Goal: Task Accomplishment & Management: Complete application form

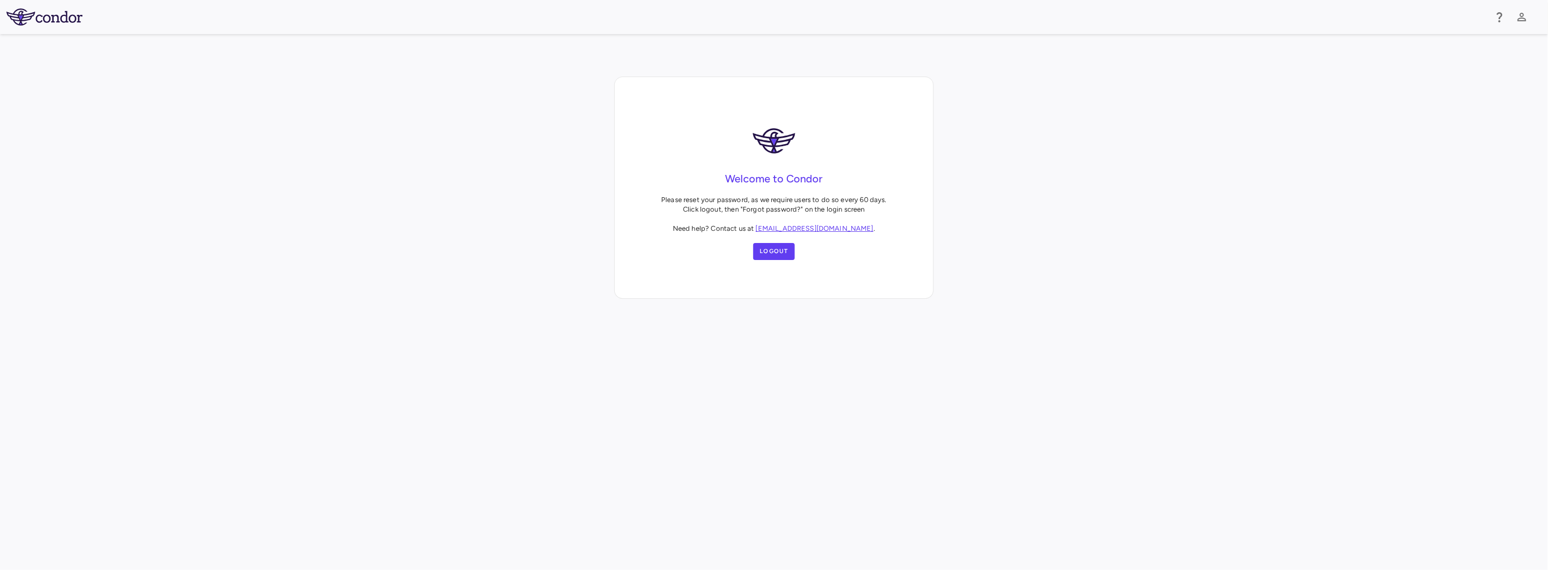
click at [1062, 237] on div "Welcome to Condor Please reset your password, as we require users to do so ever…" at bounding box center [774, 188] width 1548 height 222
click at [1521, 22] on icon "button" at bounding box center [1521, 17] width 13 height 13
click at [1310, 180] on div at bounding box center [774, 285] width 1548 height 570
click at [916, 206] on div "Welcome to Condor Please reset your password, as we require users to do so ever…" at bounding box center [774, 187] width 318 height 221
click at [762, 249] on button "Logout" at bounding box center [774, 251] width 42 height 17
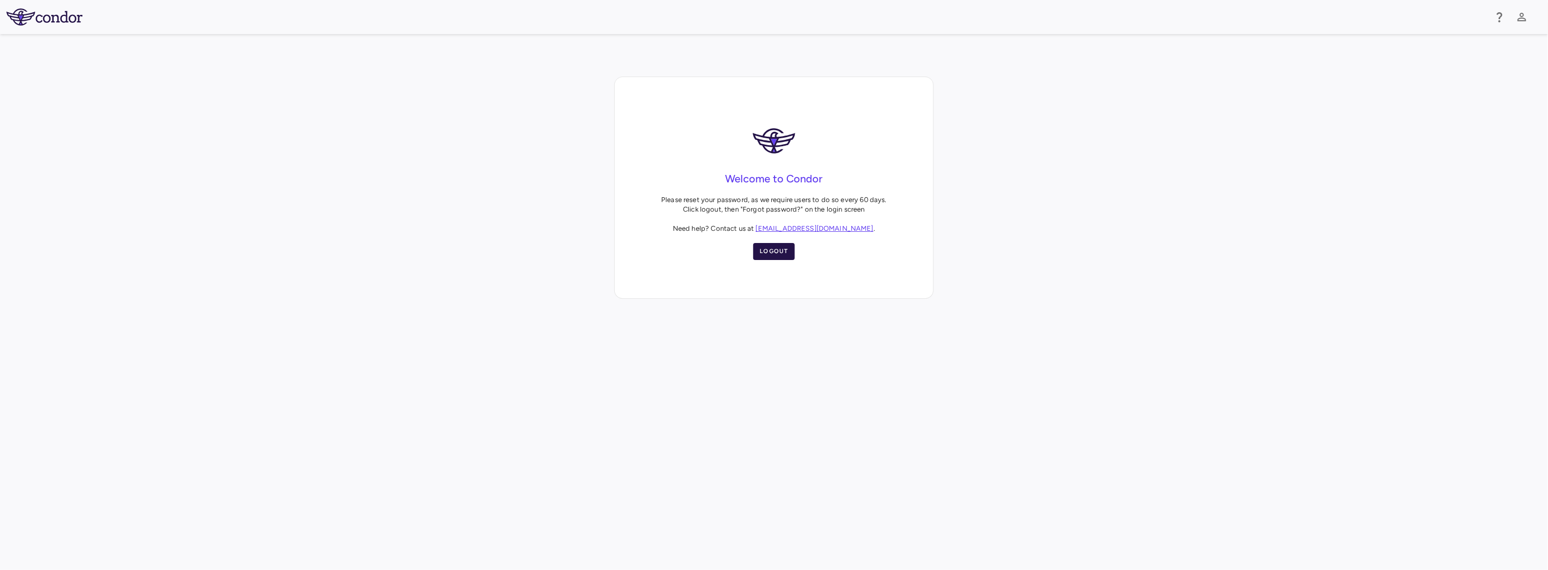
click at [781, 256] on button "Logout" at bounding box center [774, 251] width 42 height 17
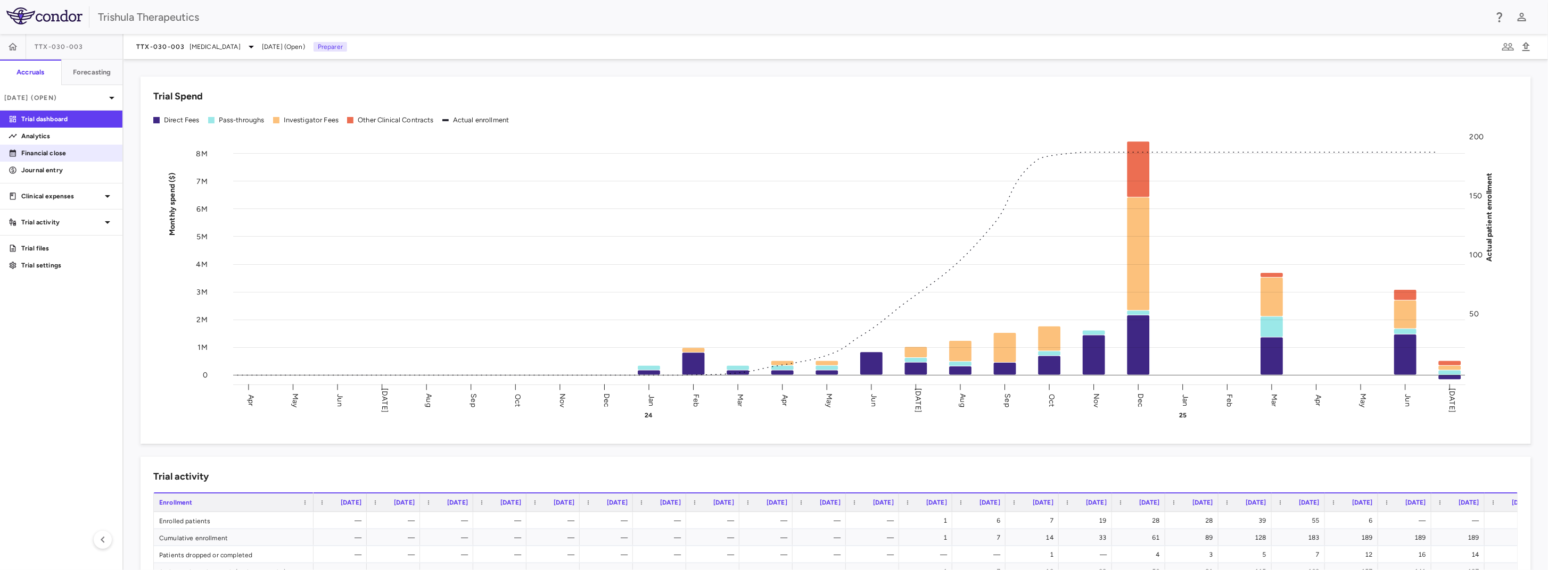
click at [64, 157] on p "Financial close" at bounding box center [67, 153] width 93 height 10
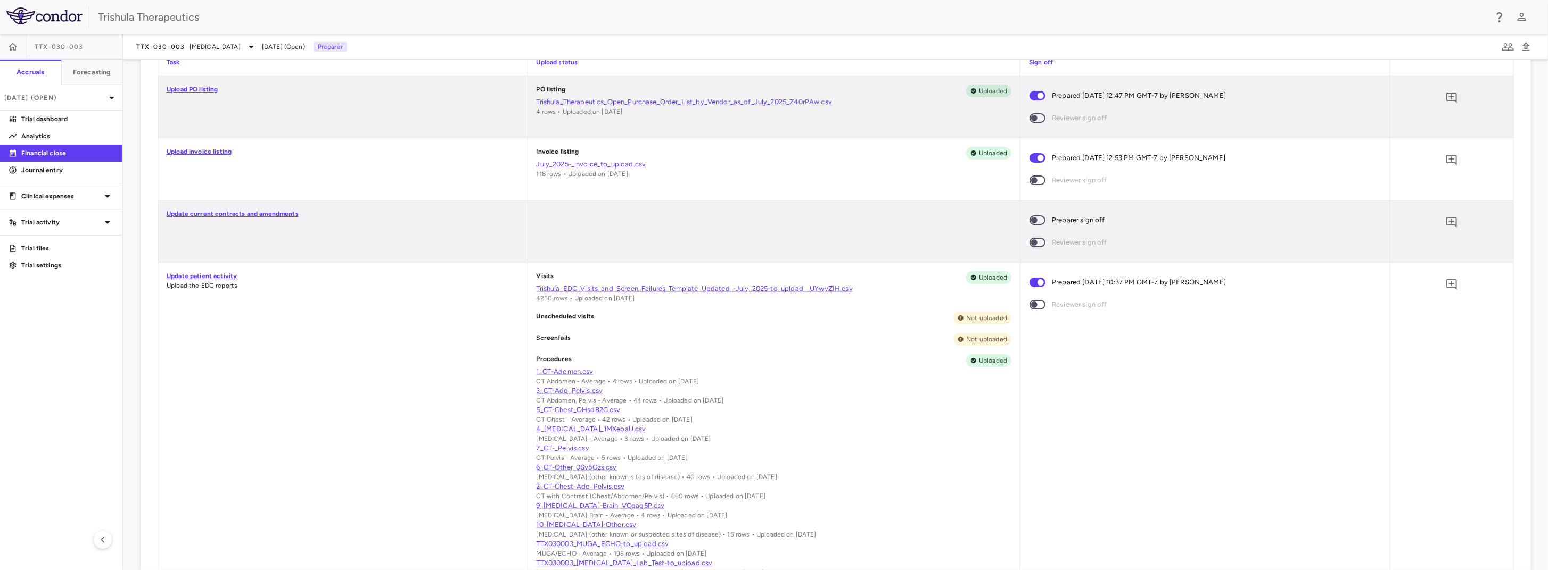
scroll to position [305, 0]
click at [216, 276] on link "Update patient activity" at bounding box center [202, 277] width 70 height 7
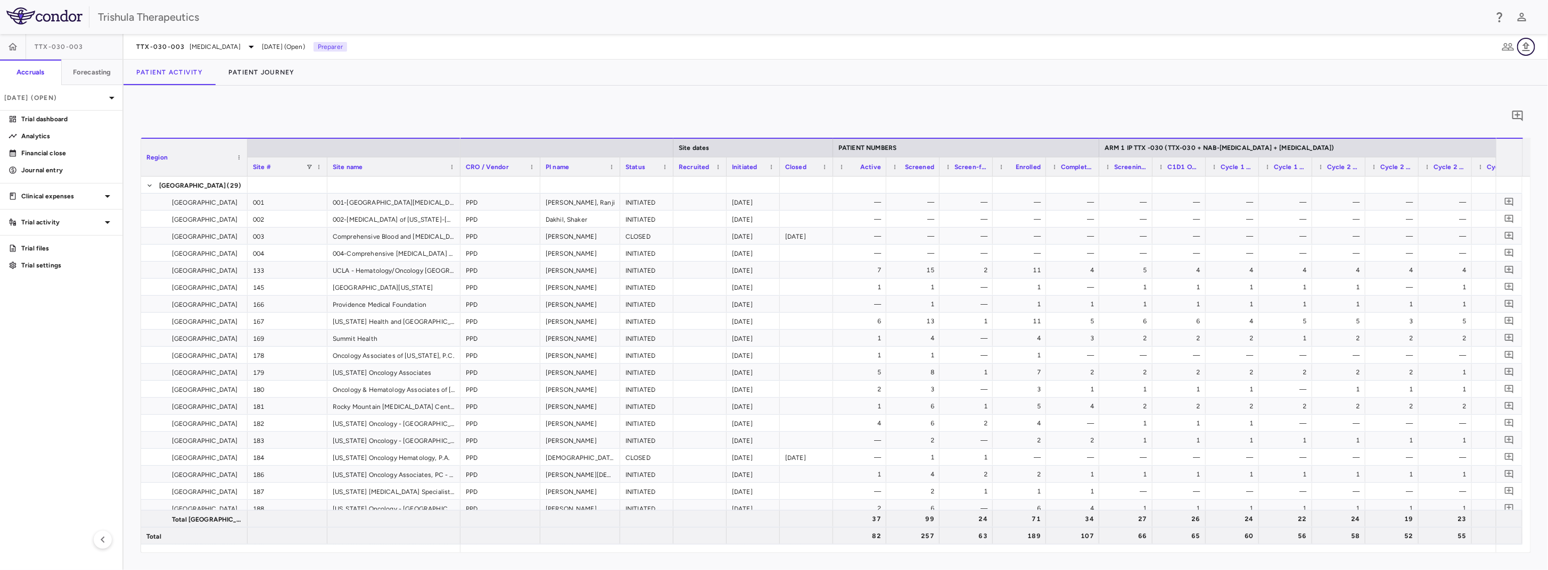
click at [1527, 49] on icon "button" at bounding box center [1525, 46] width 13 height 13
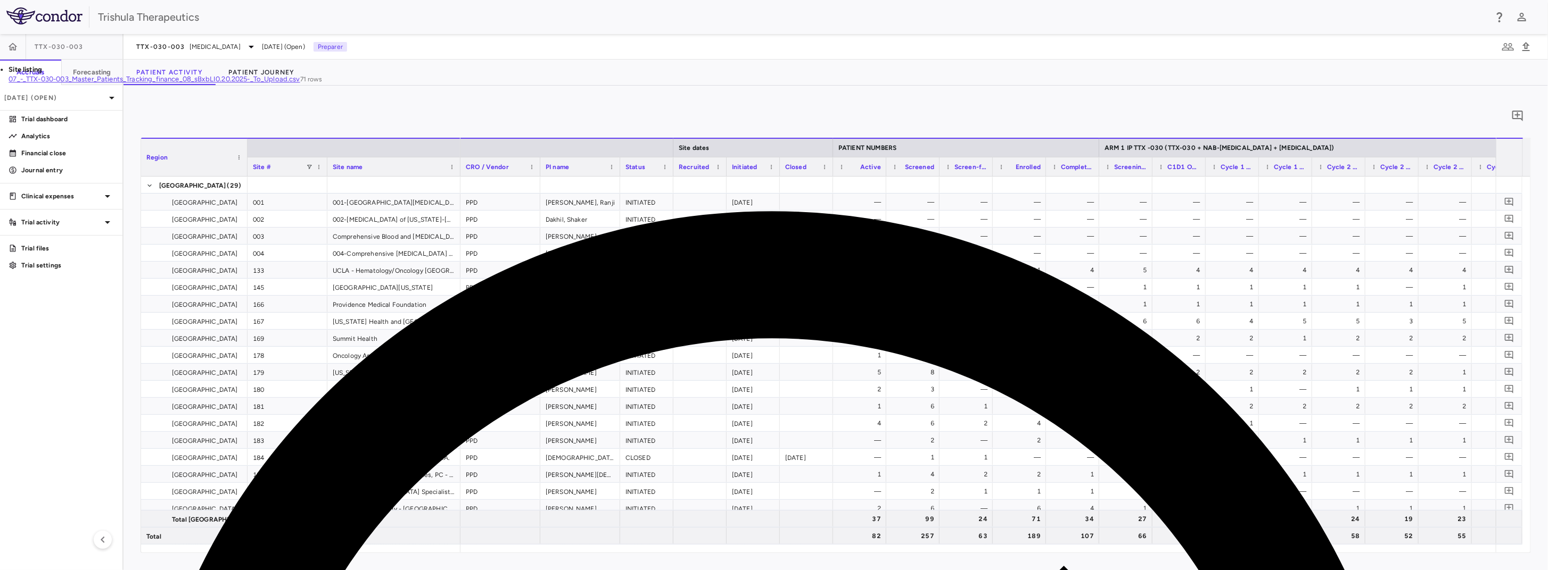
drag, startPoint x: 500, startPoint y: 459, endPoint x: 420, endPoint y: 399, distance: 99.9
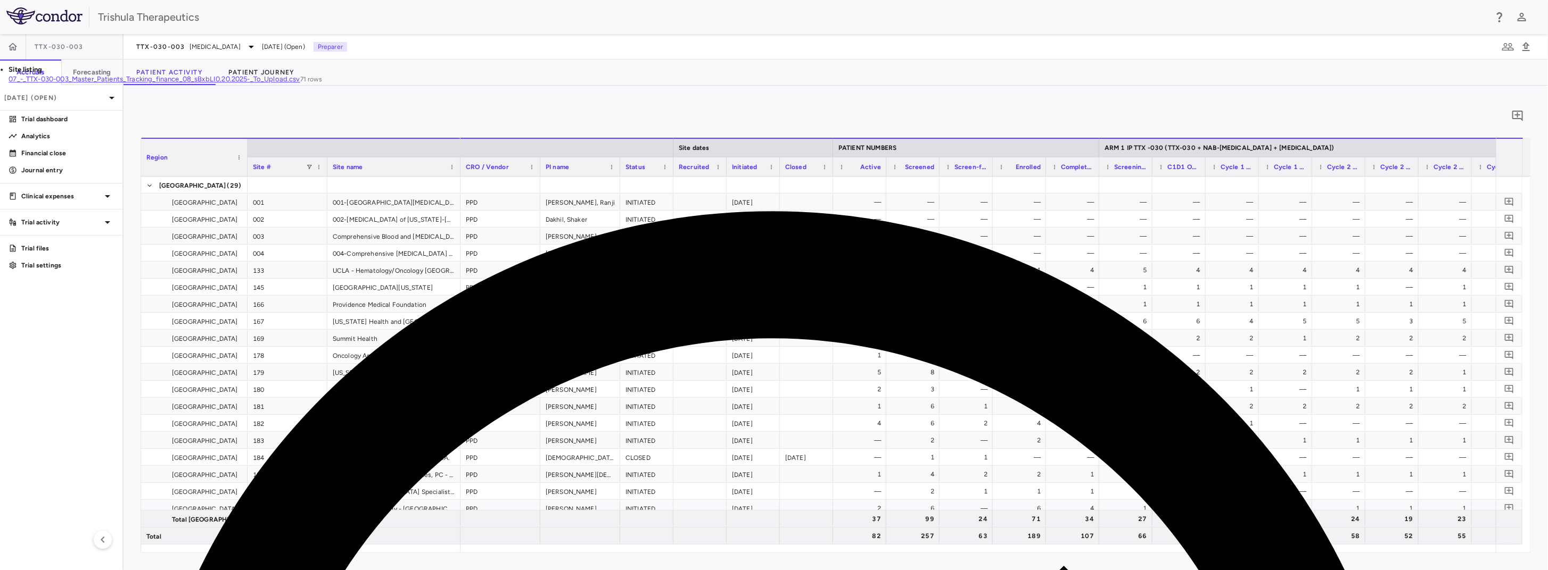
click at [1527, 47] on icon "button" at bounding box center [1525, 46] width 7 height 9
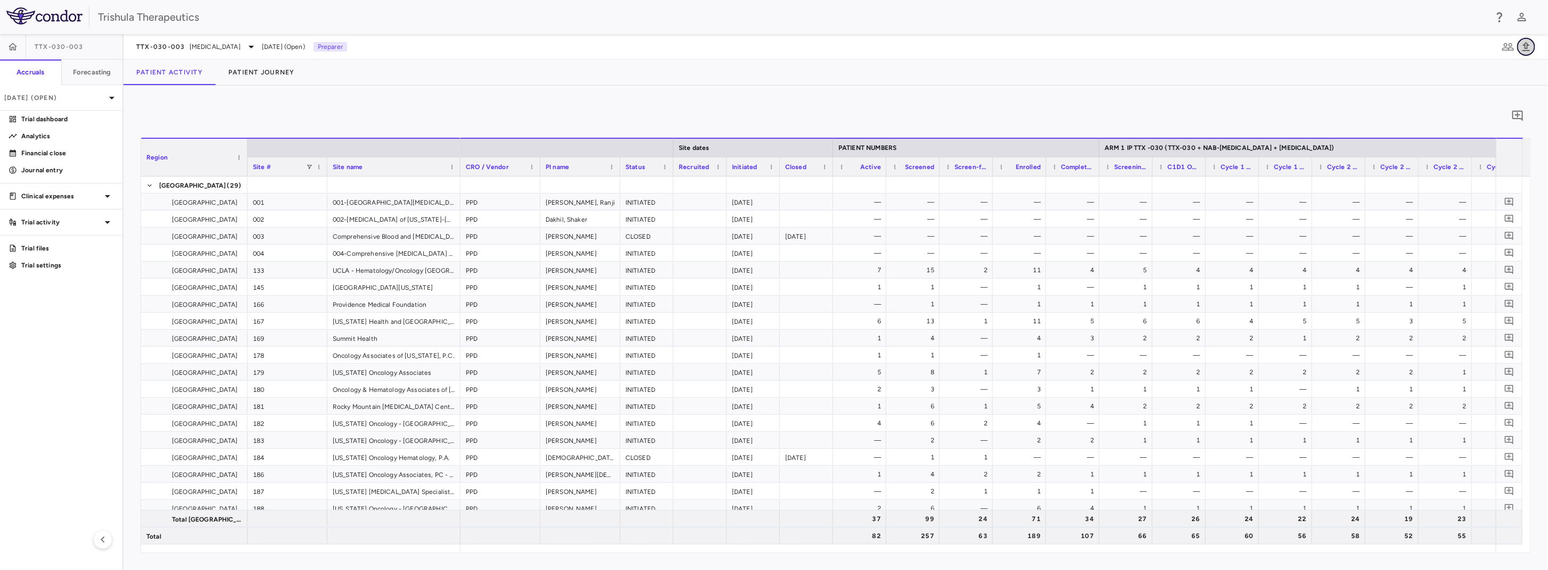
click at [1530, 48] on icon "button" at bounding box center [1525, 46] width 13 height 13
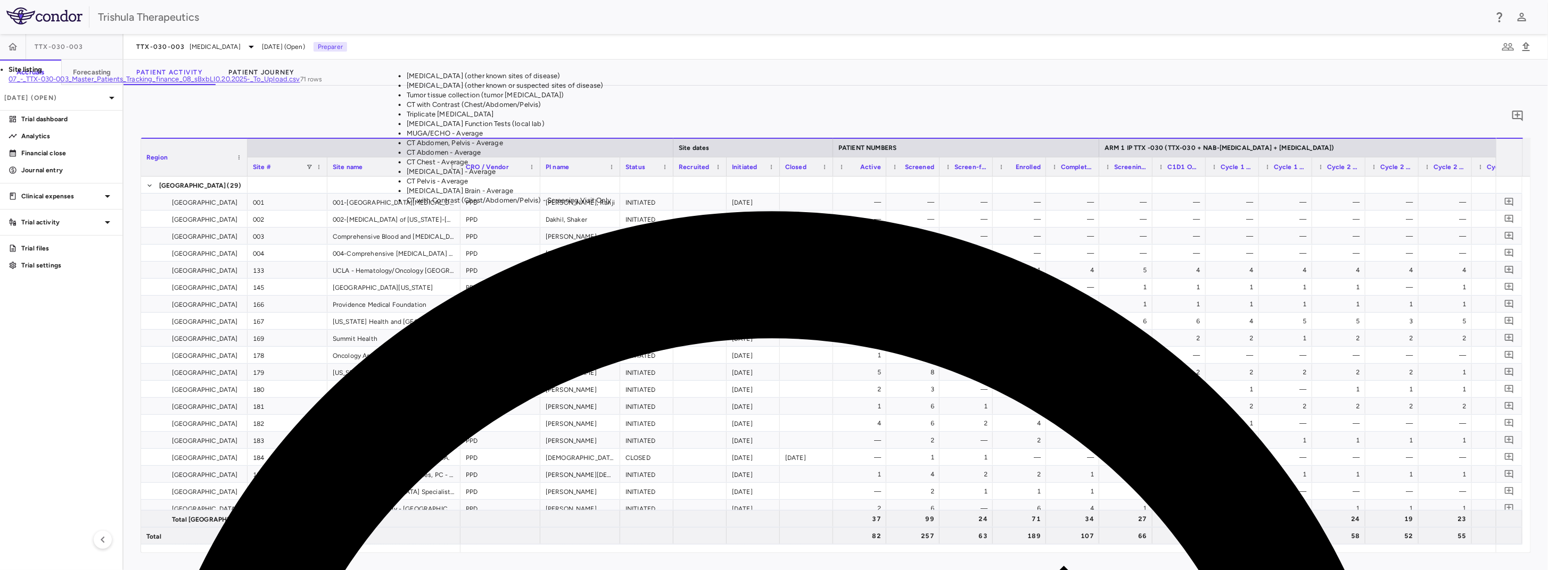
click at [878, 148] on li "CT Abdomen, Pelvis - Average" at bounding box center [642, 143] width 471 height 10
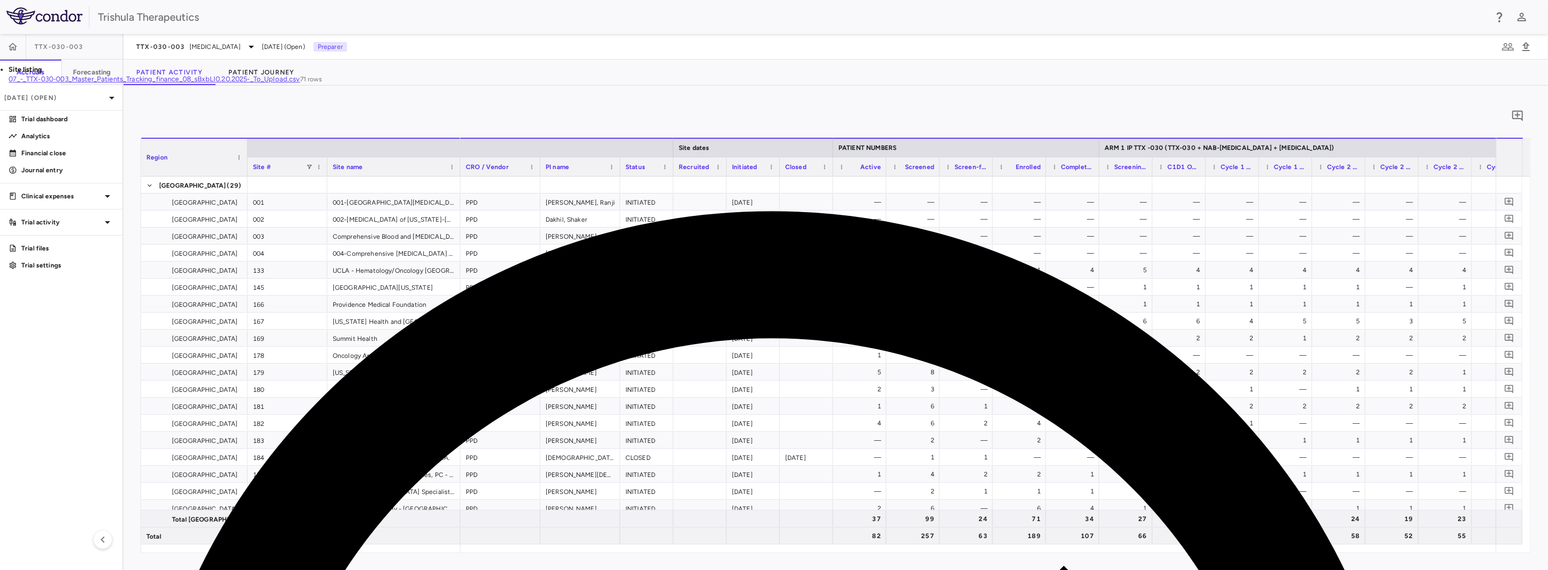
scroll to position [0, 0]
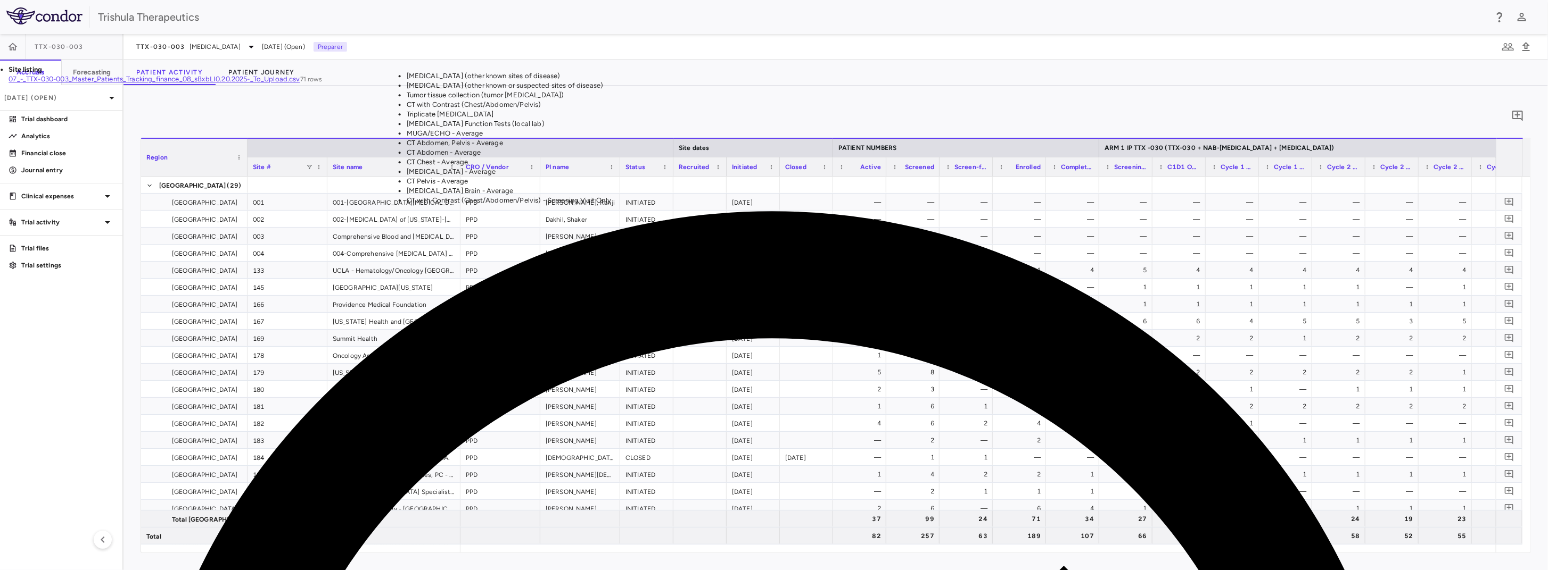
click at [871, 177] on li "CT Head - Average" at bounding box center [642, 172] width 471 height 10
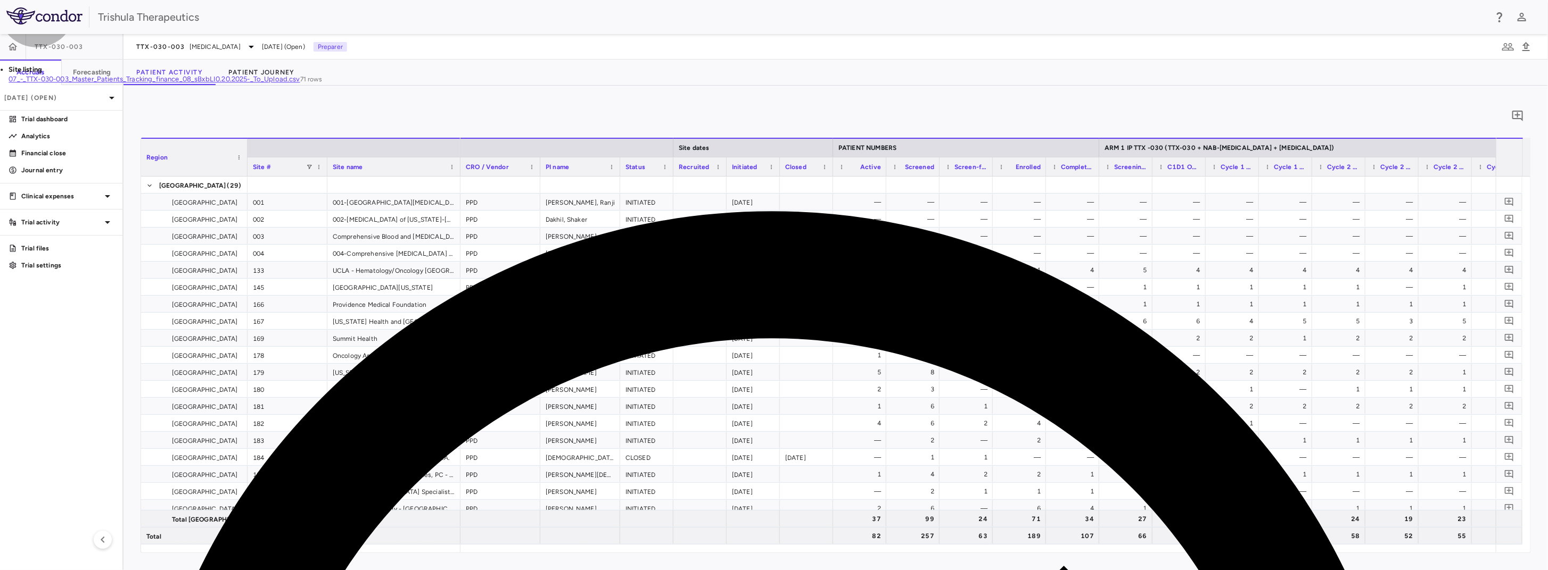
click at [0, 0] on input "Select file" at bounding box center [0, 0] width 0 height 0
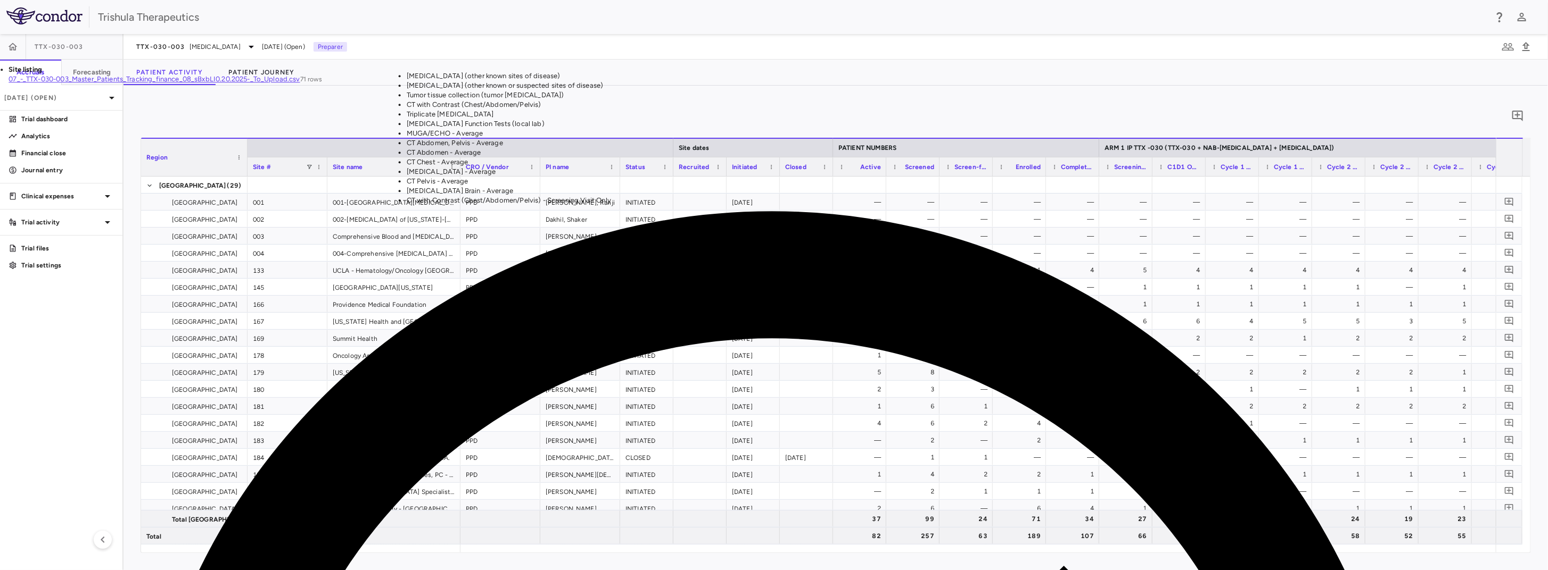
click at [865, 167] on li "CT Chest - Average" at bounding box center [642, 163] width 471 height 10
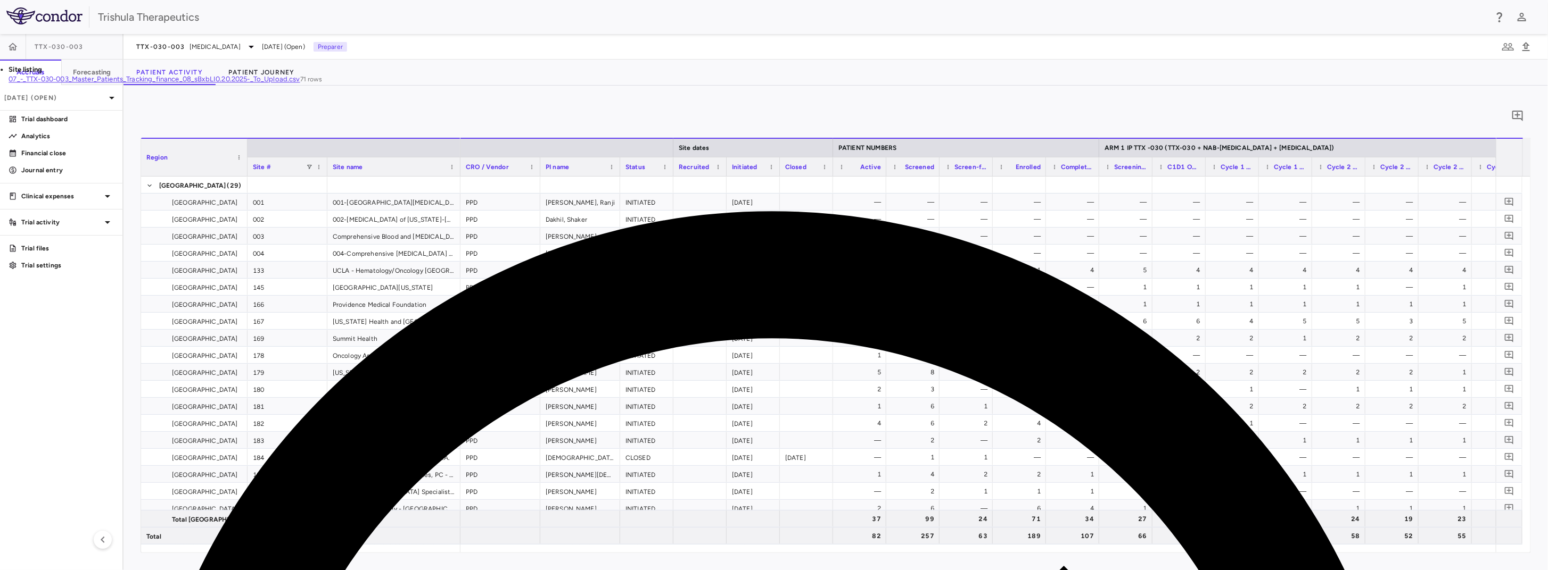
drag, startPoint x: 879, startPoint y: 31, endPoint x: 868, endPoint y: 23, distance: 12.9
click at [878, 30] on div "Trishula Therapeutics" at bounding box center [774, 17] width 1548 height 34
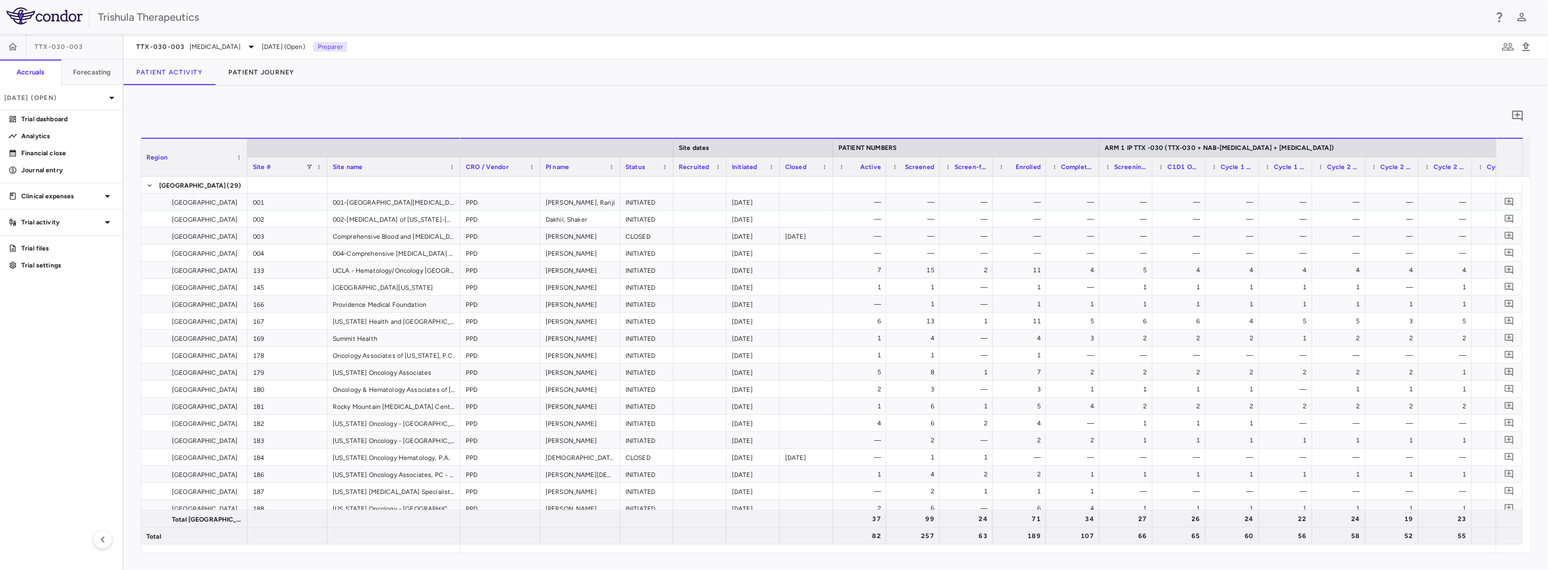
click at [278, 166] on div "Site #" at bounding box center [279, 166] width 53 height 13
click at [278, 166] on span at bounding box center [277, 167] width 6 height 6
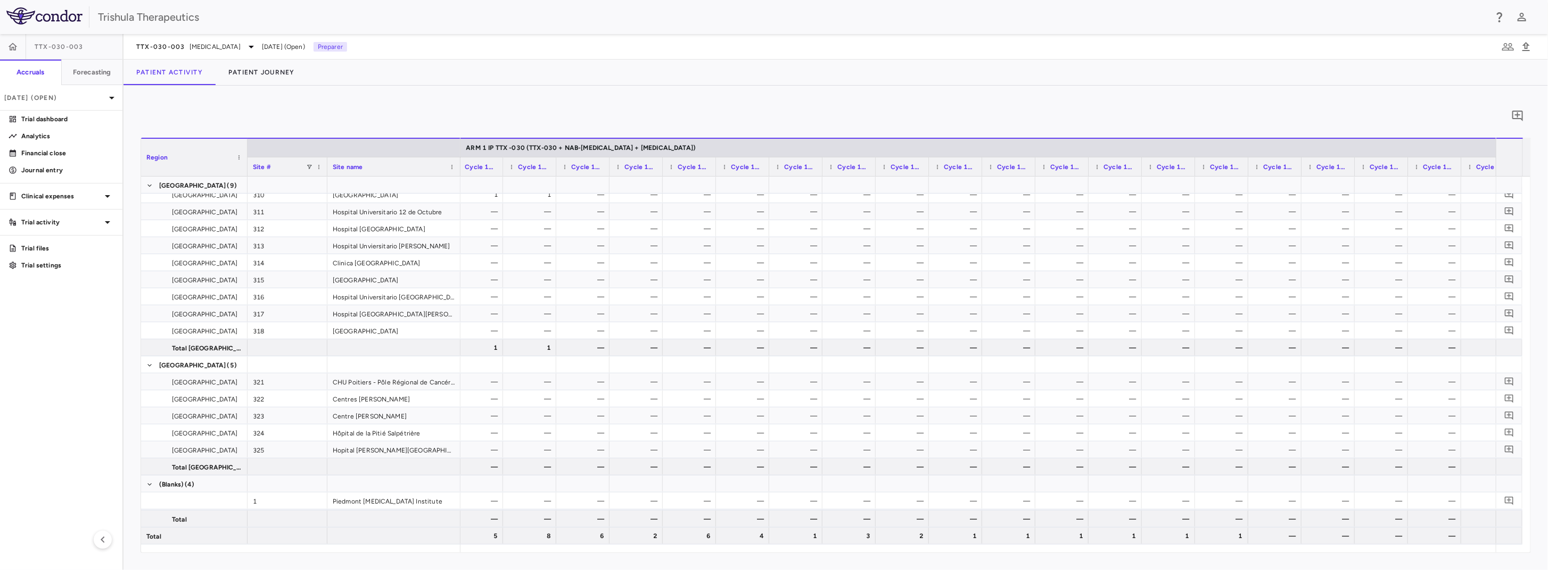
scroll to position [1164, 0]
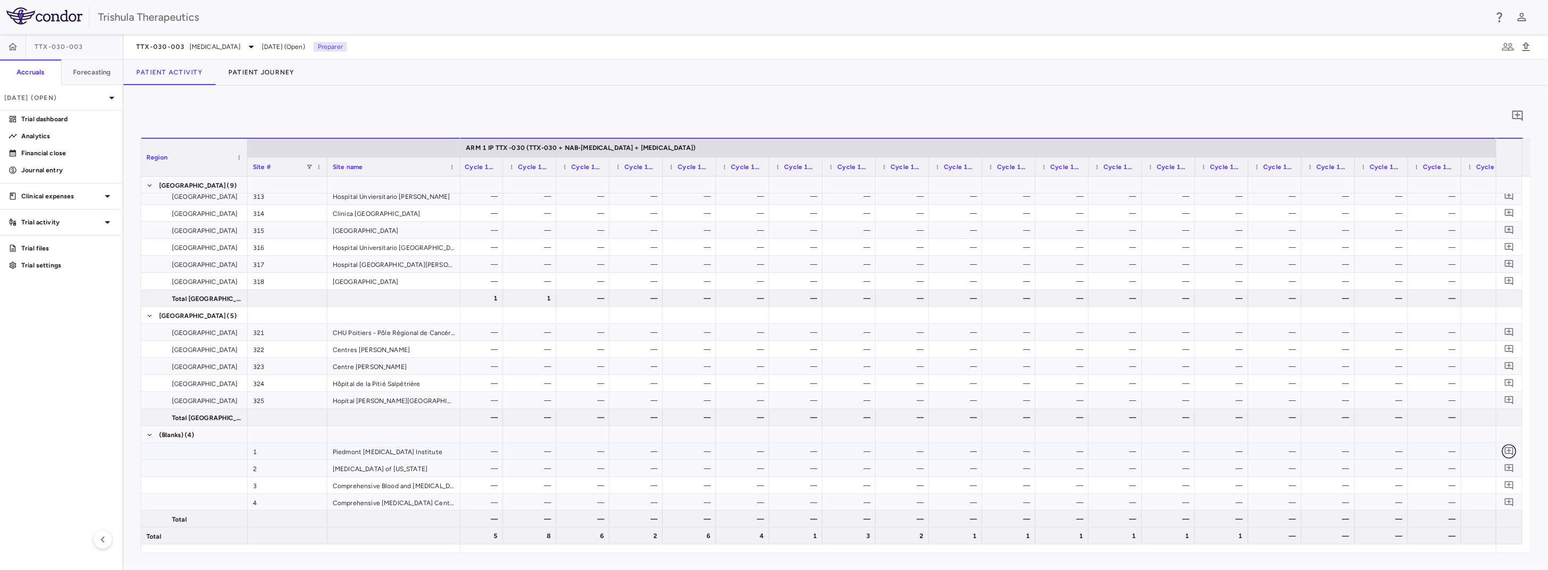
click at [1511, 450] on icon "Add comment" at bounding box center [1509, 451] width 10 height 10
click at [1443, 194] on icon "button" at bounding box center [1436, 200] width 13 height 13
click at [676, 448] on div "—" at bounding box center [691, 451] width 38 height 17
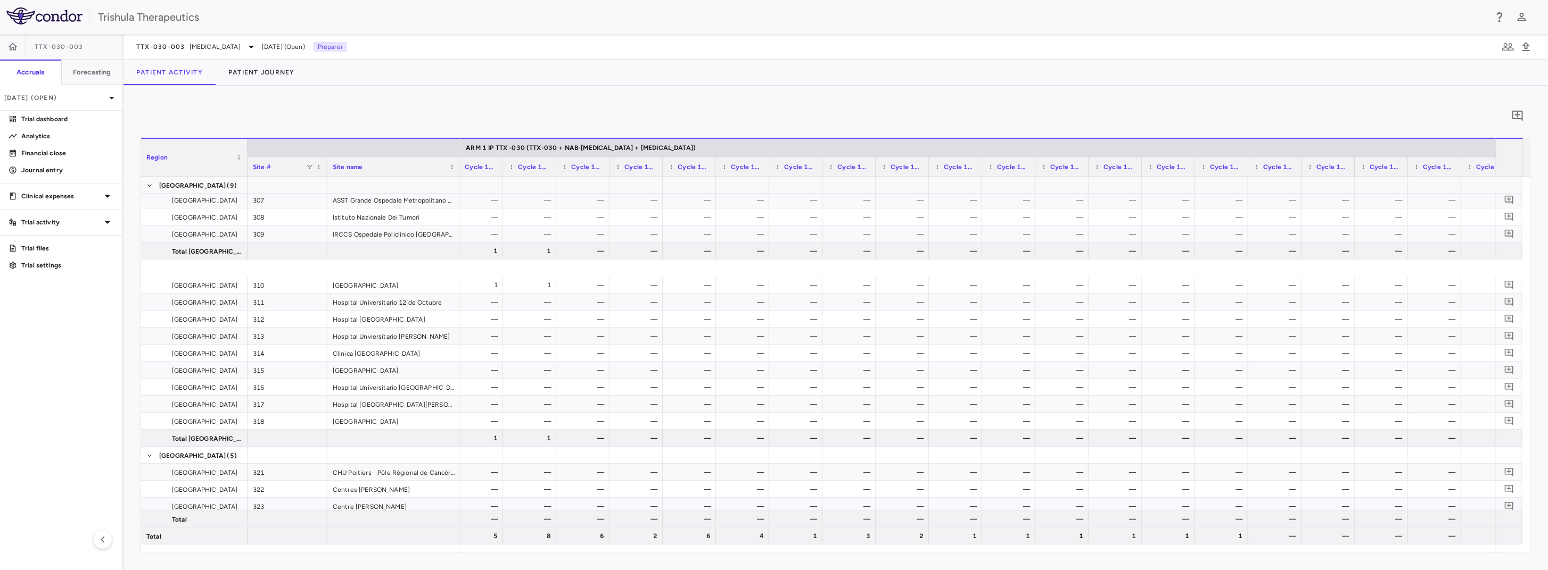
scroll to position [1024, 0]
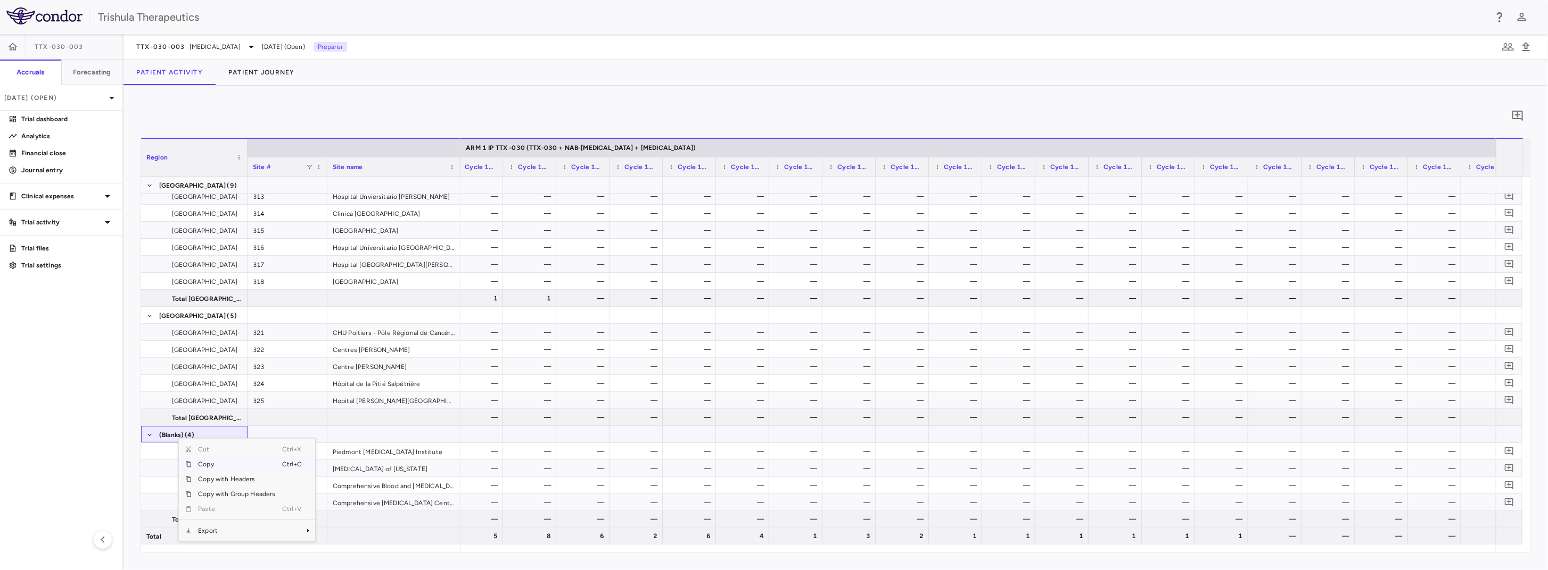
click at [162, 438] on span "(Blanks)" at bounding box center [171, 435] width 24 height 17
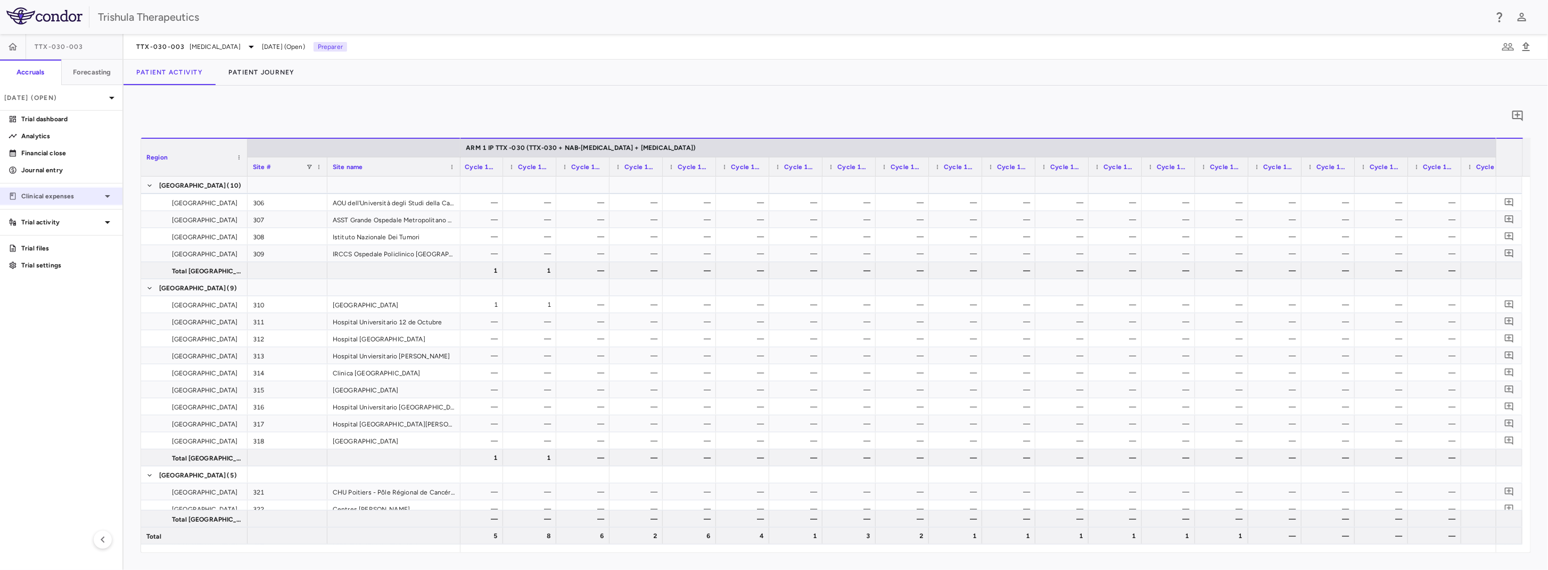
click at [68, 198] on p "Clinical expenses" at bounding box center [61, 197] width 80 height 10
click at [52, 198] on p "Clinical expenses" at bounding box center [36, 197] width 31 height 10
click at [64, 121] on p "Trial dashboard" at bounding box center [67, 119] width 93 height 10
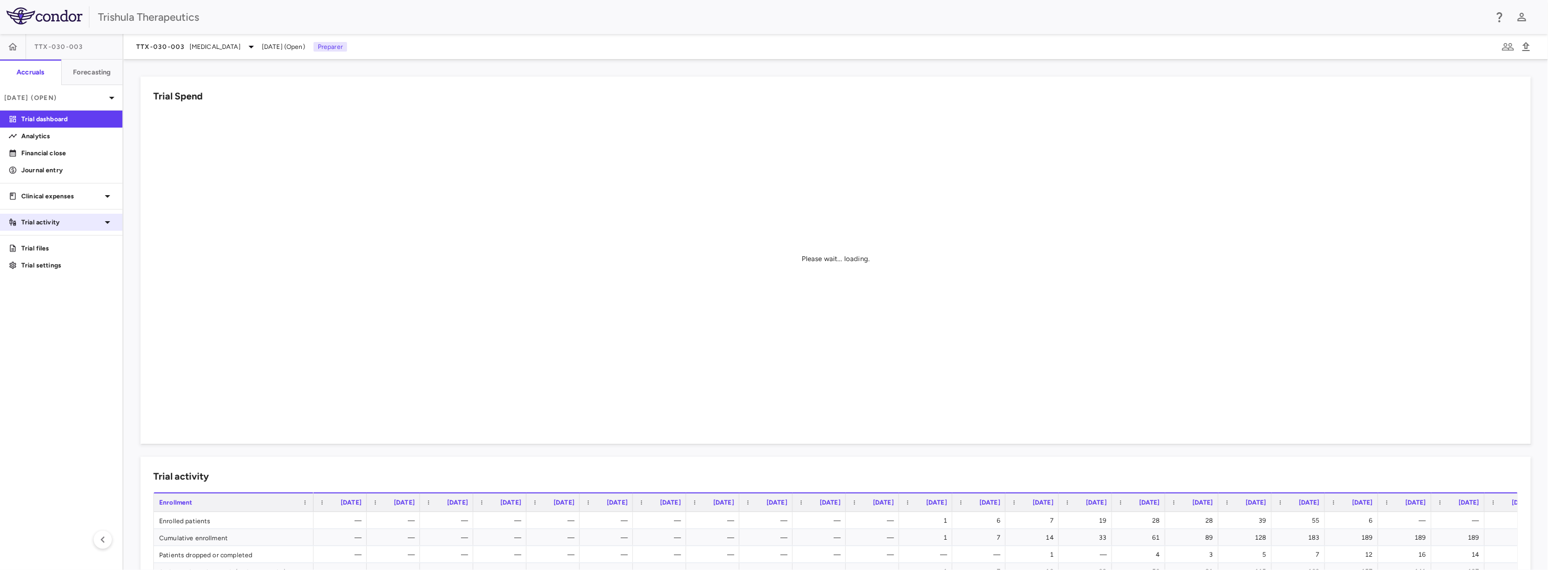
click at [71, 225] on p "Trial activity" at bounding box center [61, 223] width 80 height 10
click at [72, 270] on span "Map procedures" at bounding box center [67, 274] width 93 height 10
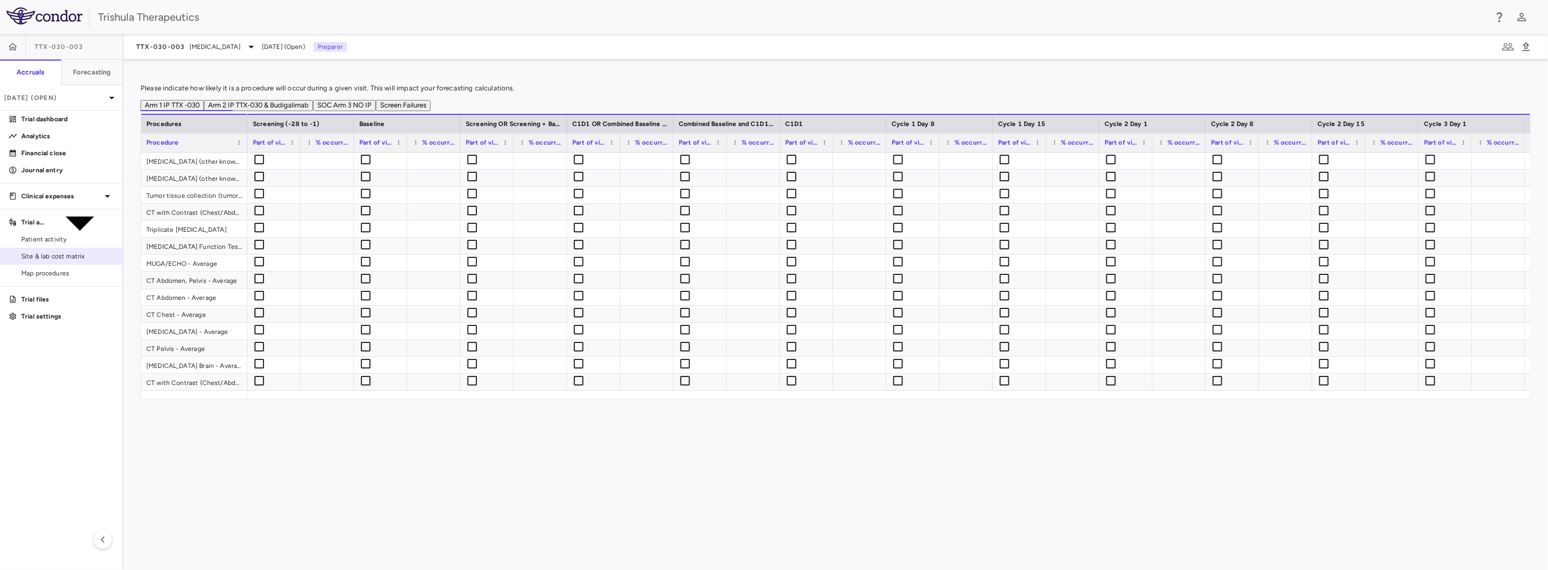
click at [69, 258] on span "Site & lab cost matrix" at bounding box center [67, 257] width 93 height 10
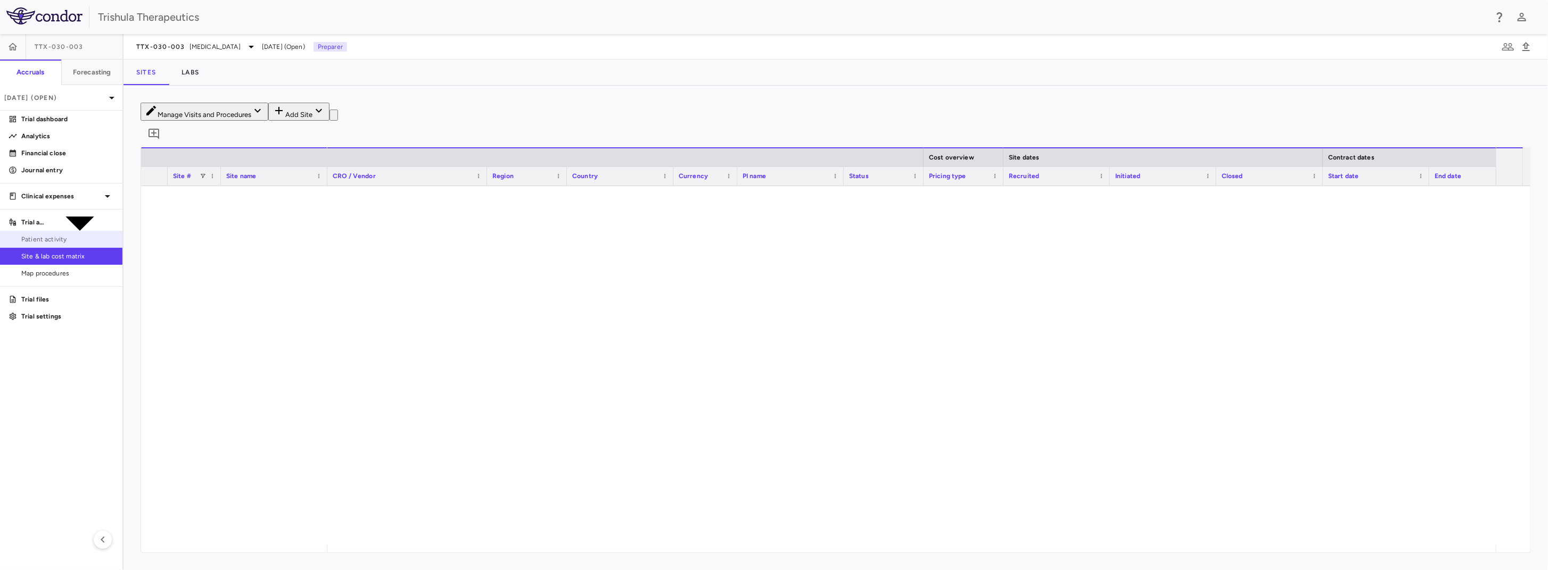
click at [56, 239] on span "Patient activity" at bounding box center [67, 240] width 93 height 10
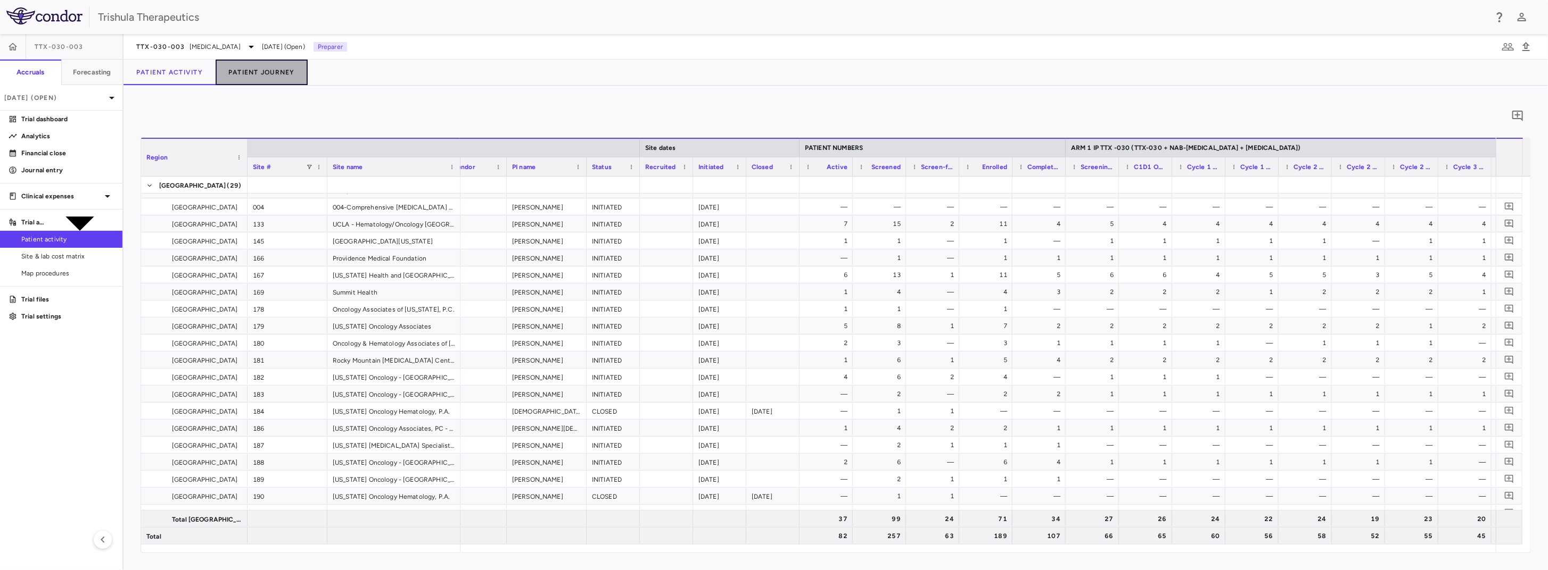
click at [271, 71] on button "Patient Journey" at bounding box center [262, 73] width 92 height 26
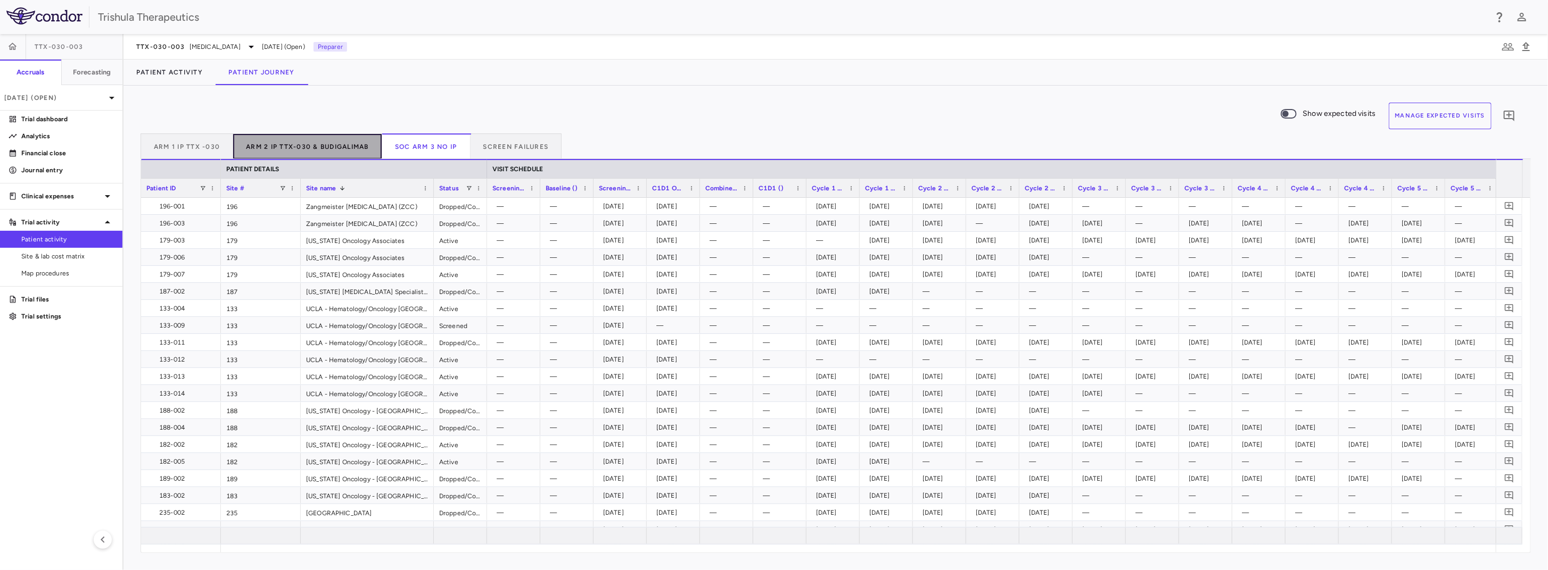
click at [288, 146] on button "Arm 2 IP TTX-030 & Budigalimab" at bounding box center [307, 147] width 149 height 26
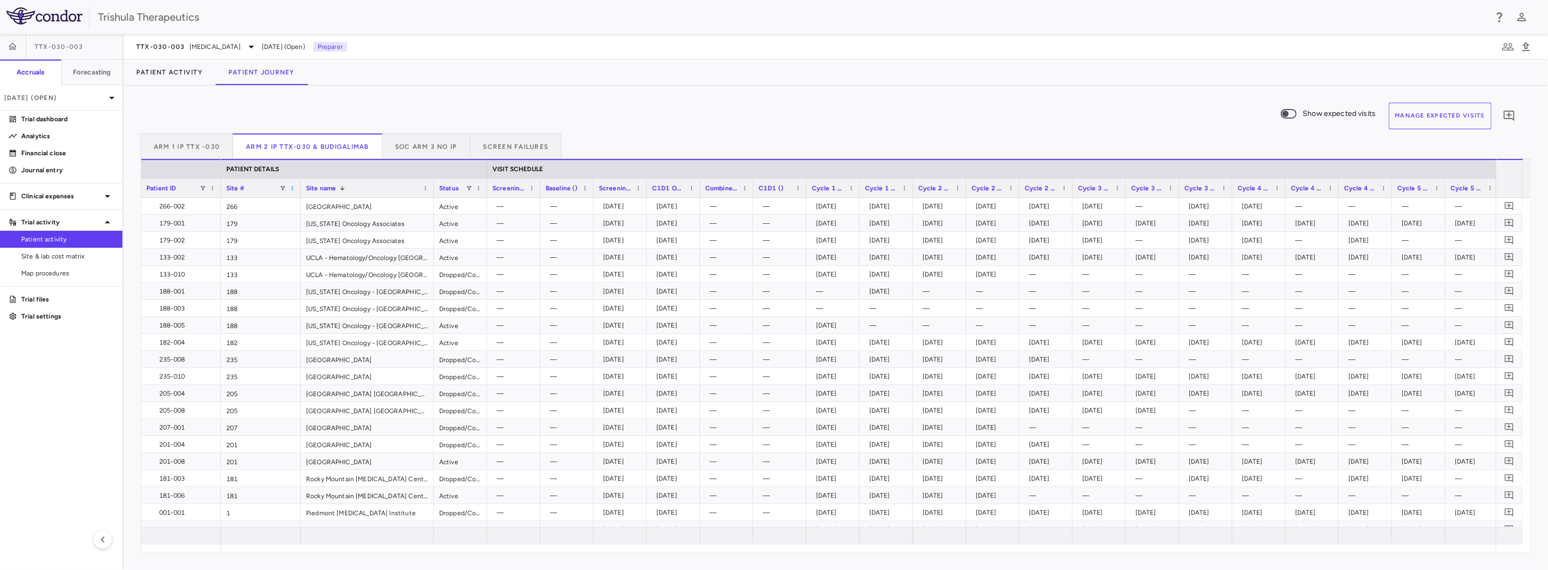
click at [293, 190] on span at bounding box center [292, 188] width 6 height 6
click at [303, 202] on span "Sort Ascending" at bounding box center [339, 204] width 79 height 15
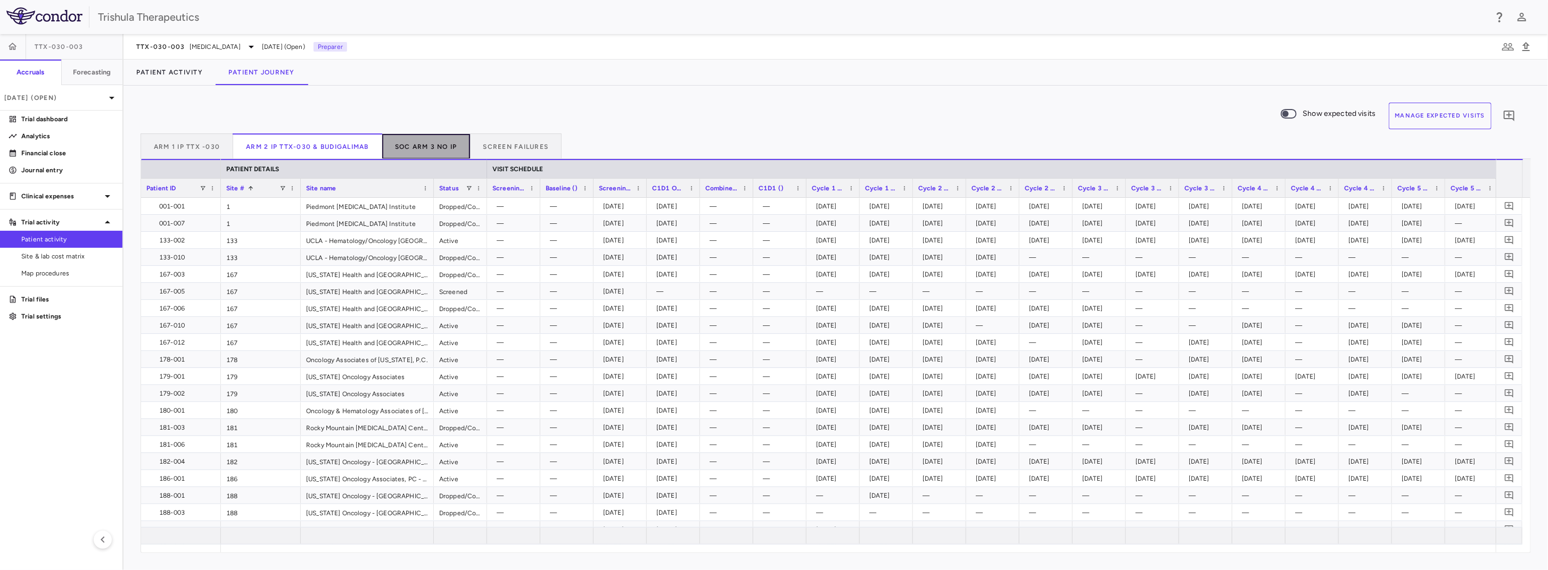
click at [415, 146] on button "SOC Arm 3 NO IP" at bounding box center [426, 147] width 88 height 26
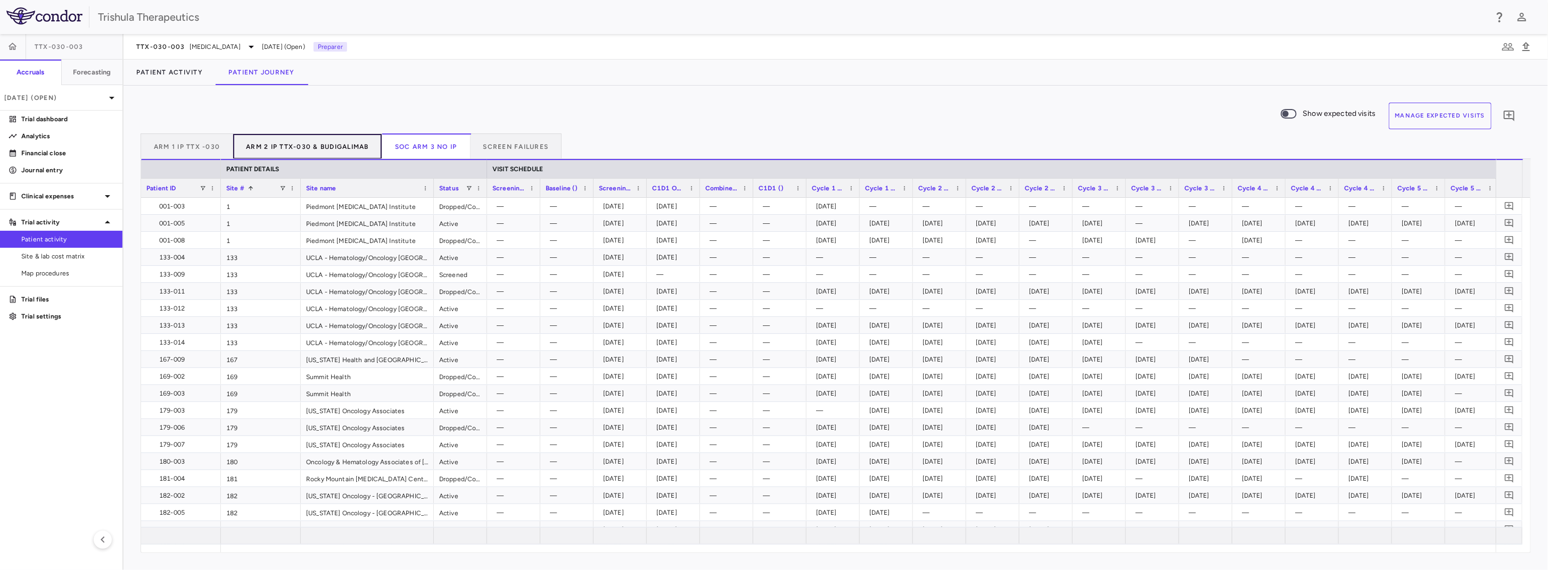
click at [297, 152] on button "Arm 2 IP TTX-030 & Budigalimab" at bounding box center [307, 147] width 149 height 26
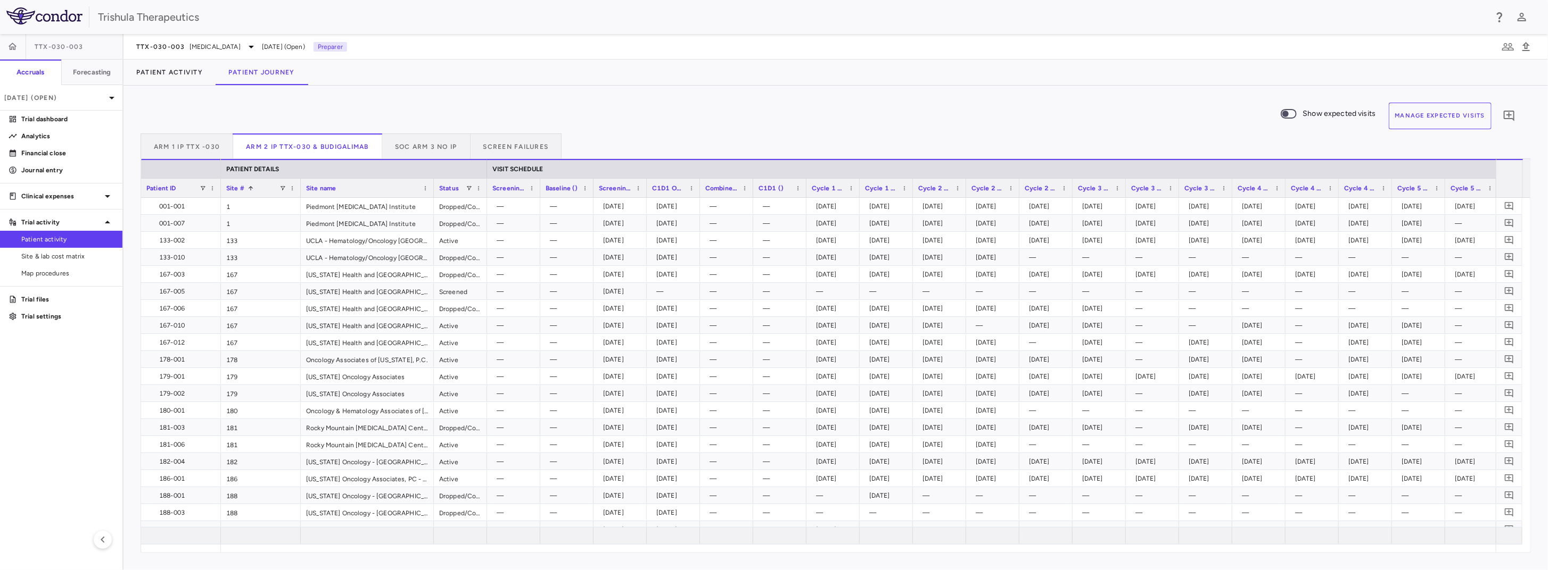
click at [266, 190] on div "Site # 1" at bounding box center [252, 187] width 53 height 13
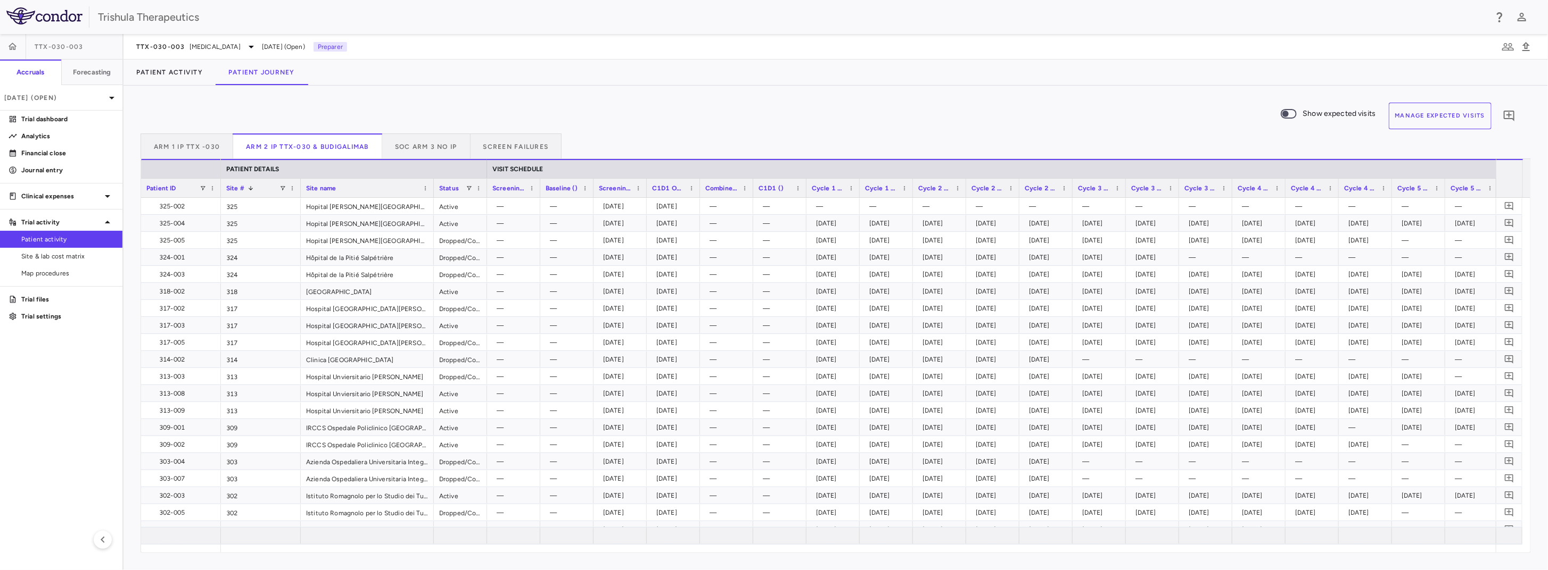
click at [266, 190] on div "Site # 1" at bounding box center [252, 187] width 53 height 13
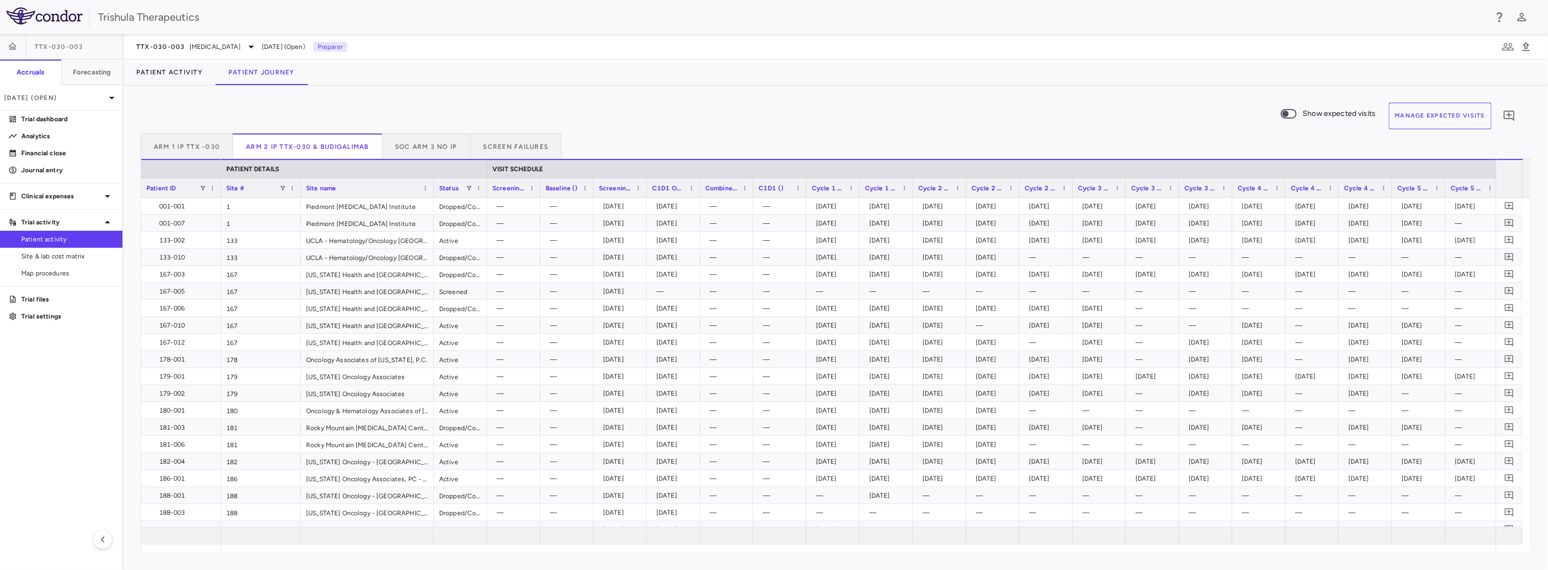
click at [328, 188] on span "Site name" at bounding box center [321, 188] width 30 height 7
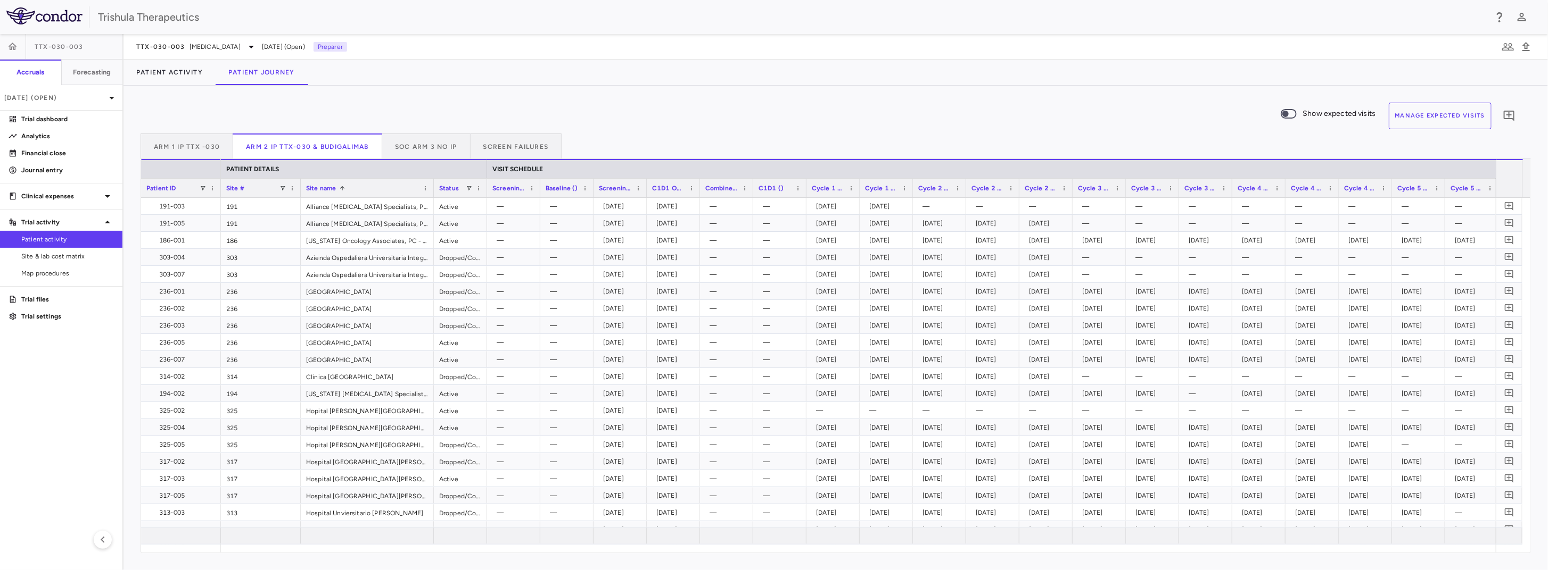
click at [328, 188] on span "Site name" at bounding box center [321, 188] width 30 height 7
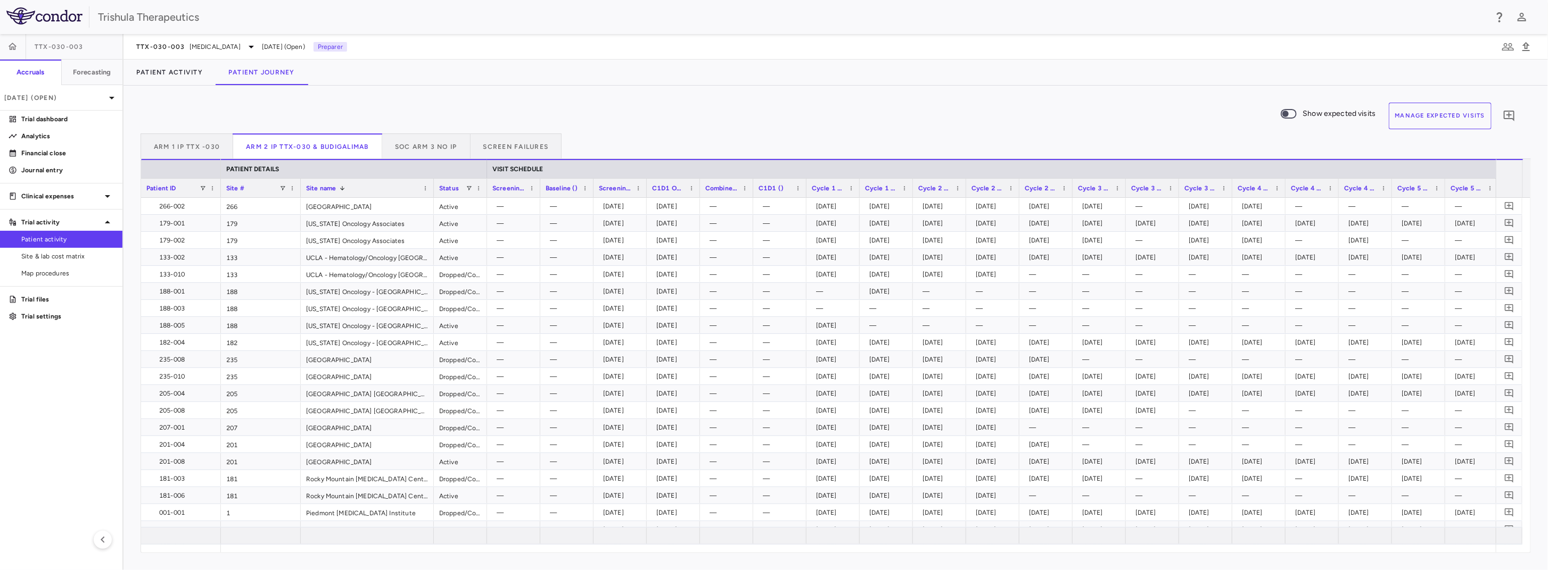
click at [275, 192] on div "Site #" at bounding box center [252, 187] width 53 height 13
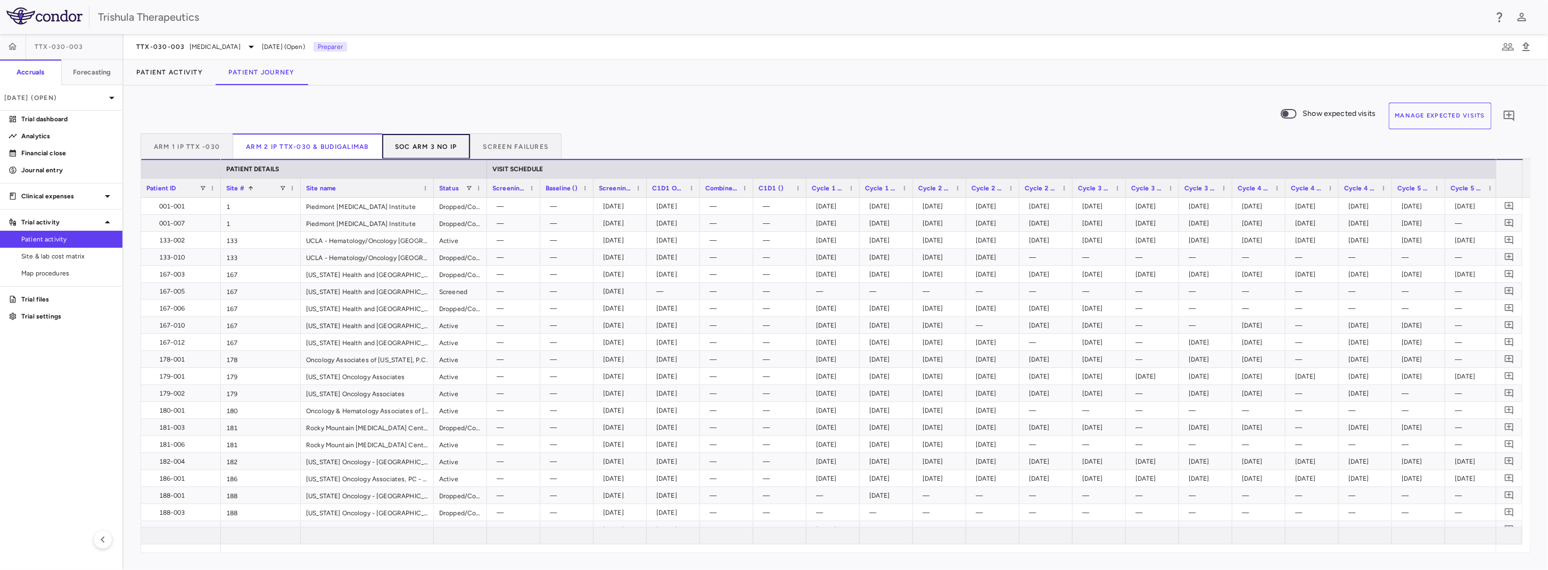
click at [405, 150] on button "SOC Arm 3 NO IP" at bounding box center [426, 147] width 88 height 26
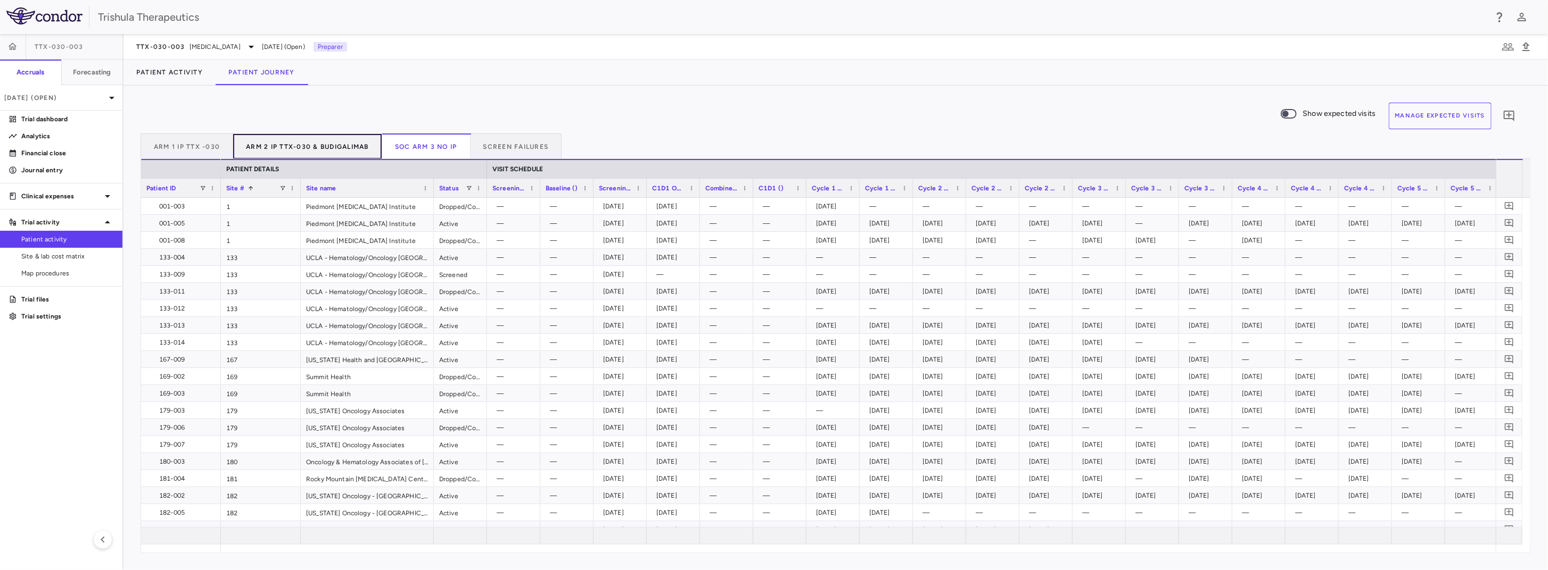
click at [299, 144] on button "Arm 2 IP TTX-030 & Budigalimab" at bounding box center [307, 147] width 149 height 26
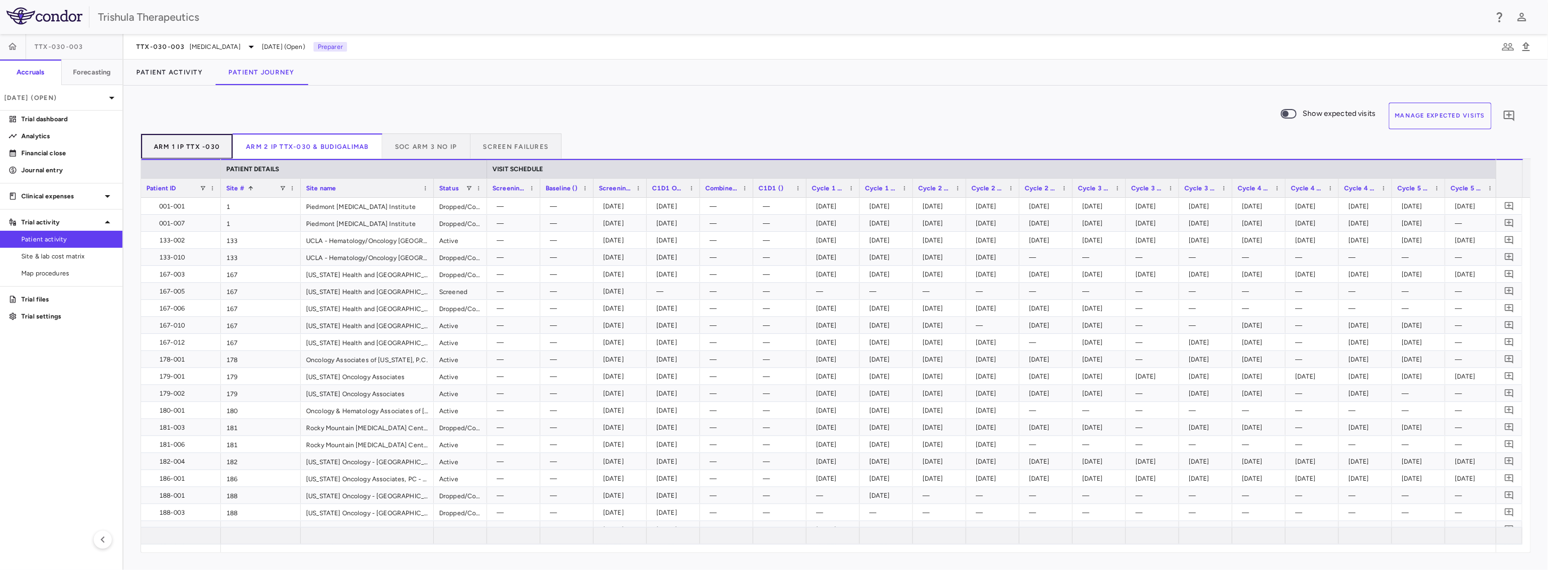
click at [213, 148] on button "Arm 1 IP TTX -030" at bounding box center [186, 147] width 93 height 26
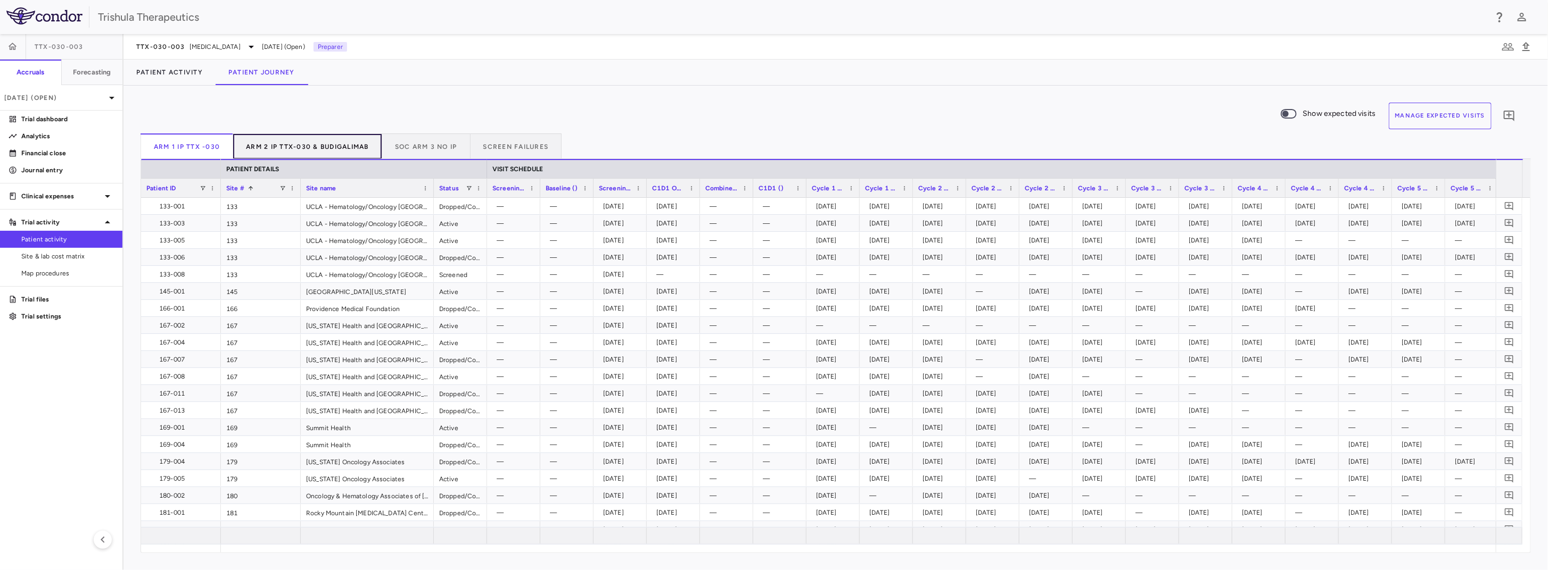
click at [275, 151] on button "Arm 2 IP TTX-030 & Budigalimab" at bounding box center [307, 147] width 149 height 26
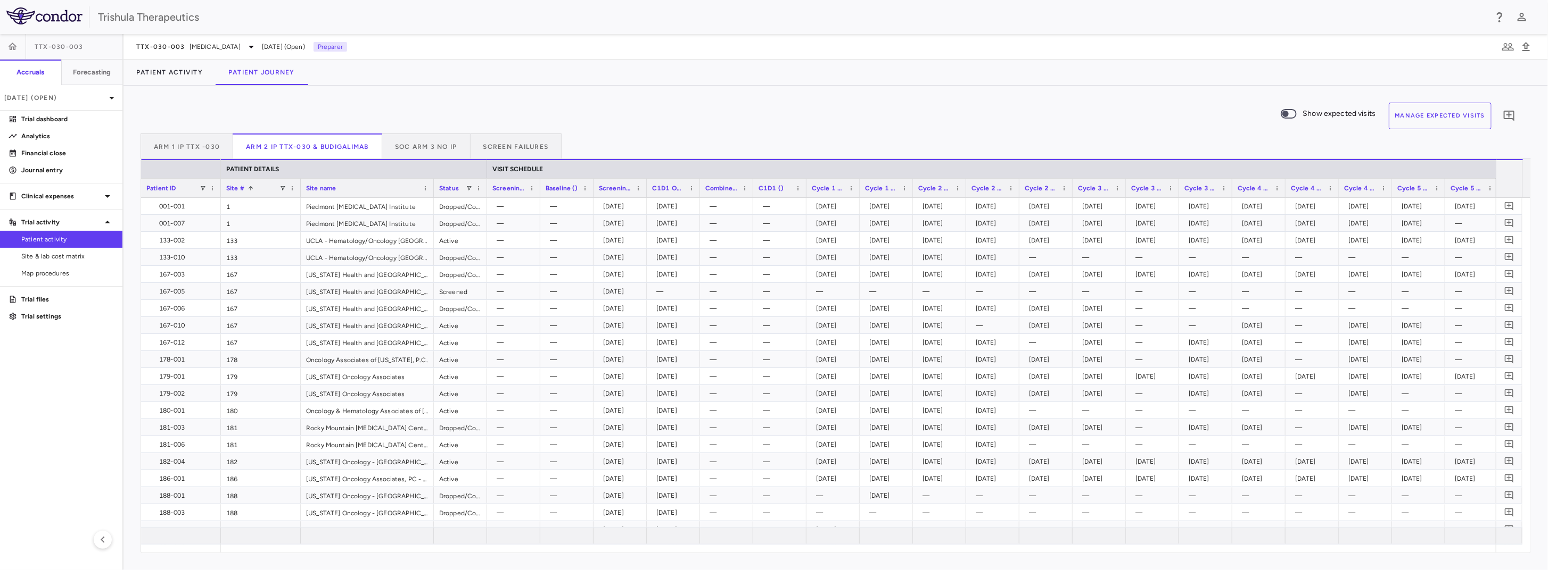
click at [198, 186] on div "Patient ID" at bounding box center [172, 187] width 53 height 13
click at [198, 186] on div "Patient ID 1" at bounding box center [172, 187] width 53 height 13
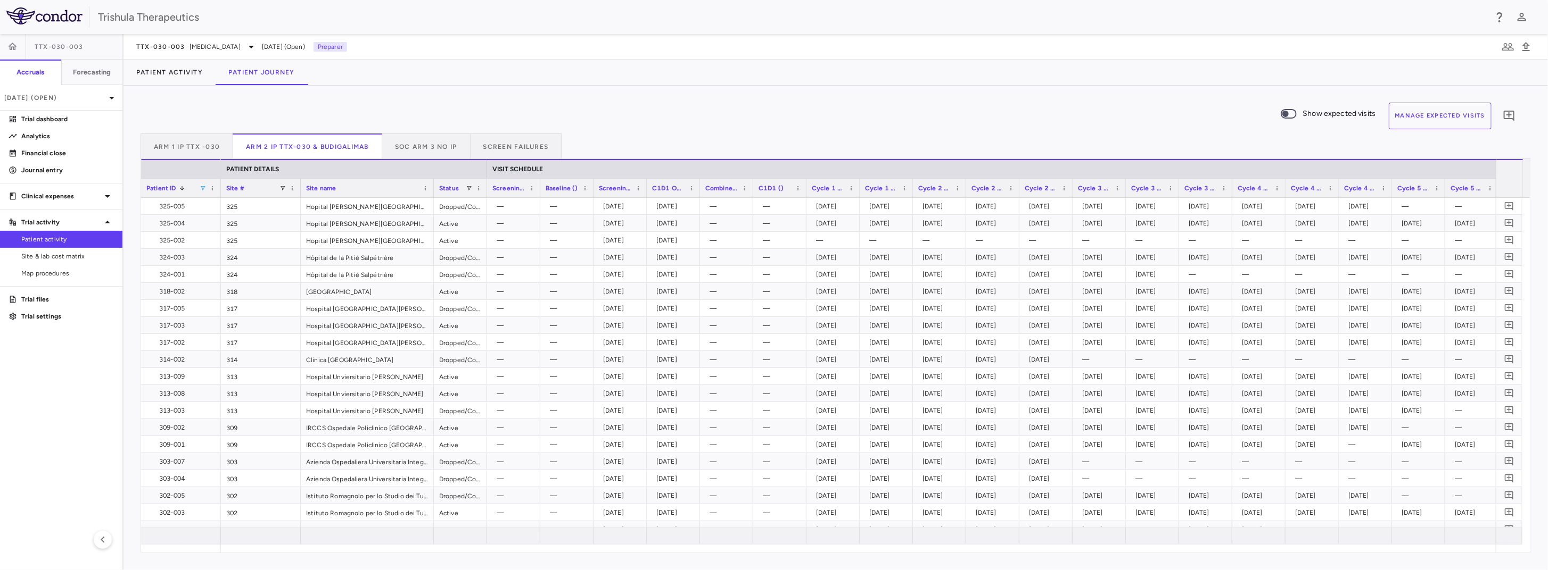
click at [200, 187] on span at bounding box center [203, 188] width 6 height 6
click at [191, 187] on div "Patient ID 1" at bounding box center [172, 187] width 53 height 13
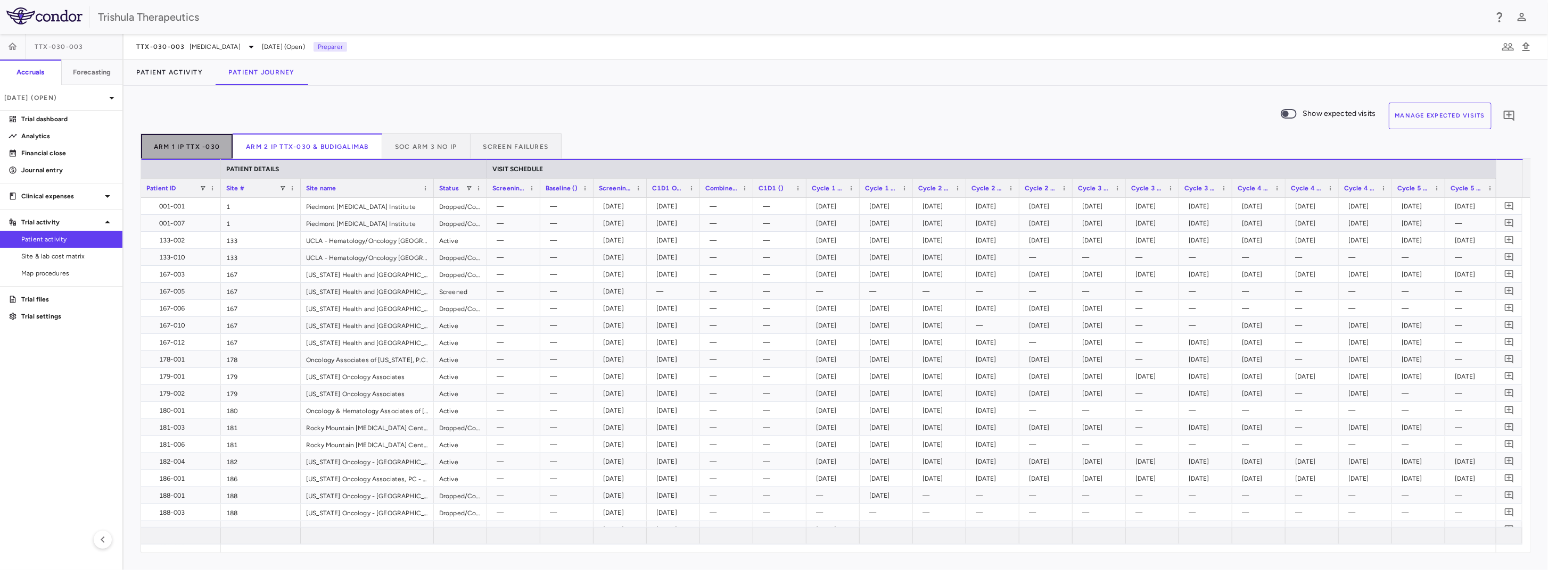
click at [210, 145] on button "Arm 1 IP TTX -030" at bounding box center [186, 147] width 93 height 26
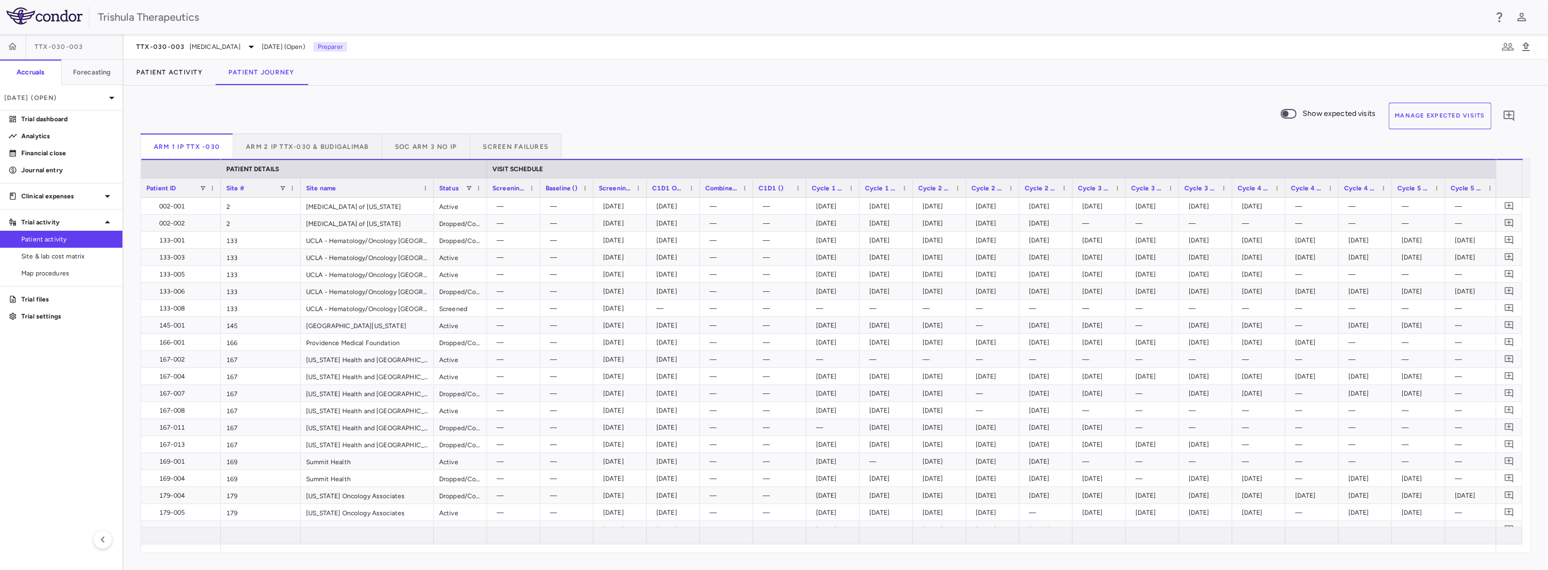
click at [194, 186] on div "Patient ID" at bounding box center [172, 187] width 53 height 13
click at [181, 187] on span at bounding box center [182, 188] width 6 height 6
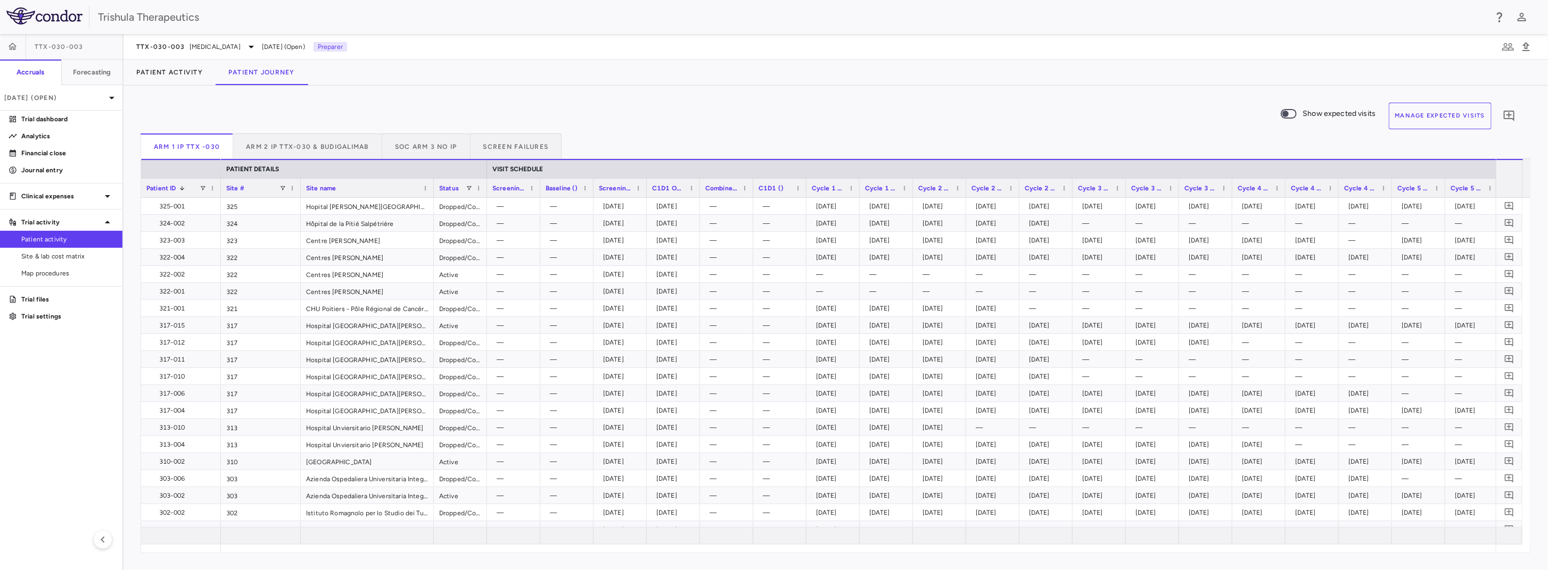
click at [261, 187] on div "Site #" at bounding box center [252, 187] width 53 height 13
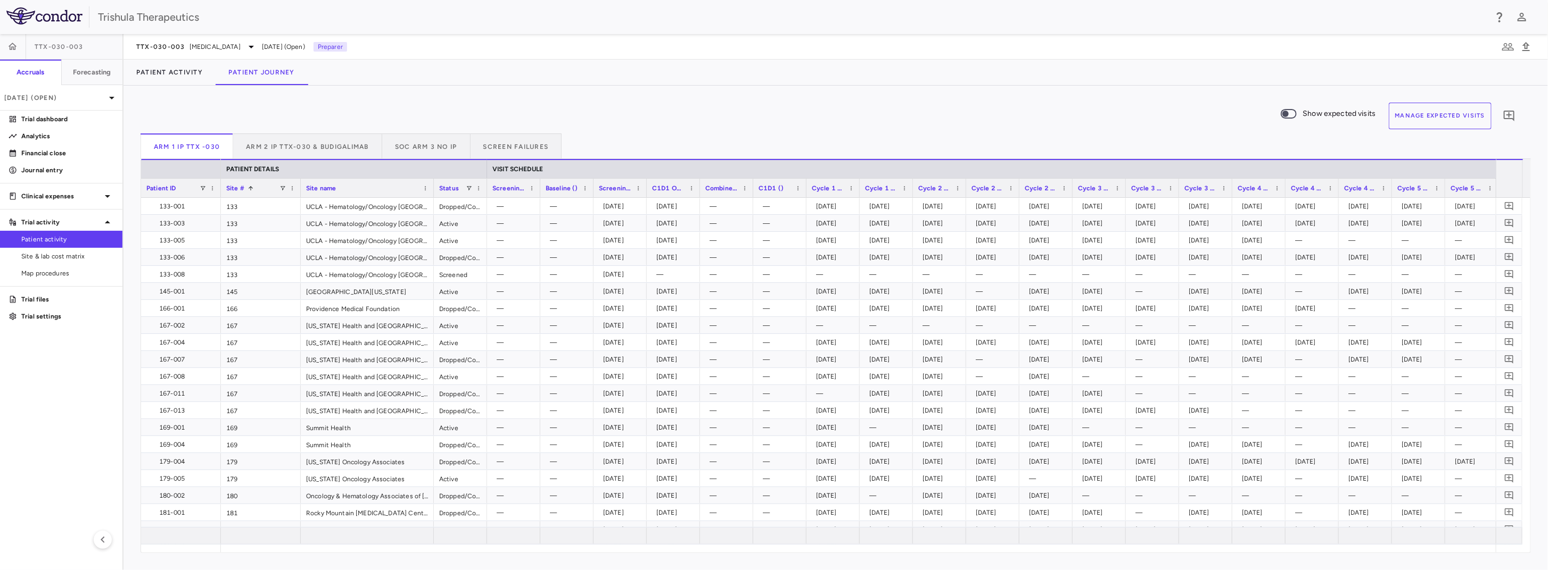
click at [252, 188] on span at bounding box center [250, 188] width 6 height 6
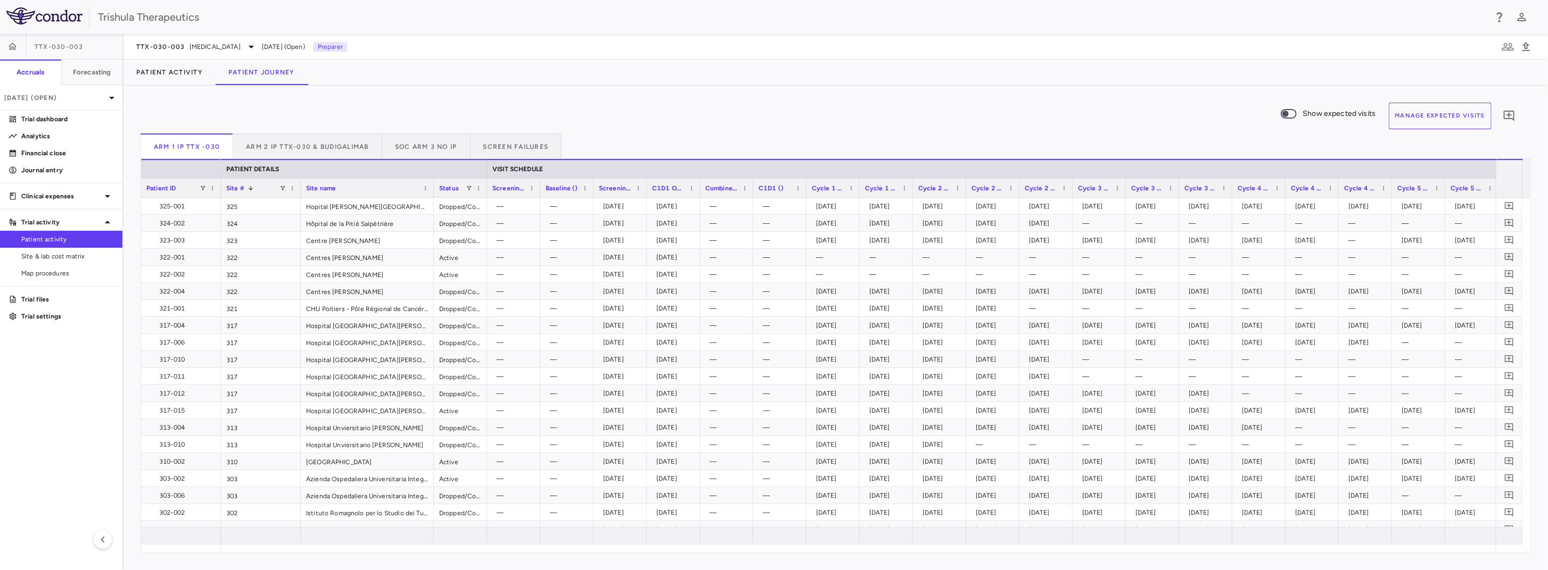
click at [175, 187] on span "Patient ID" at bounding box center [161, 188] width 30 height 7
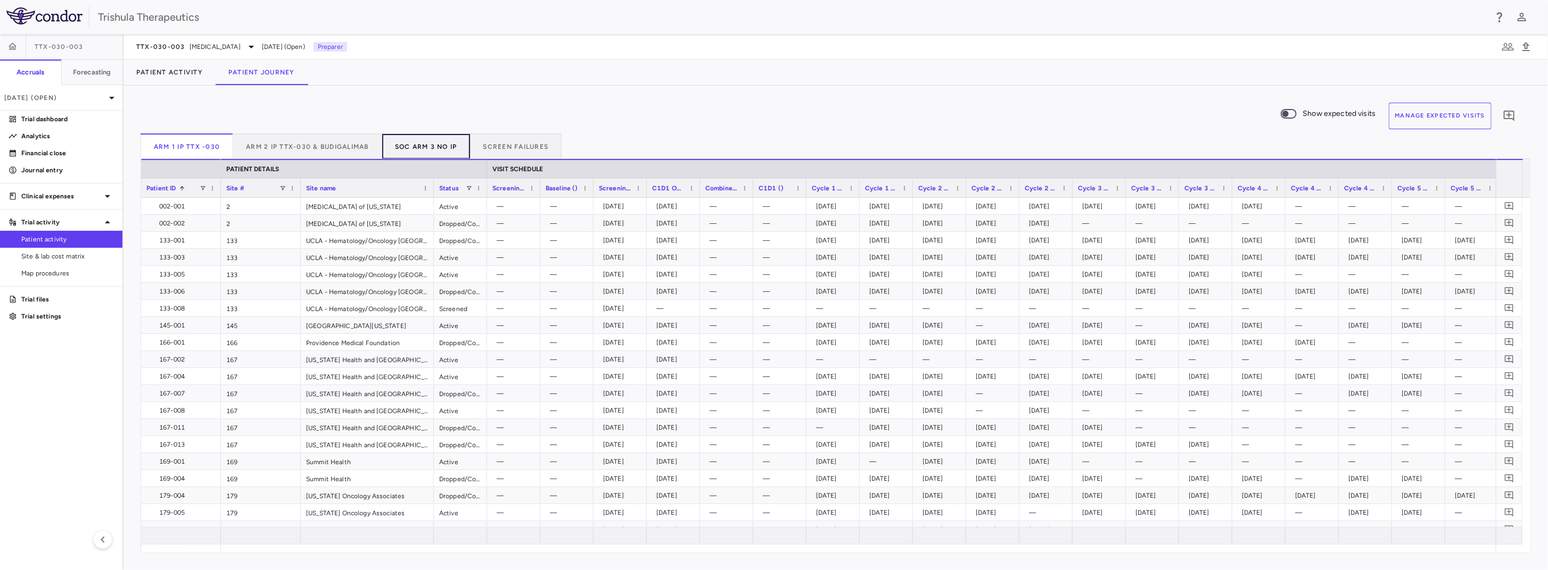
click at [407, 151] on button "SOC Arm 3 NO IP" at bounding box center [426, 147] width 88 height 26
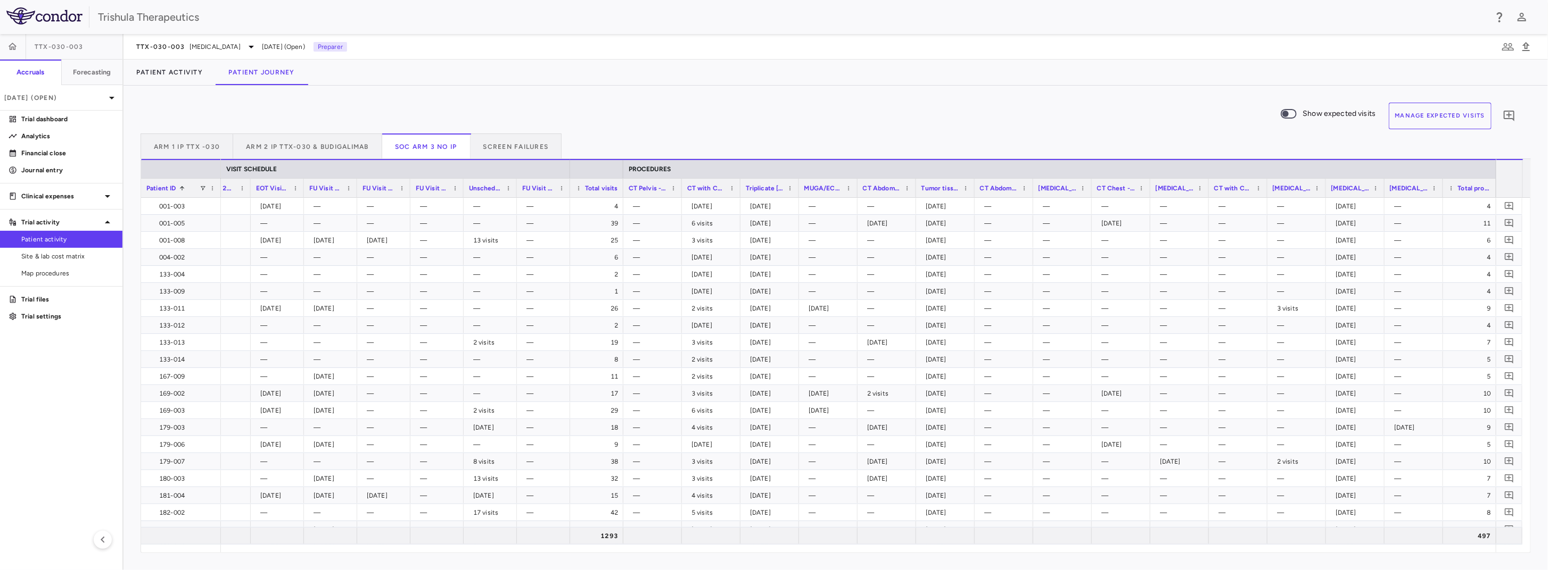
click at [158, 188] on span "Patient ID" at bounding box center [161, 188] width 30 height 7
click at [305, 137] on button "Arm 2 IP TTX-030 & Budigalimab" at bounding box center [307, 147] width 149 height 26
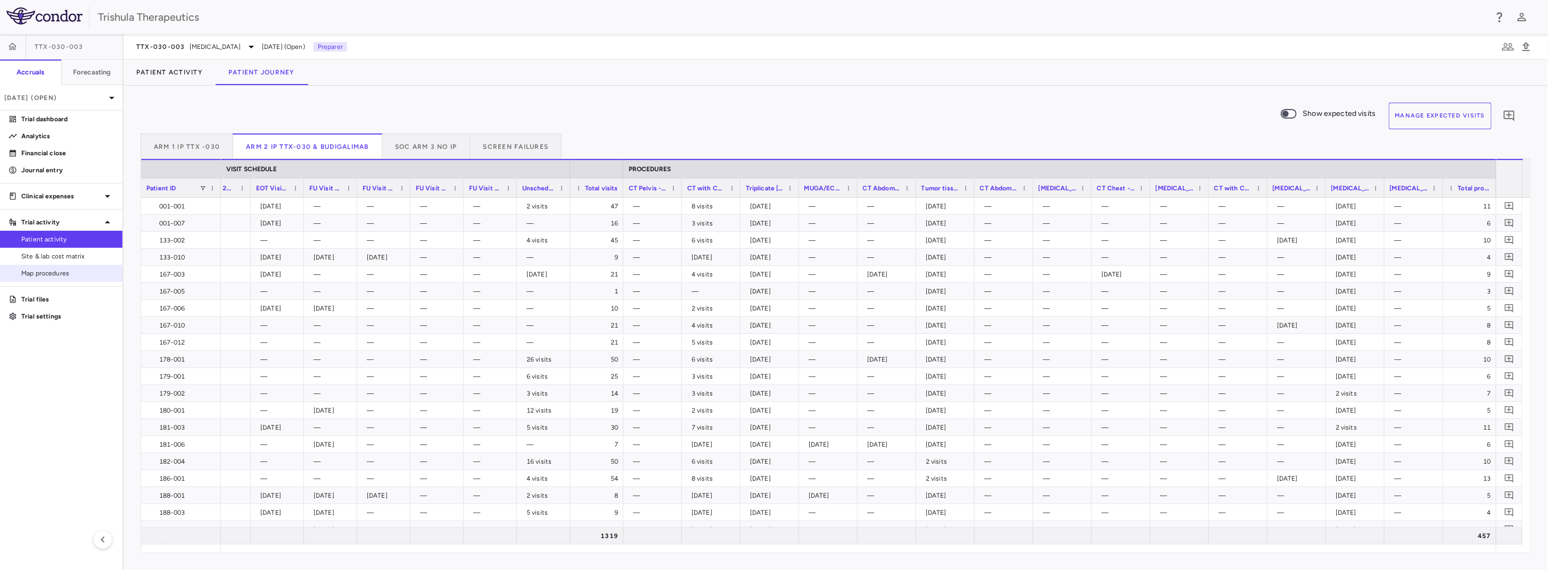
click at [45, 269] on span "Map procedures" at bounding box center [67, 274] width 93 height 10
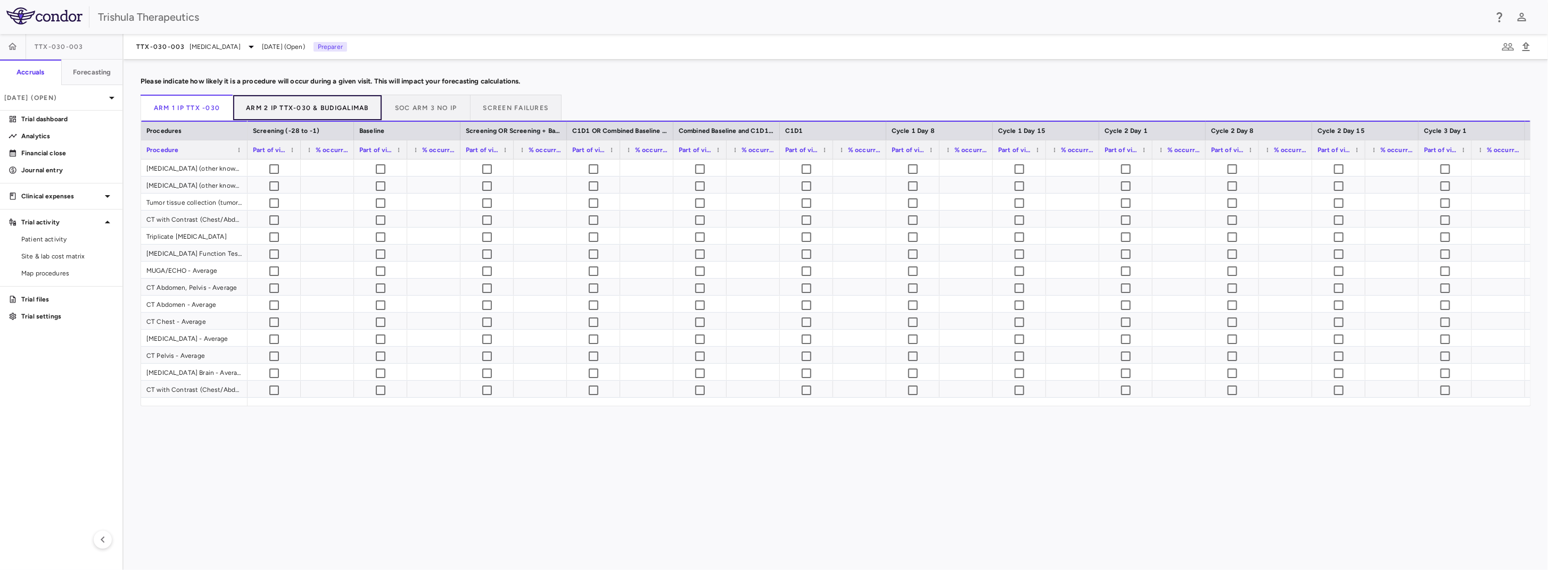
click at [283, 112] on button "Arm 2 IP TTX-030 & Budigalimab" at bounding box center [307, 108] width 149 height 26
click at [401, 97] on button "SOC Arm 3 NO IP" at bounding box center [426, 108] width 88 height 26
click at [24, 172] on p "Journal entry" at bounding box center [67, 171] width 93 height 10
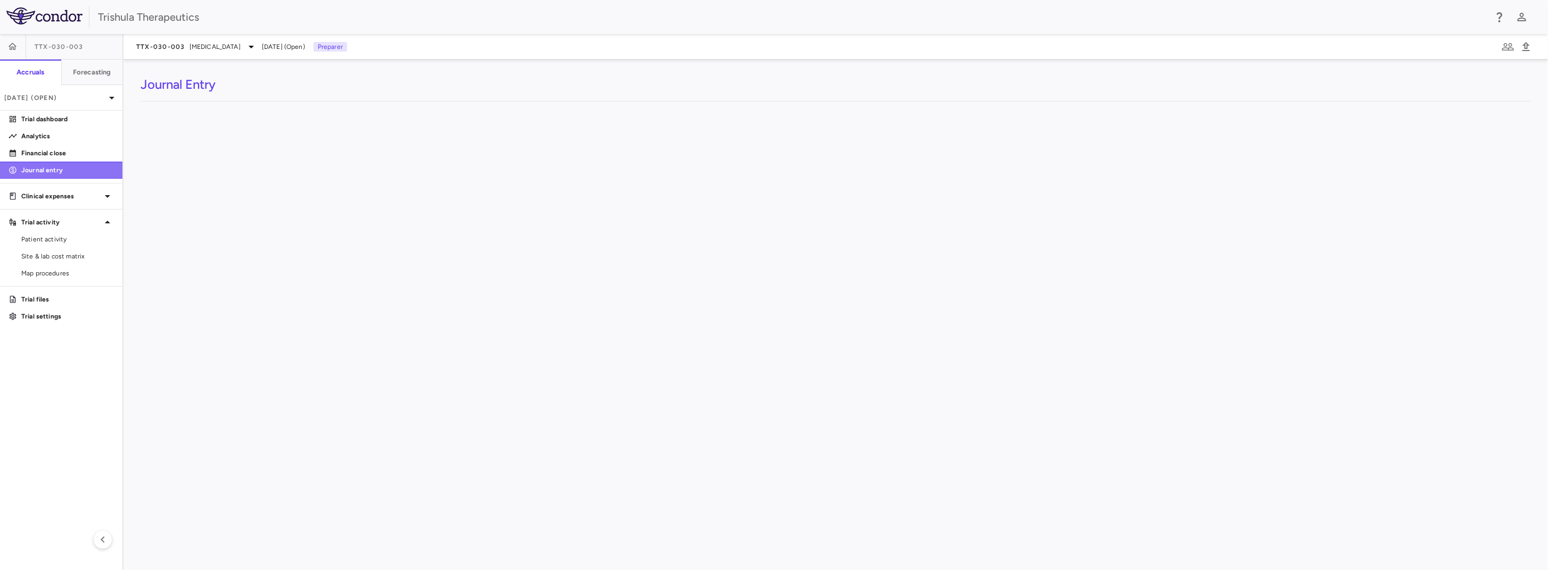
click at [34, 172] on p "Journal entry" at bounding box center [67, 171] width 93 height 10
click at [47, 155] on p "Financial close" at bounding box center [67, 153] width 93 height 10
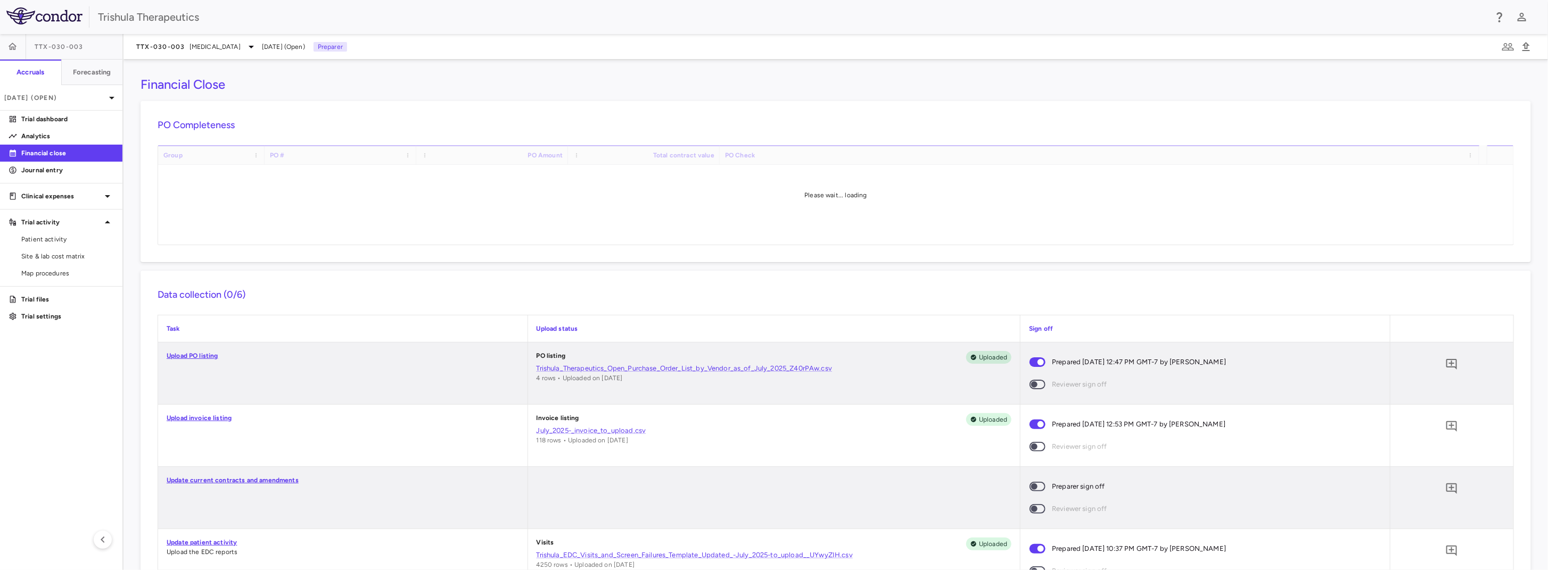
click at [47, 155] on p "Financial close" at bounding box center [67, 153] width 93 height 10
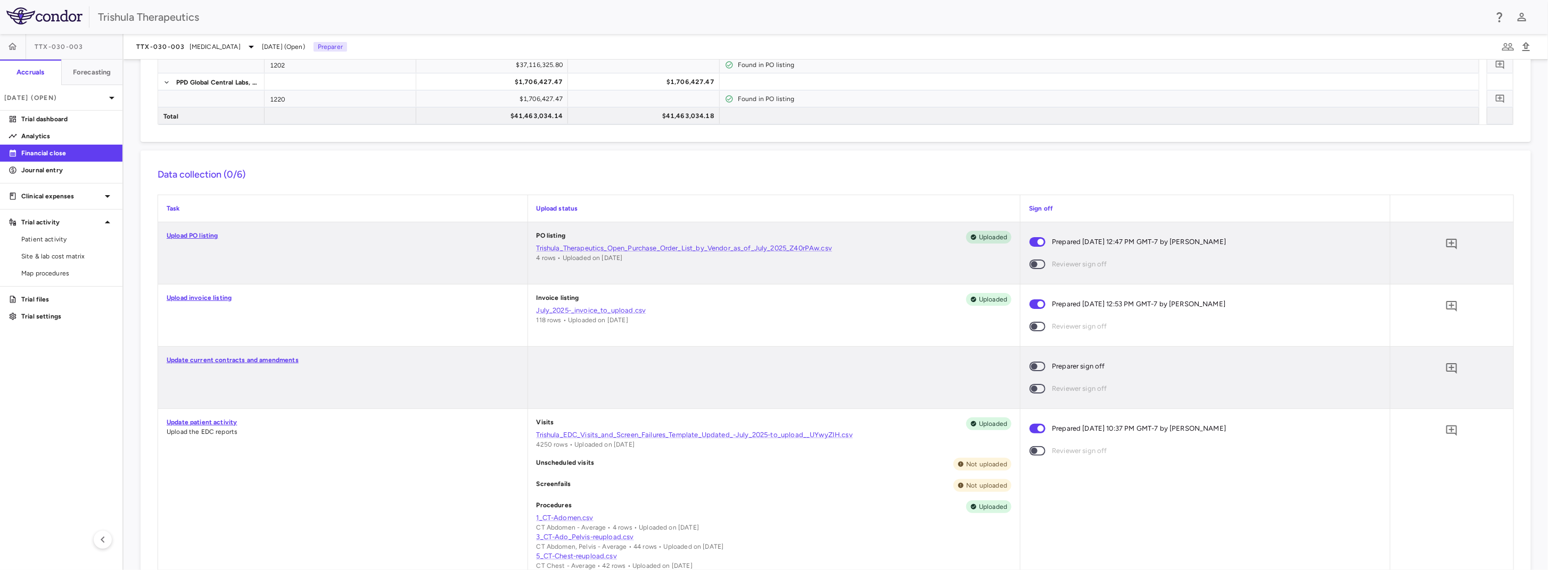
scroll to position [319, 0]
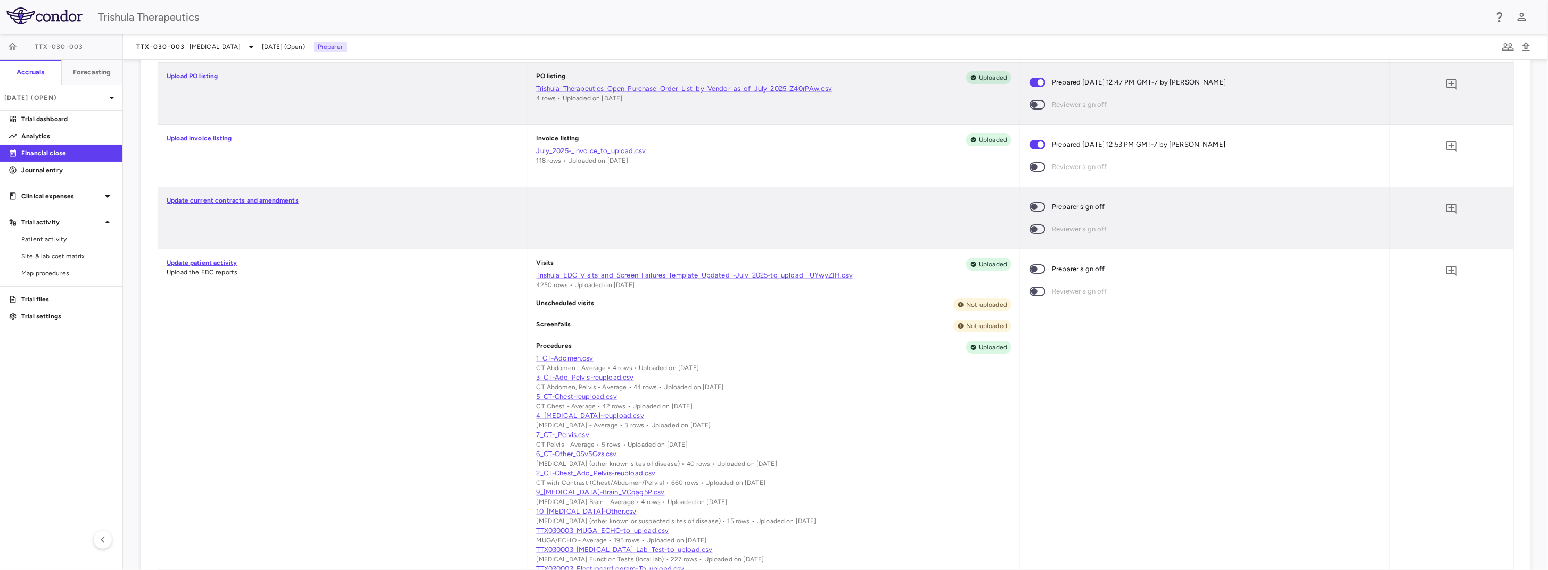
click at [1040, 269] on span at bounding box center [1037, 269] width 16 height 10
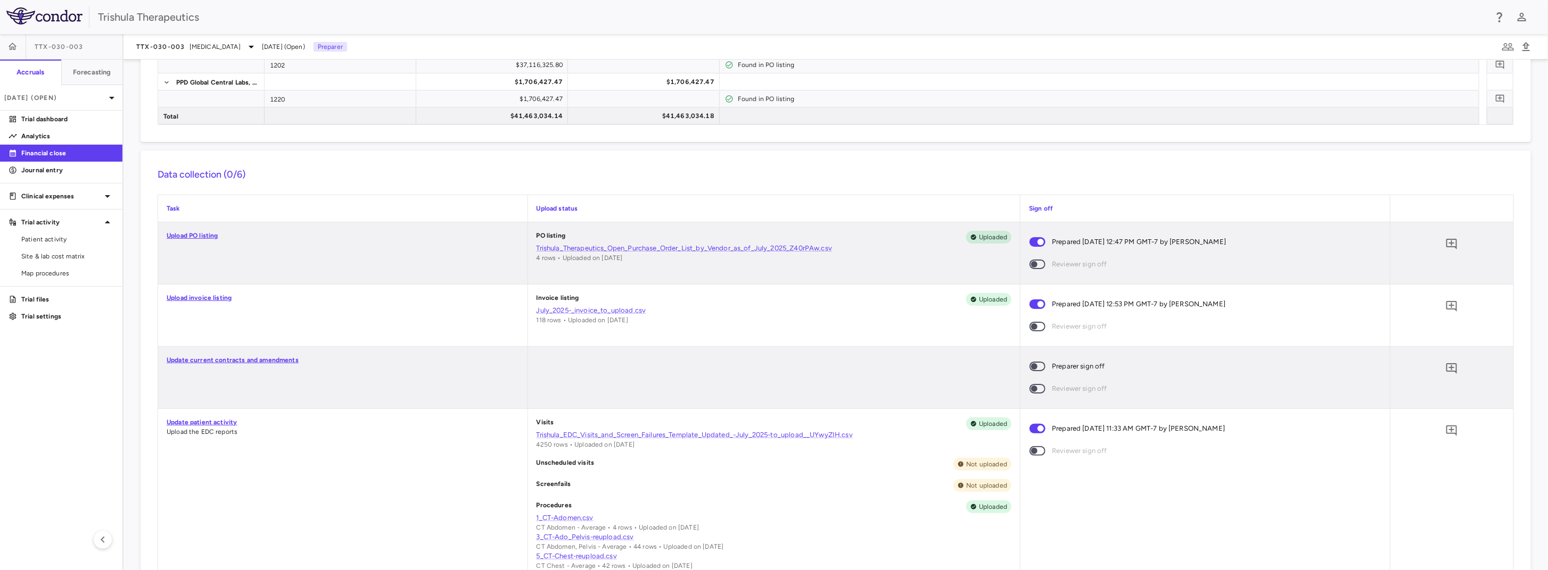
scroll to position [266, 0]
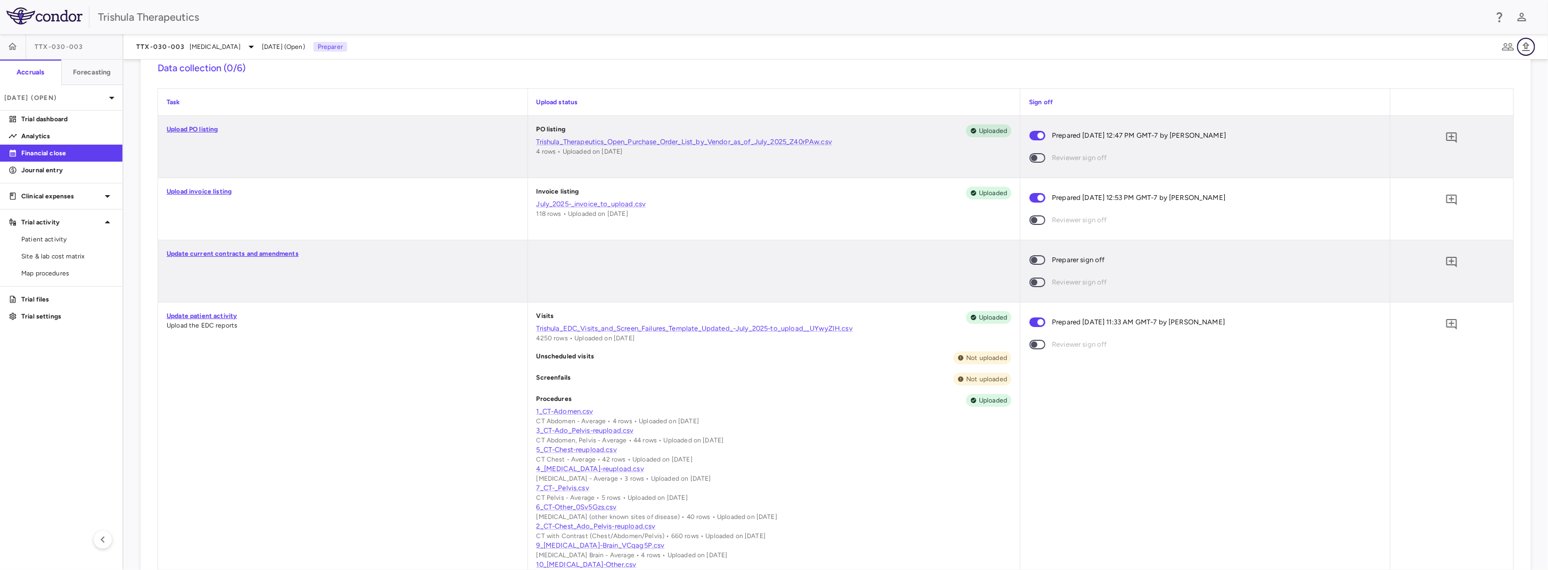
click at [1532, 49] on button "button" at bounding box center [1526, 47] width 18 height 18
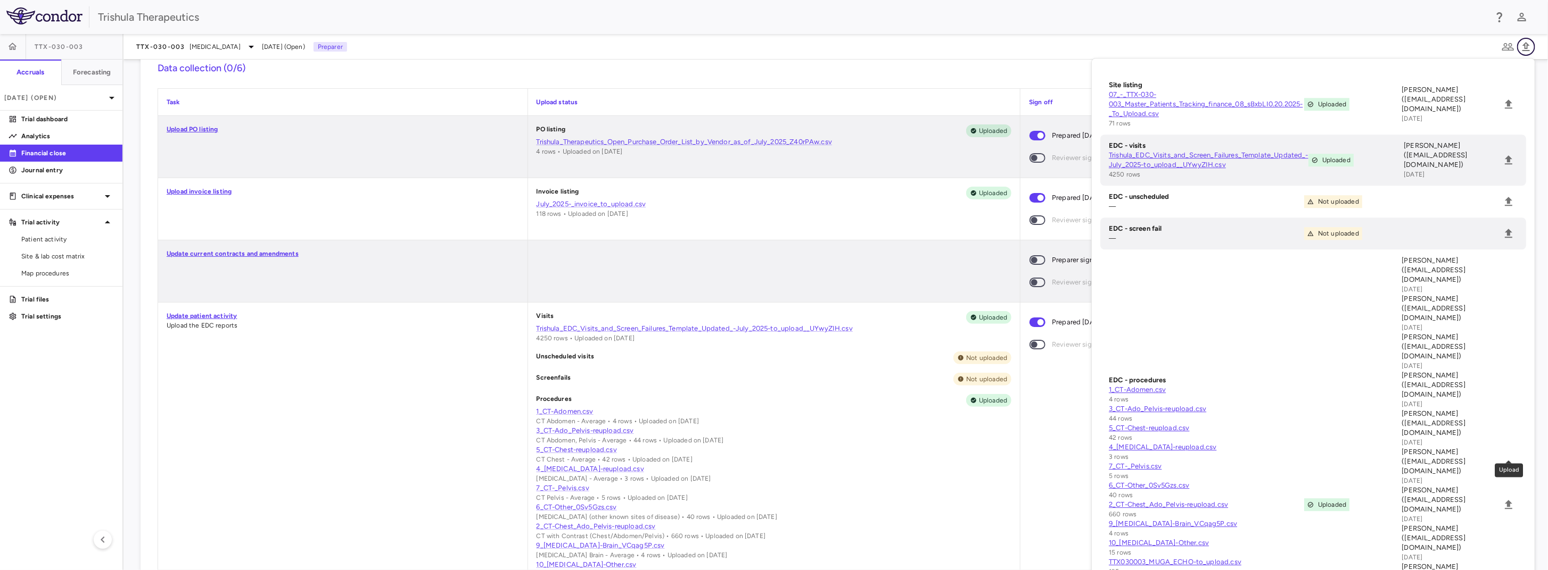
scroll to position [479, 0]
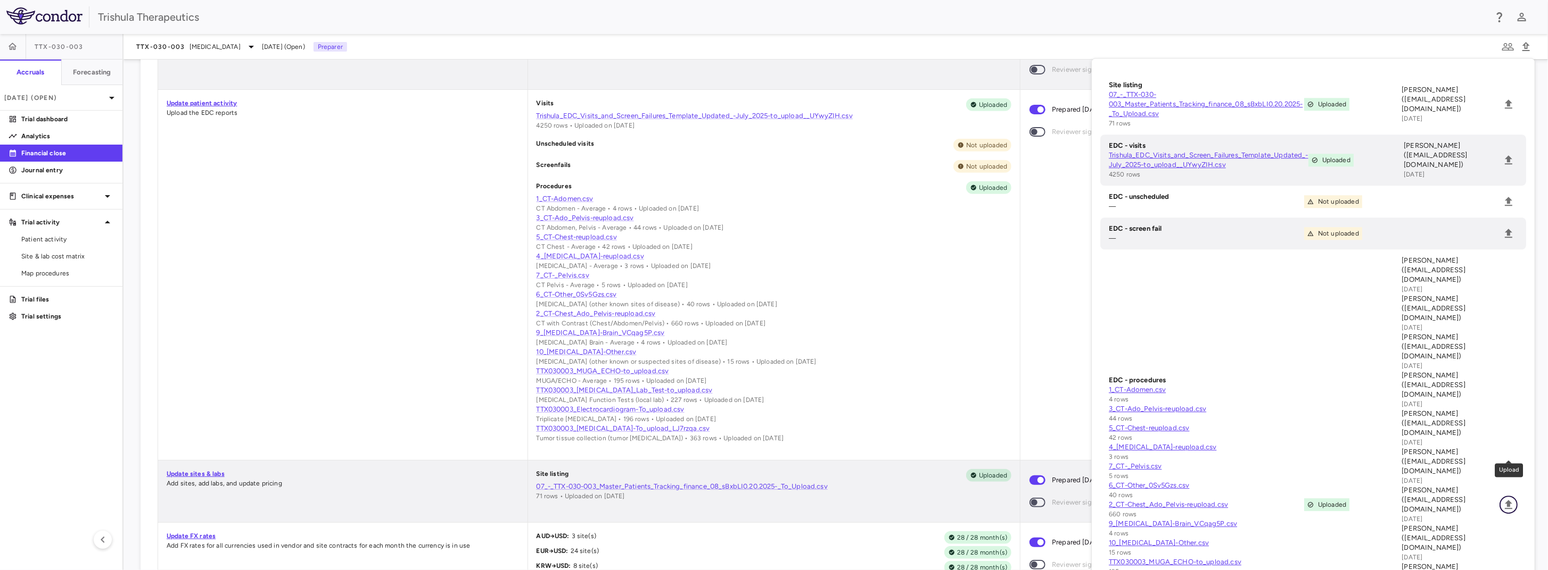
click at [1507, 499] on icon "Upload" at bounding box center [1508, 505] width 13 height 13
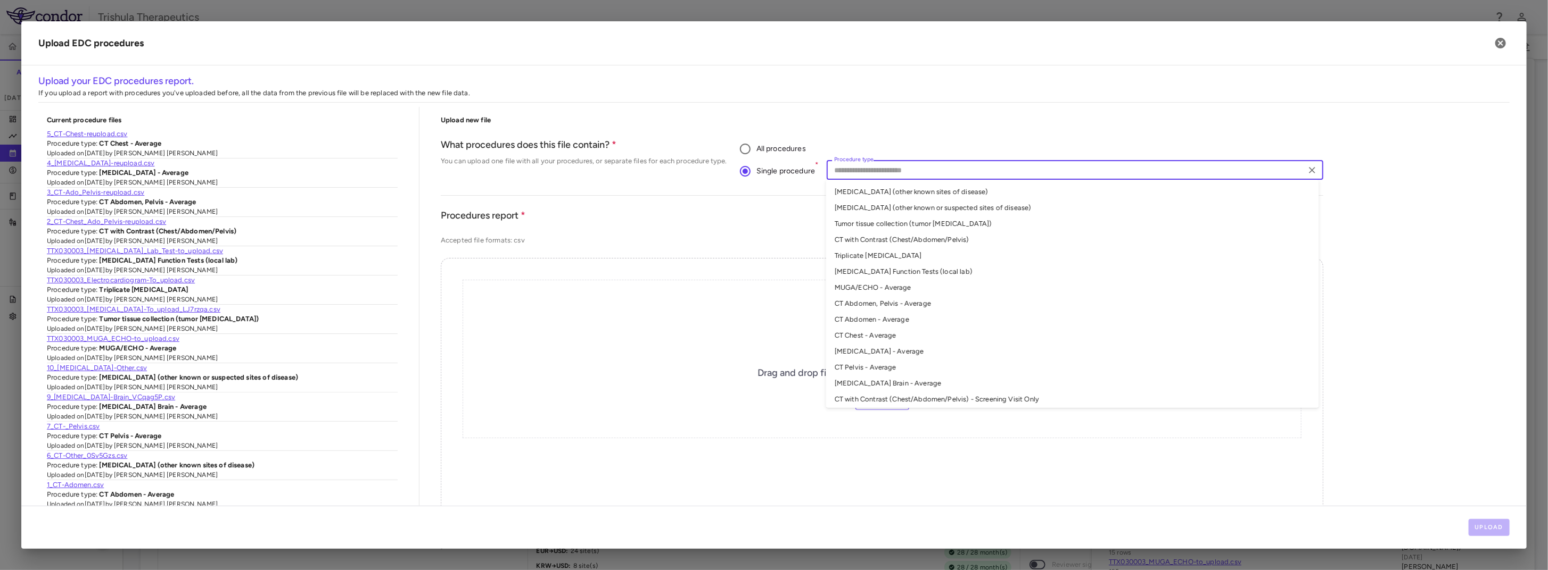
click at [840, 171] on input "Procedure type" at bounding box center [1066, 169] width 473 height 13
click at [912, 225] on li "Tumor tissue collection (tumor biopsy)" at bounding box center [1072, 224] width 493 height 16
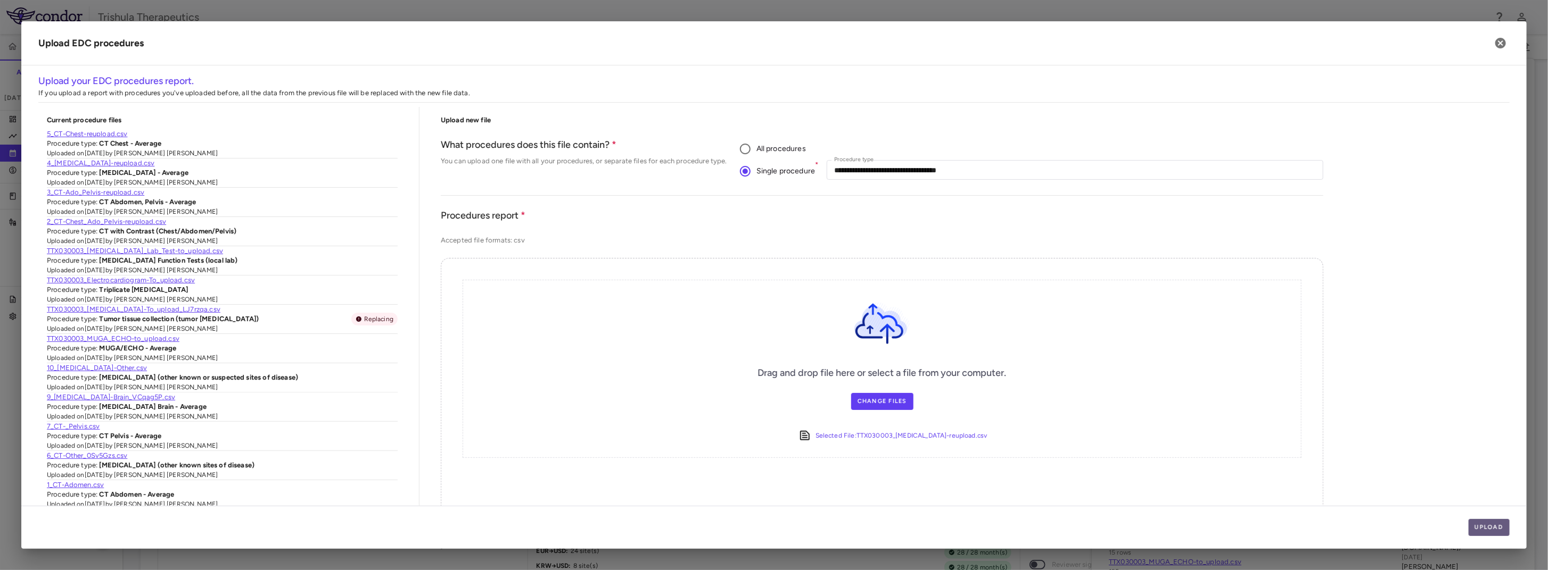
click at [1490, 526] on button "Upload" at bounding box center [1489, 527] width 42 height 17
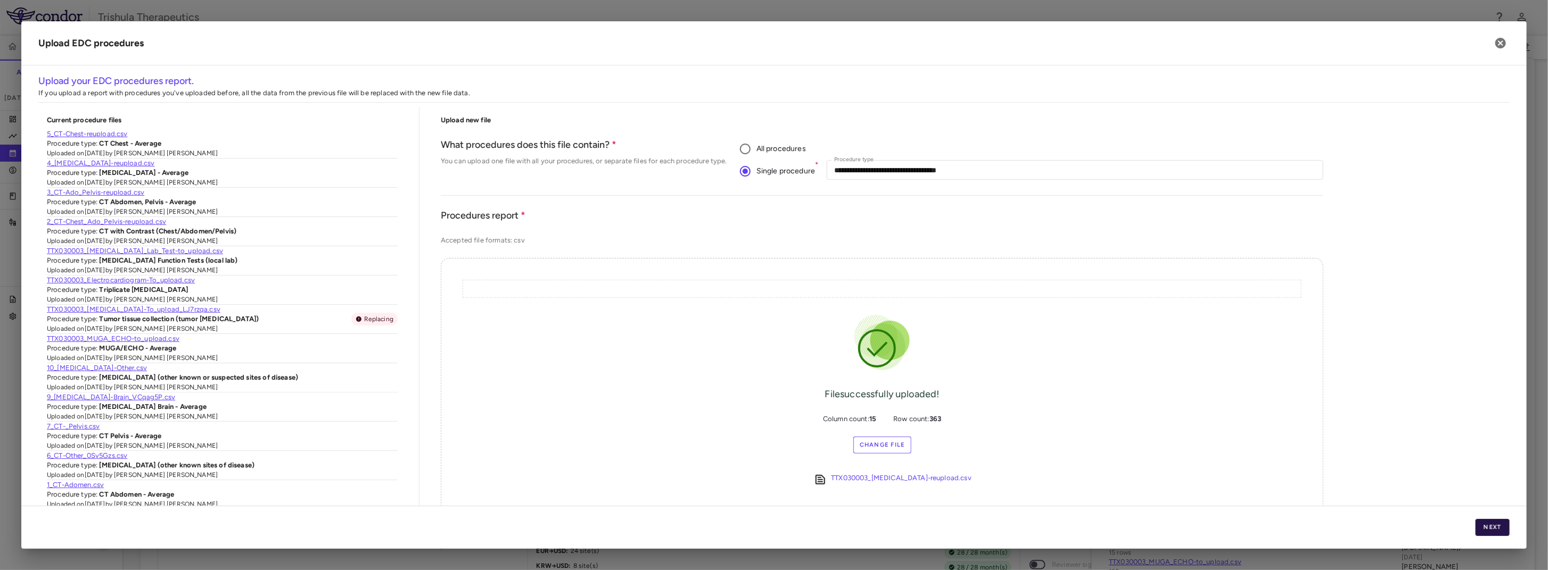
click at [1489, 531] on button "Next" at bounding box center [1492, 527] width 34 height 17
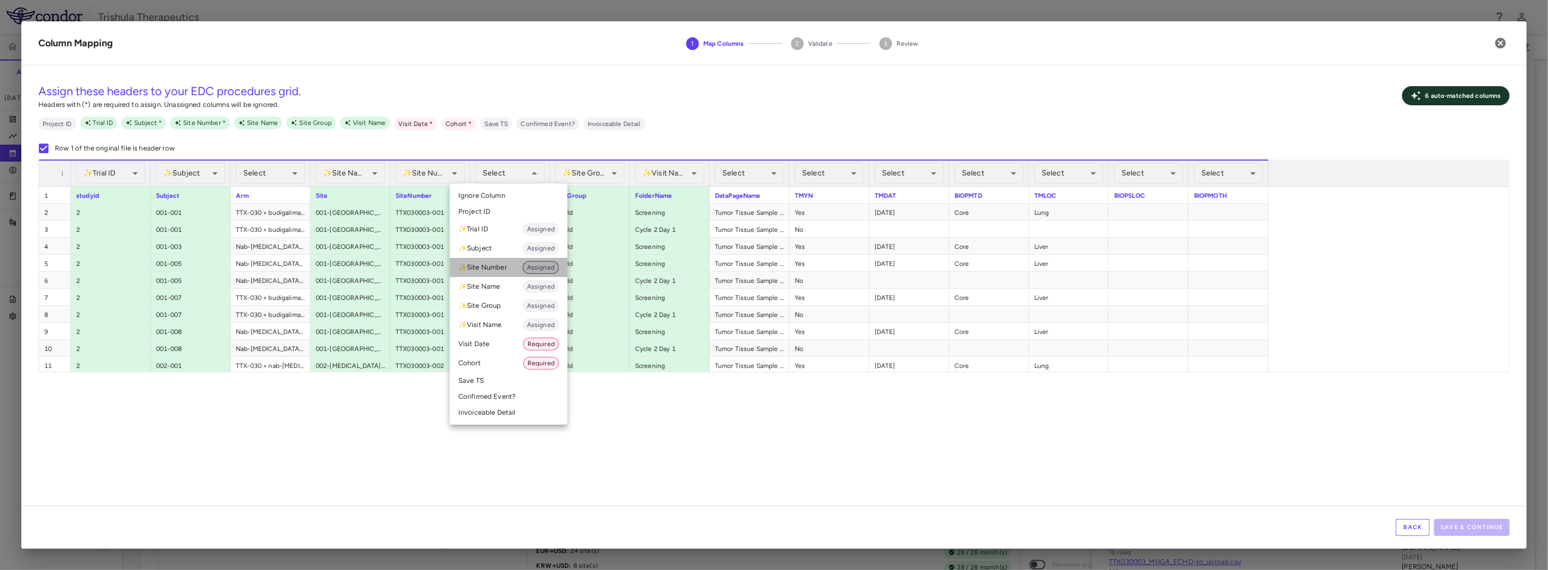
click at [529, 268] on span "Assigned" at bounding box center [541, 268] width 36 height 10
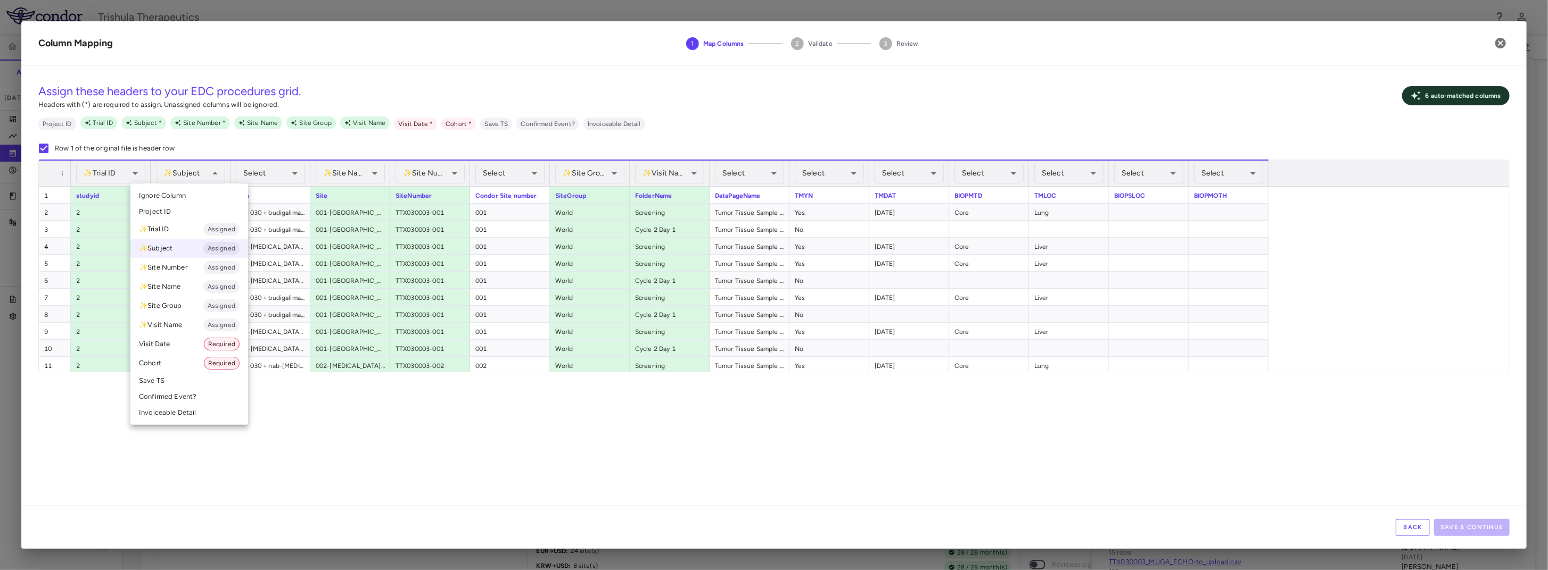
click at [309, 476] on div at bounding box center [774, 285] width 1548 height 570
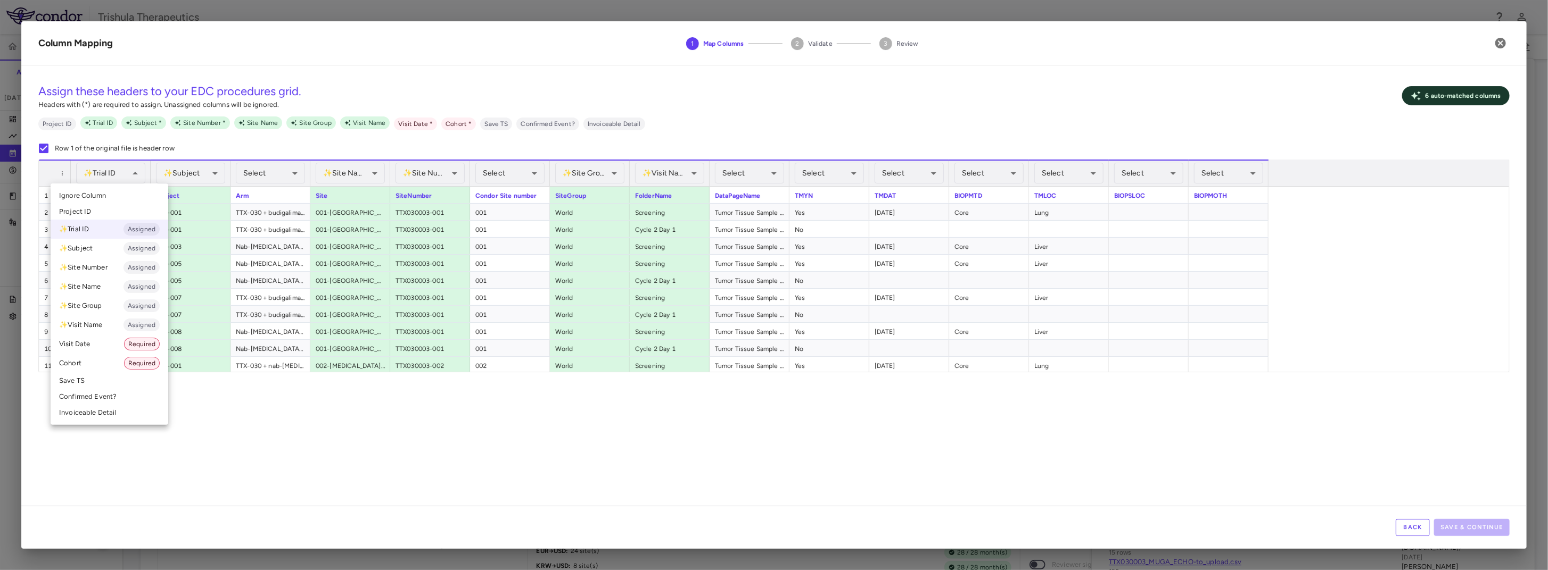
click at [100, 195] on span "Ignore Column" at bounding box center [82, 196] width 47 height 10
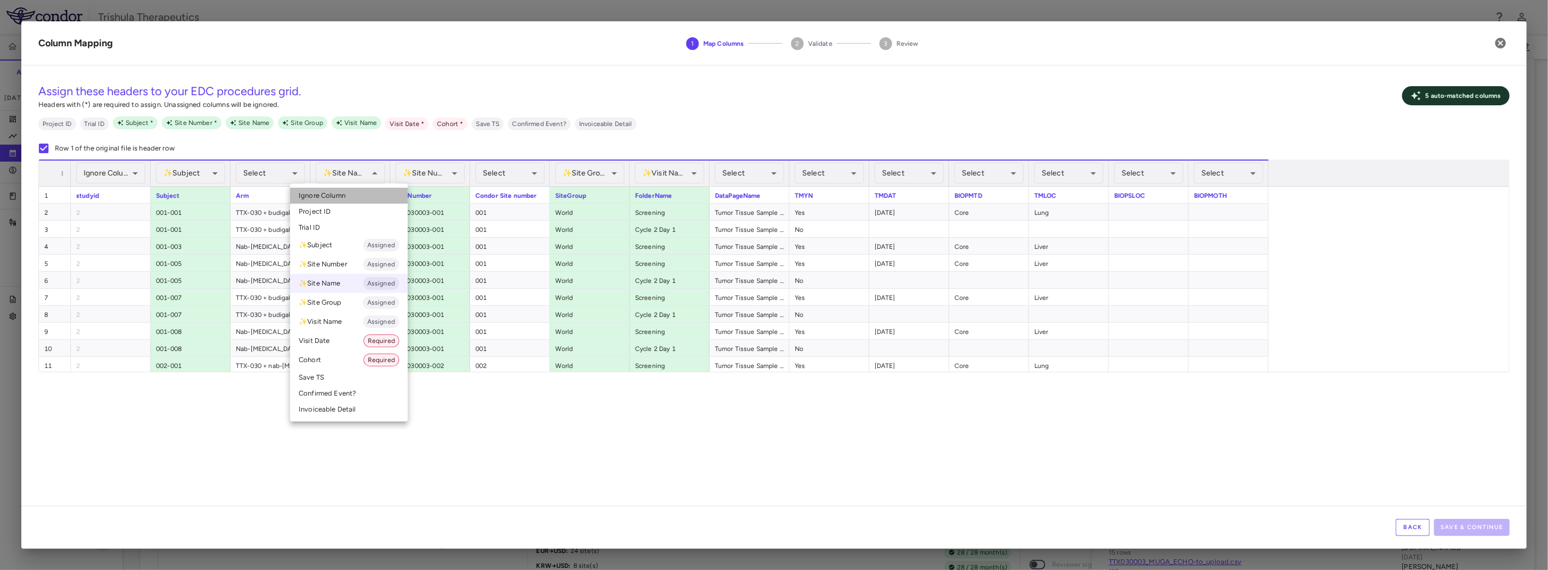
click at [348, 193] on li "Ignore Column" at bounding box center [349, 196] width 118 height 16
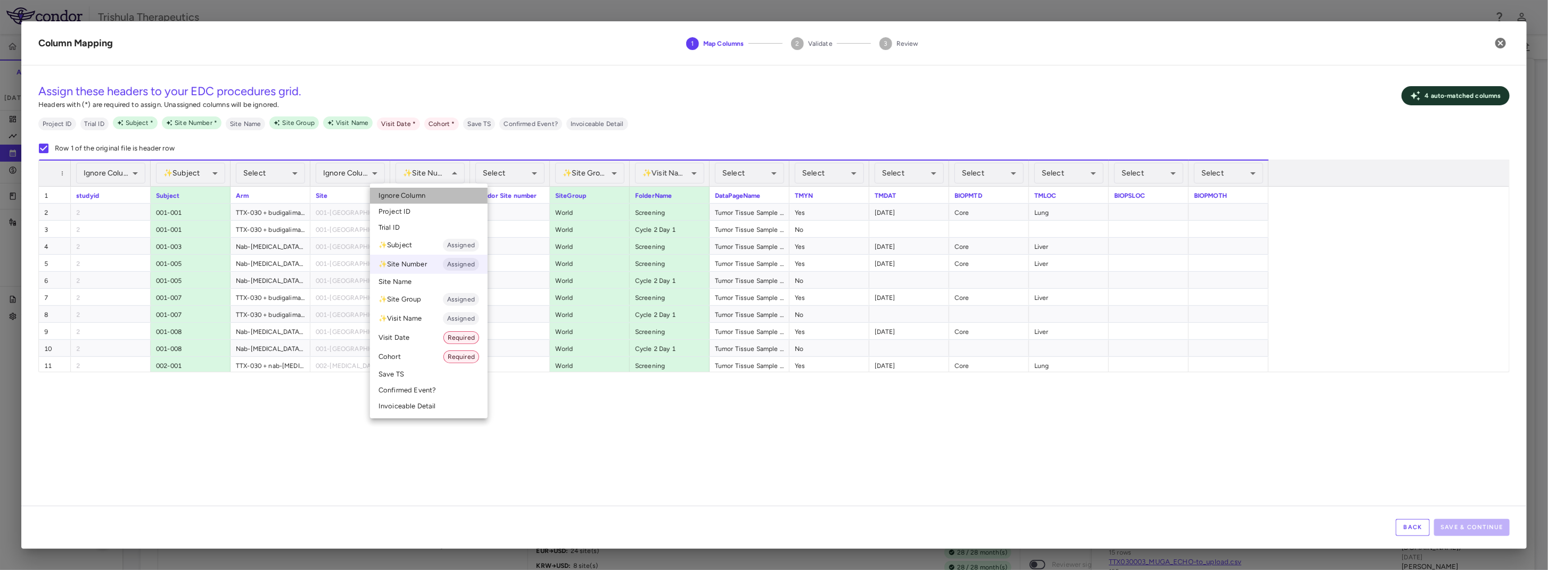
click at [415, 193] on span "Ignore Column" at bounding box center [401, 196] width 47 height 10
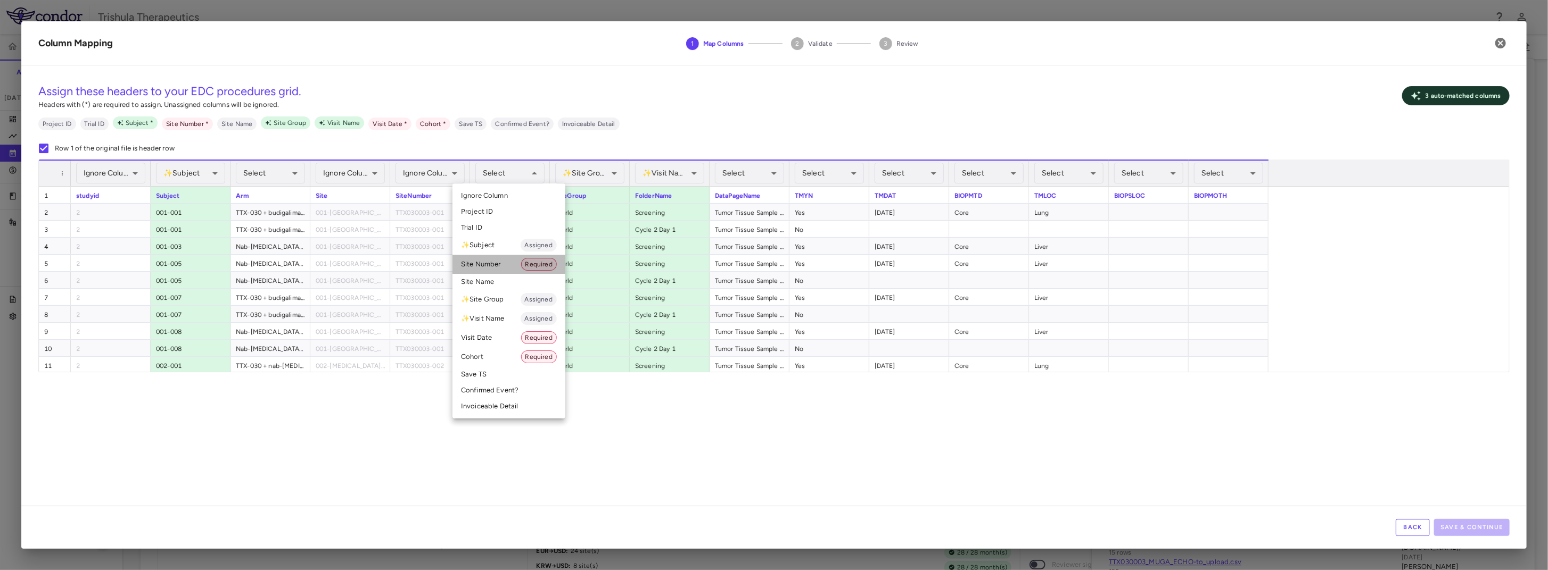
click at [491, 262] on li "Site Number Required" at bounding box center [508, 264] width 113 height 19
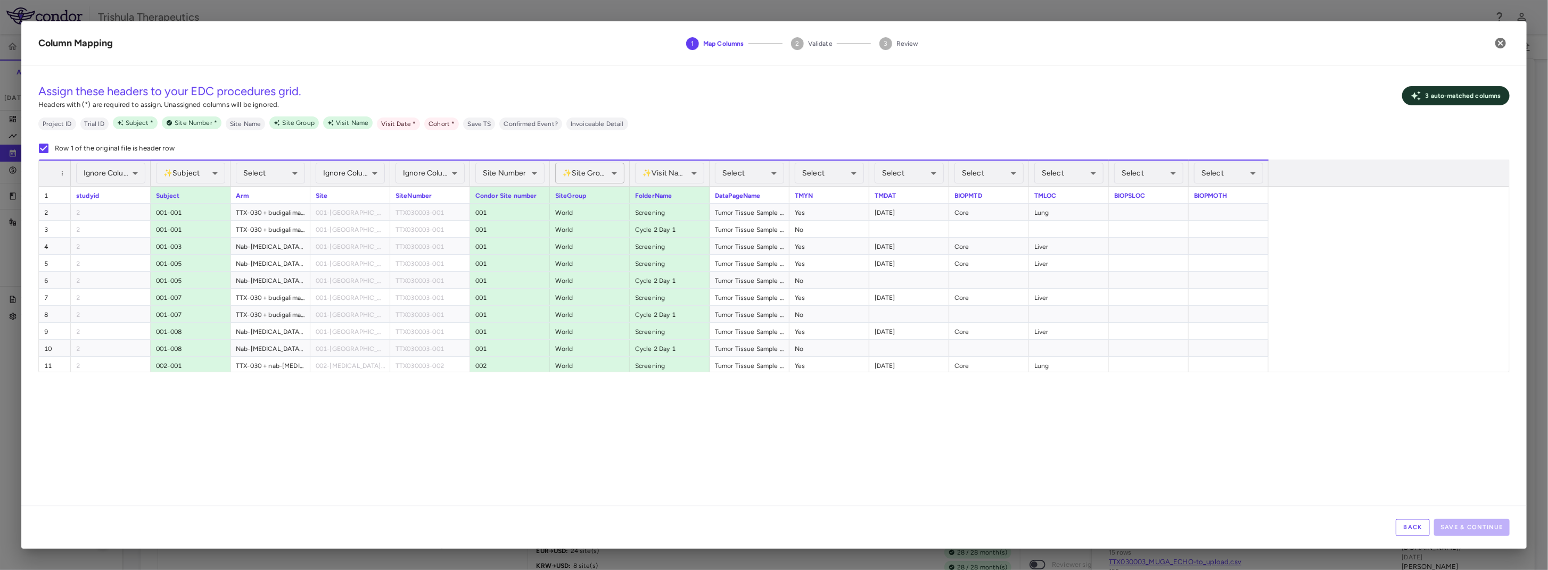
click at [592, 173] on div "✨ Site Group Assigned" at bounding box center [589, 173] width 69 height 21
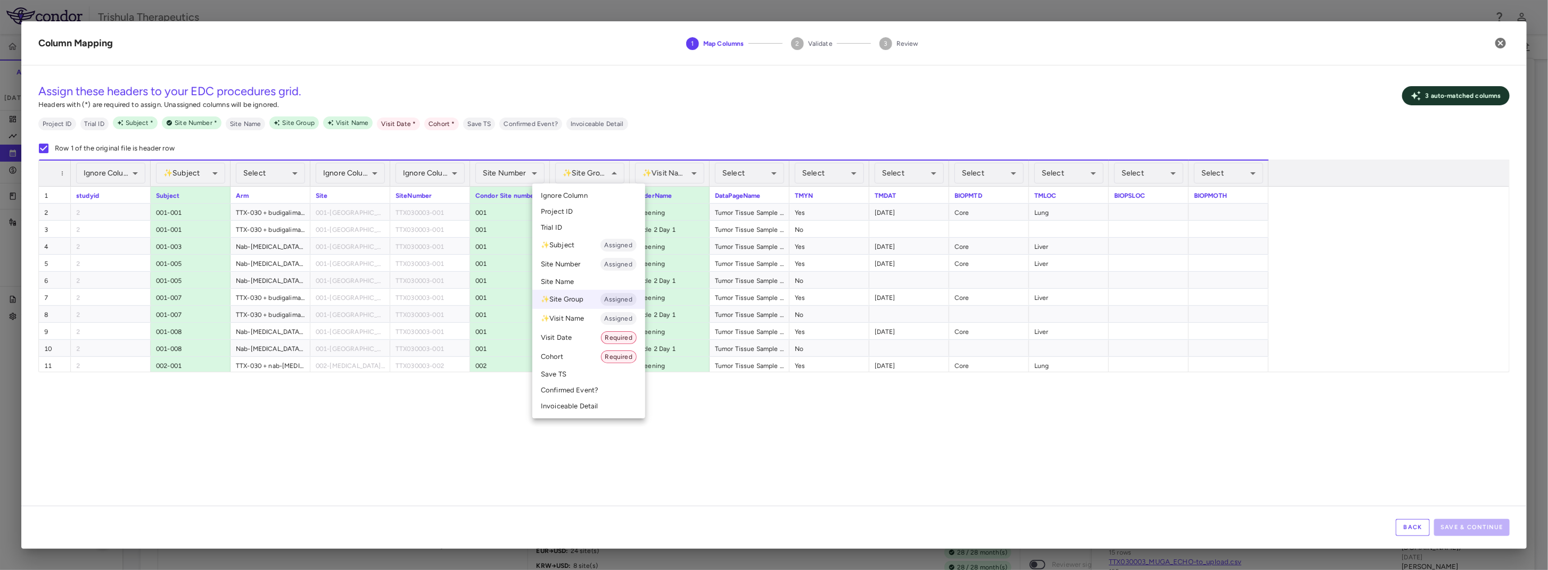
click at [585, 194] on span "Ignore Column" at bounding box center [564, 196] width 47 height 10
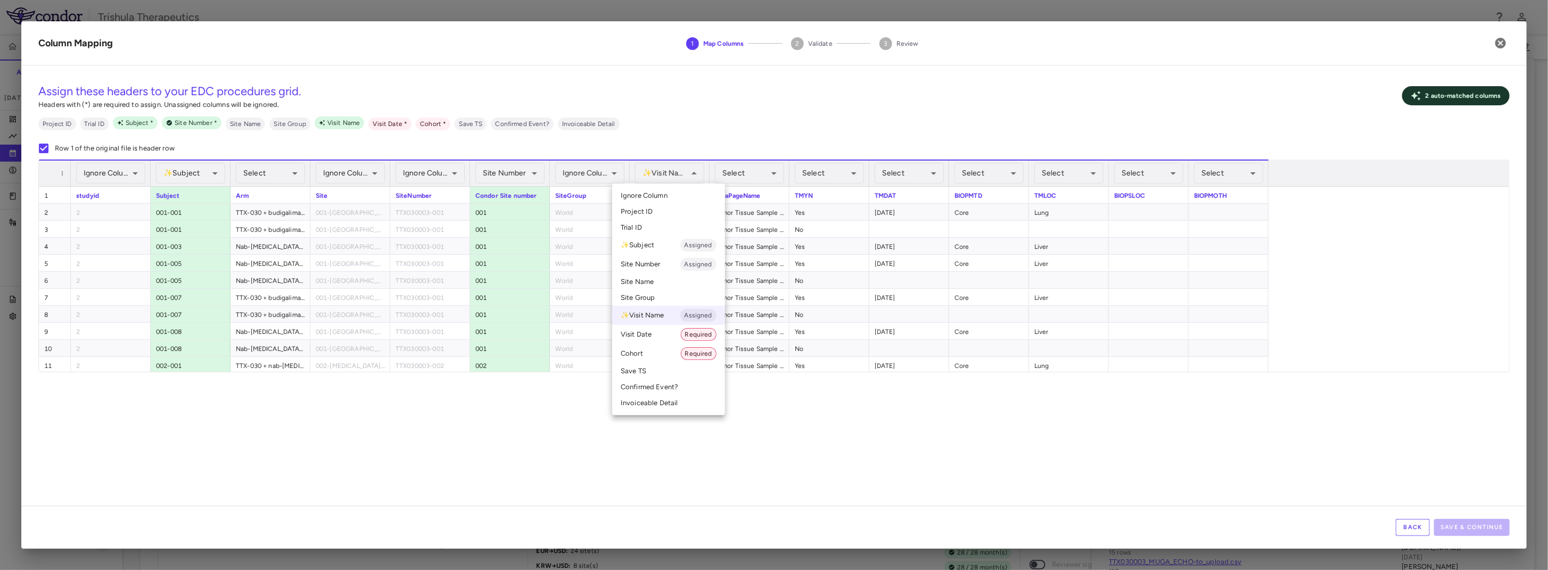
click at [649, 320] on li "✨ Visit Name Assigned" at bounding box center [668, 315] width 113 height 19
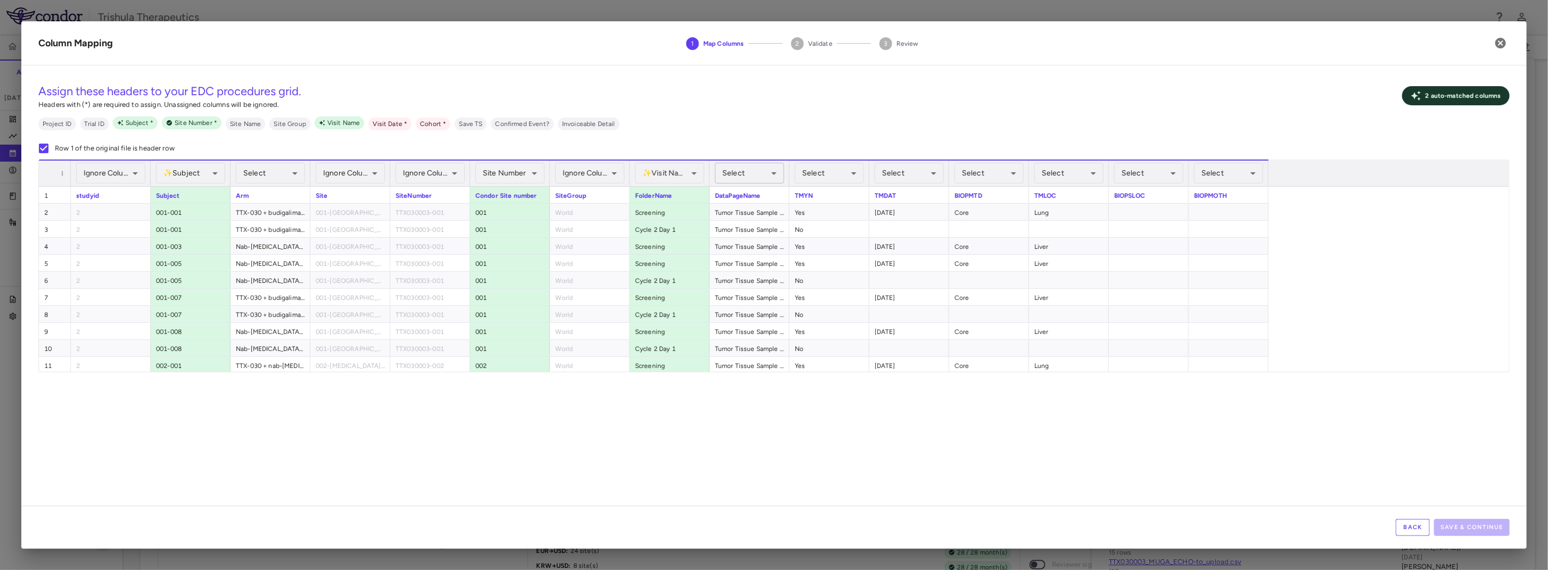
click at [747, 173] on div "Select" at bounding box center [749, 173] width 69 height 21
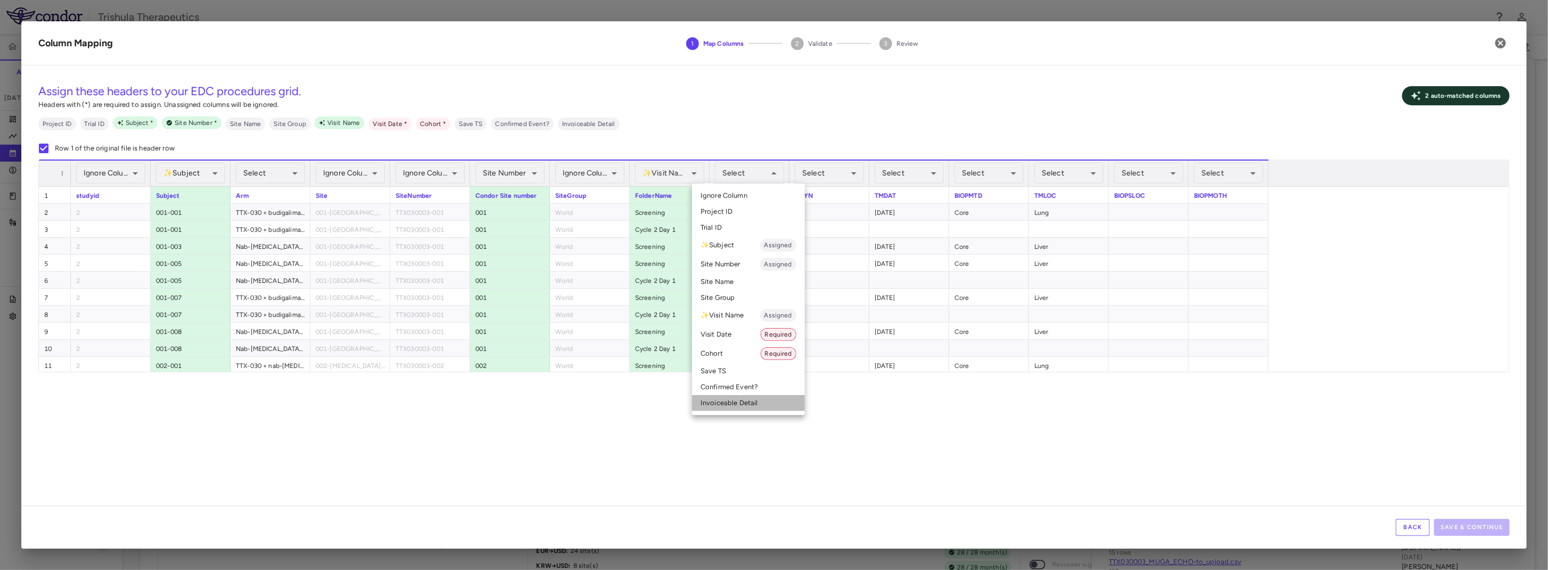
click at [740, 400] on li "Invoiceable Detail" at bounding box center [748, 403] width 113 height 16
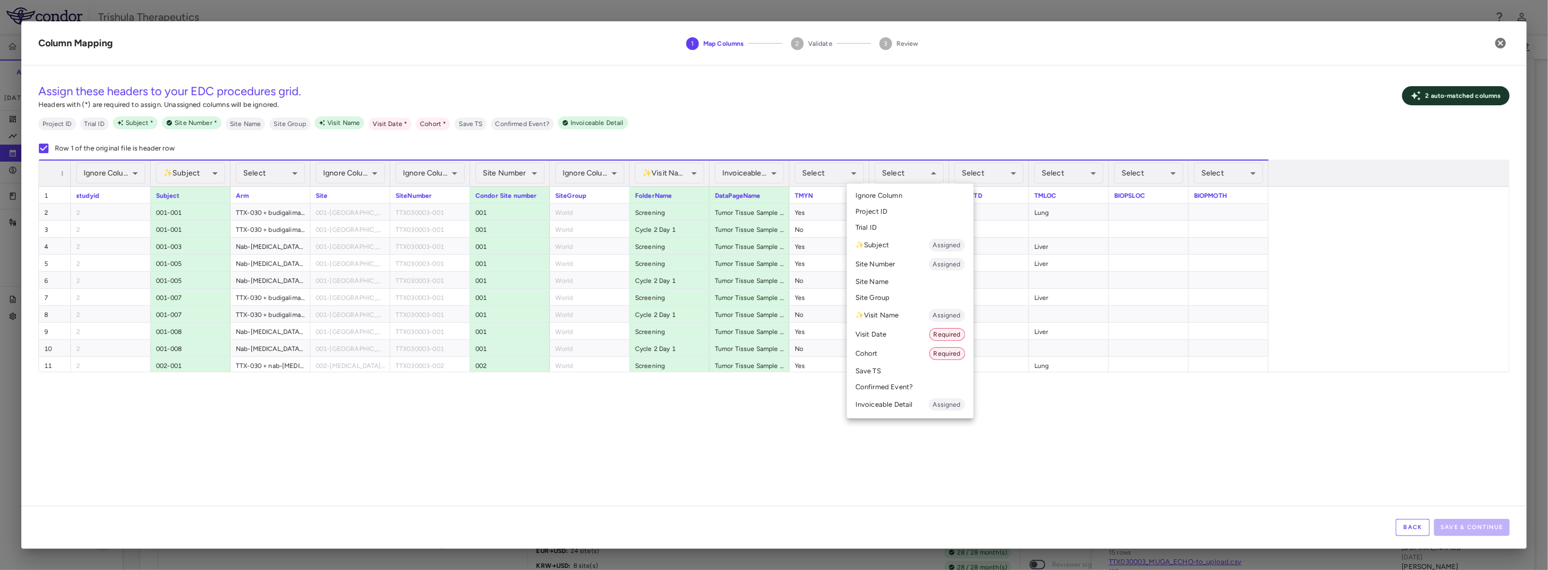
click at [888, 335] on li "Visit Date Required" at bounding box center [910, 334] width 127 height 19
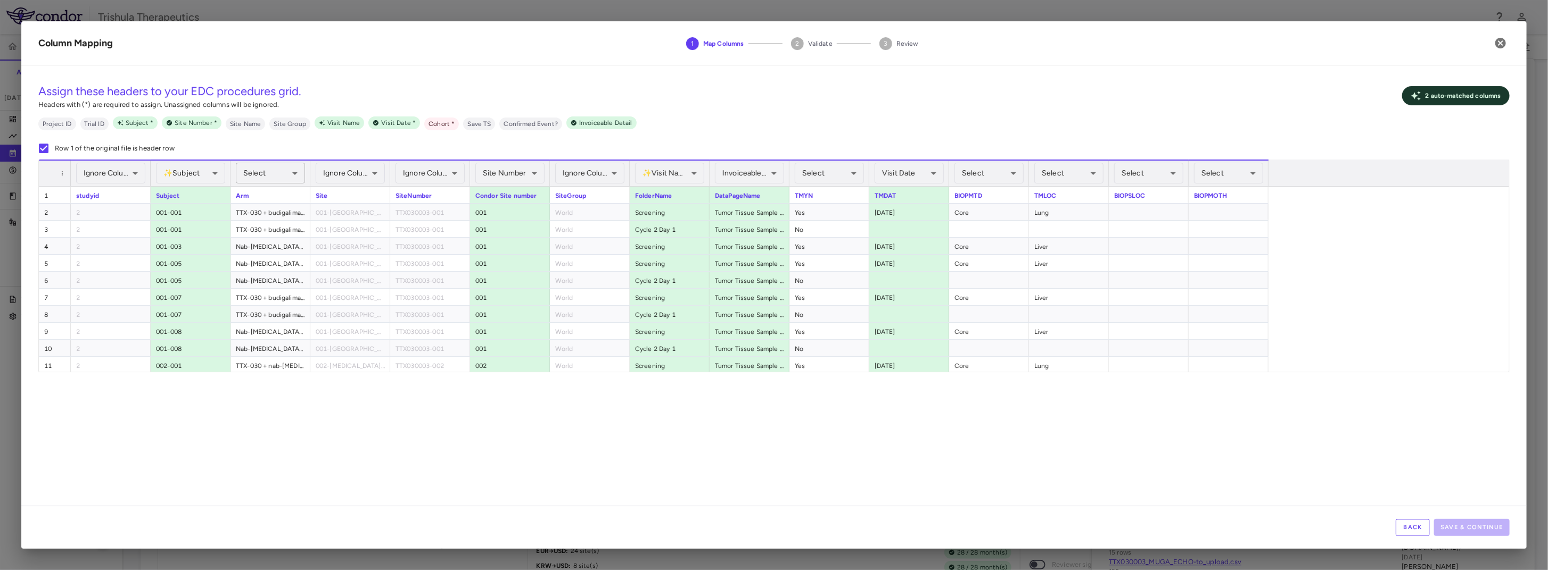
click at [263, 175] on span "Select" at bounding box center [254, 173] width 22 height 9
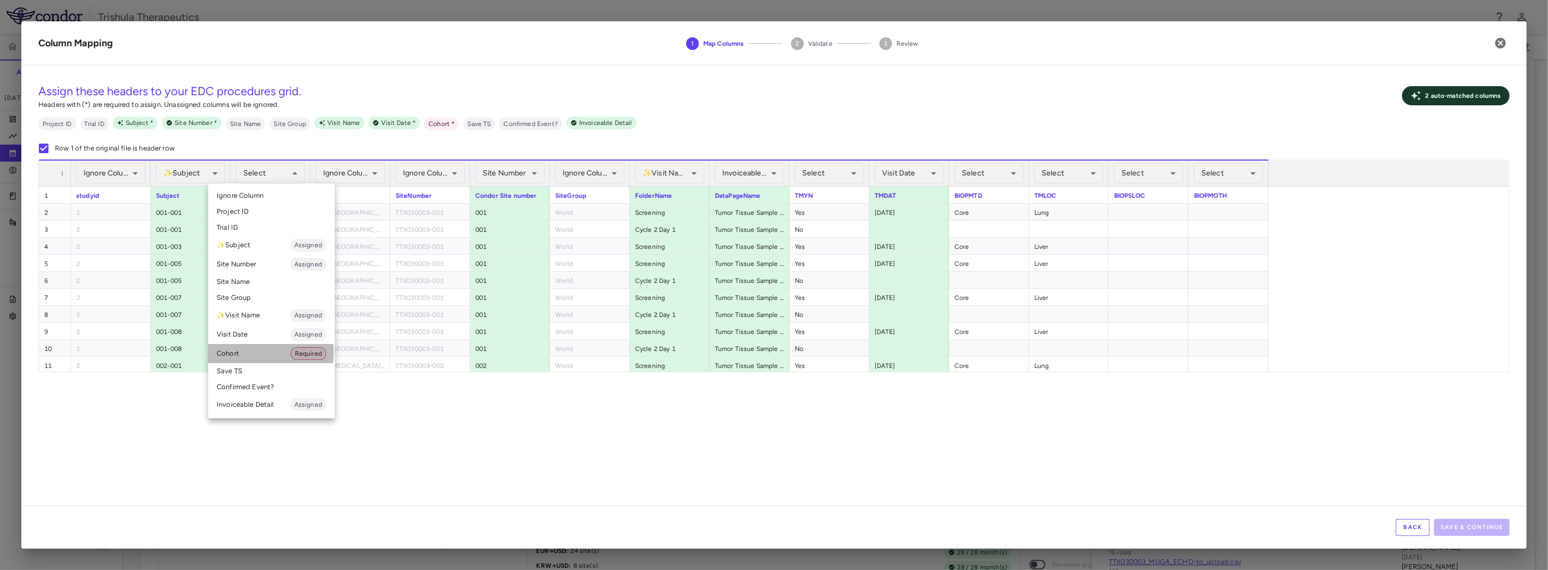
click at [227, 353] on li "Cohort Required" at bounding box center [271, 353] width 127 height 19
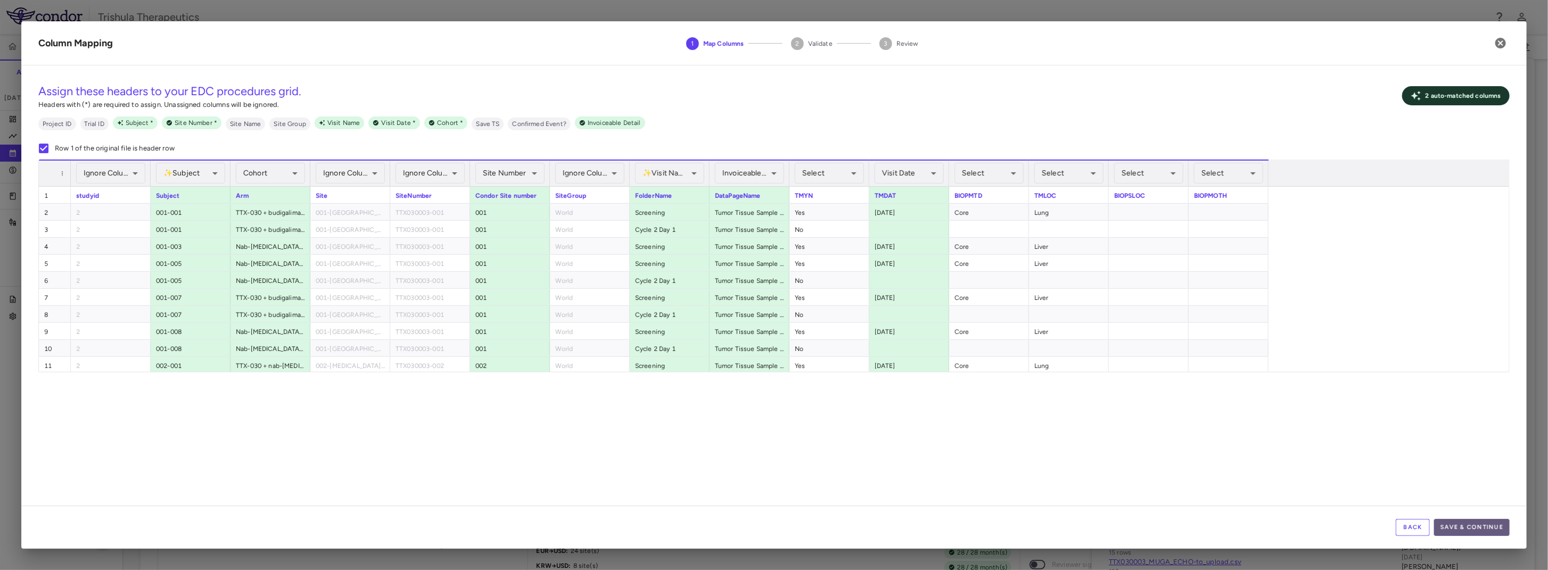
click at [1460, 525] on button "Save & Continue" at bounding box center [1472, 527] width 76 height 17
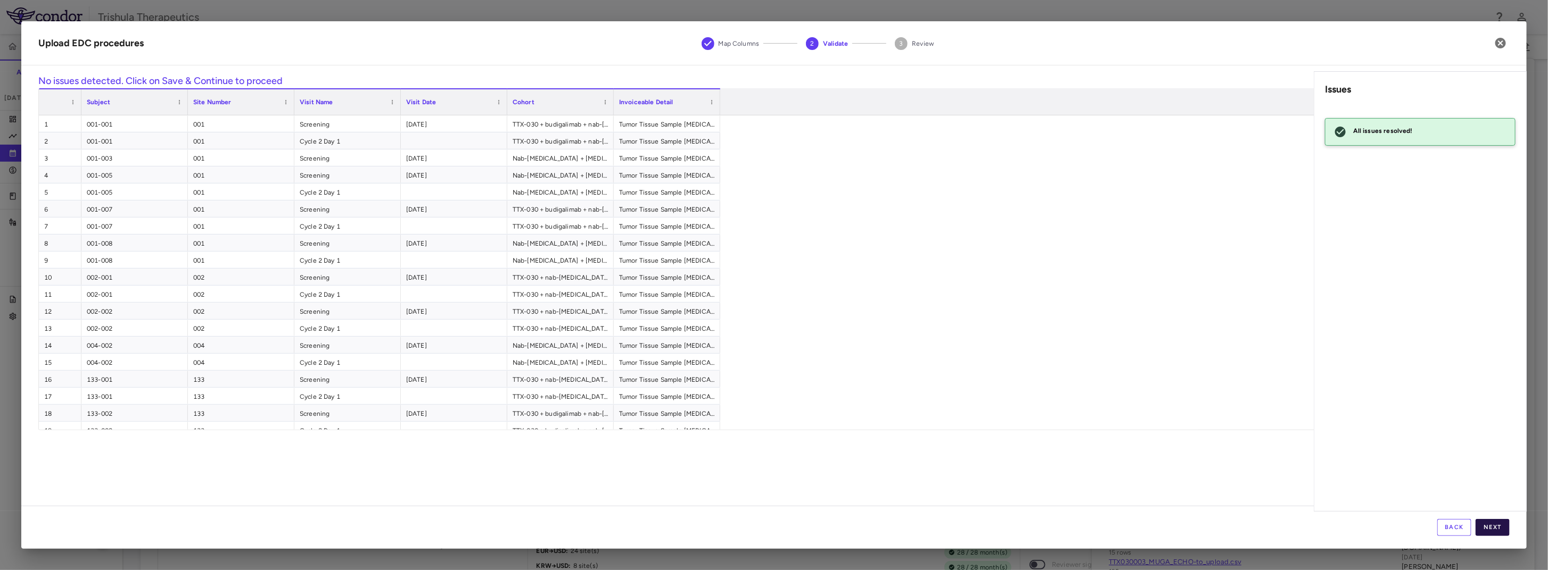
click at [1503, 527] on button "Next" at bounding box center [1492, 527] width 34 height 17
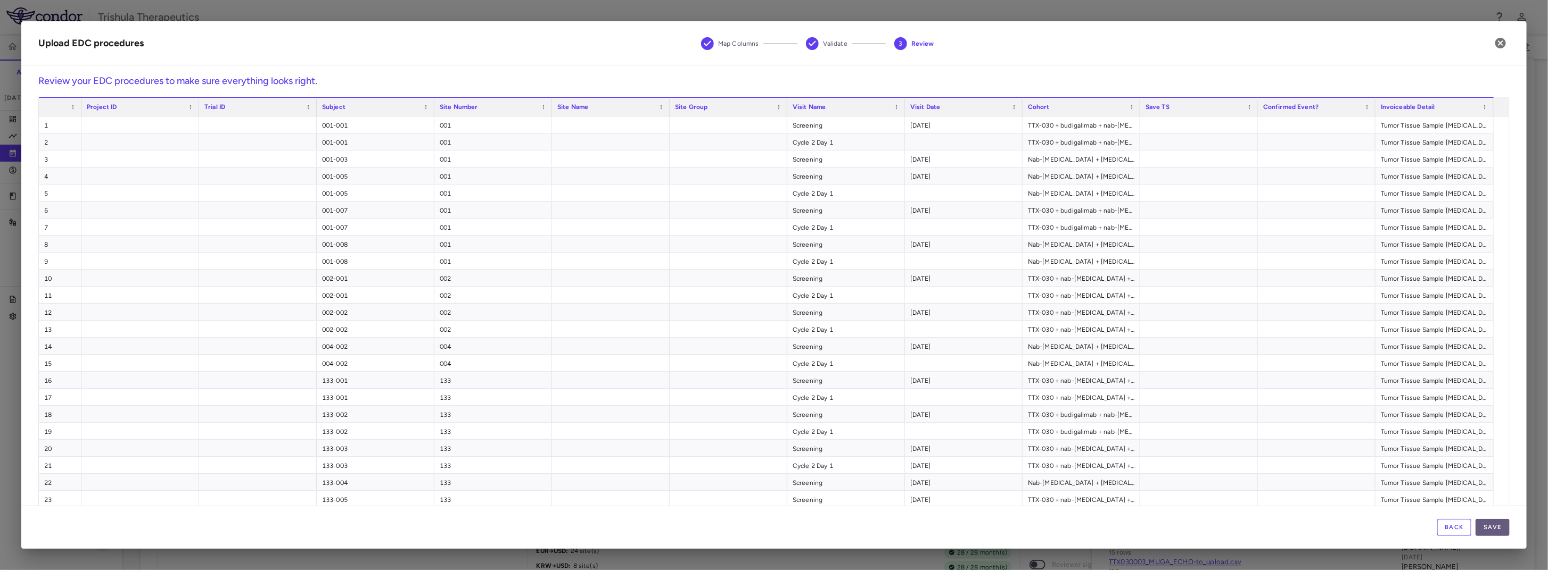
click at [1500, 529] on button "Save" at bounding box center [1492, 527] width 34 height 17
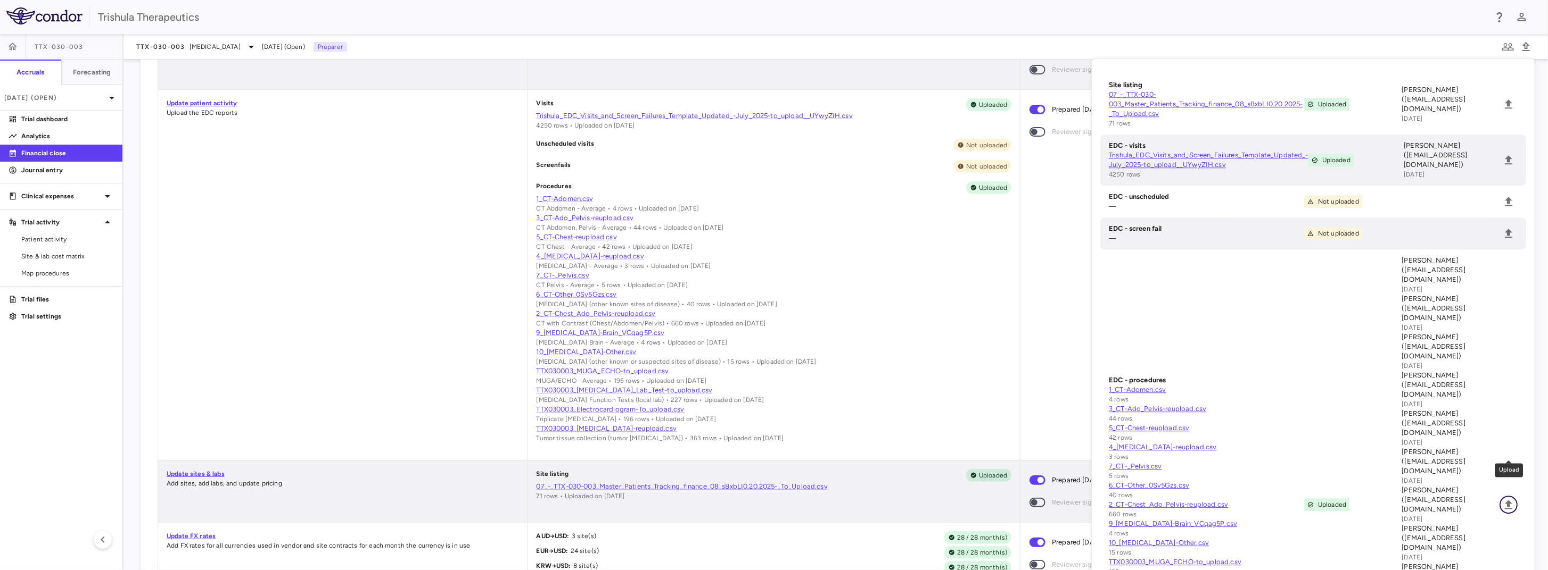
click at [1509, 499] on icon "Upload" at bounding box center [1508, 505] width 13 height 13
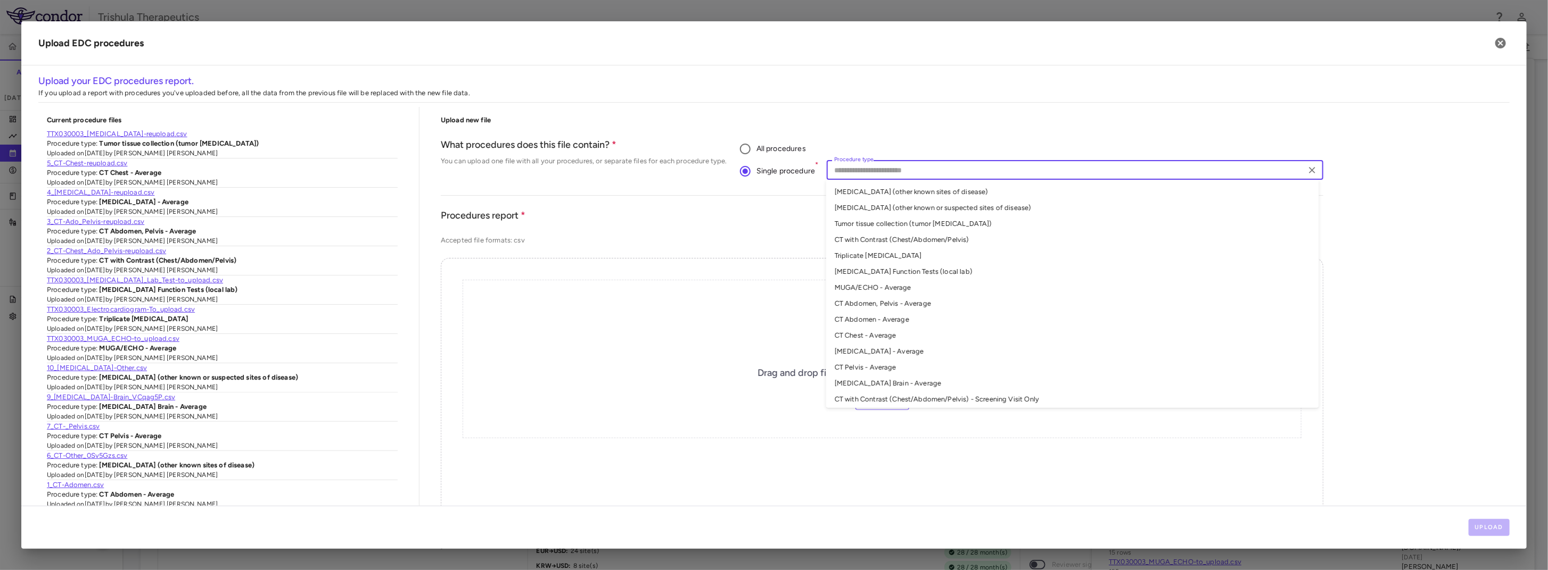
click at [848, 175] on input "Procedure type" at bounding box center [1066, 169] width 473 height 13
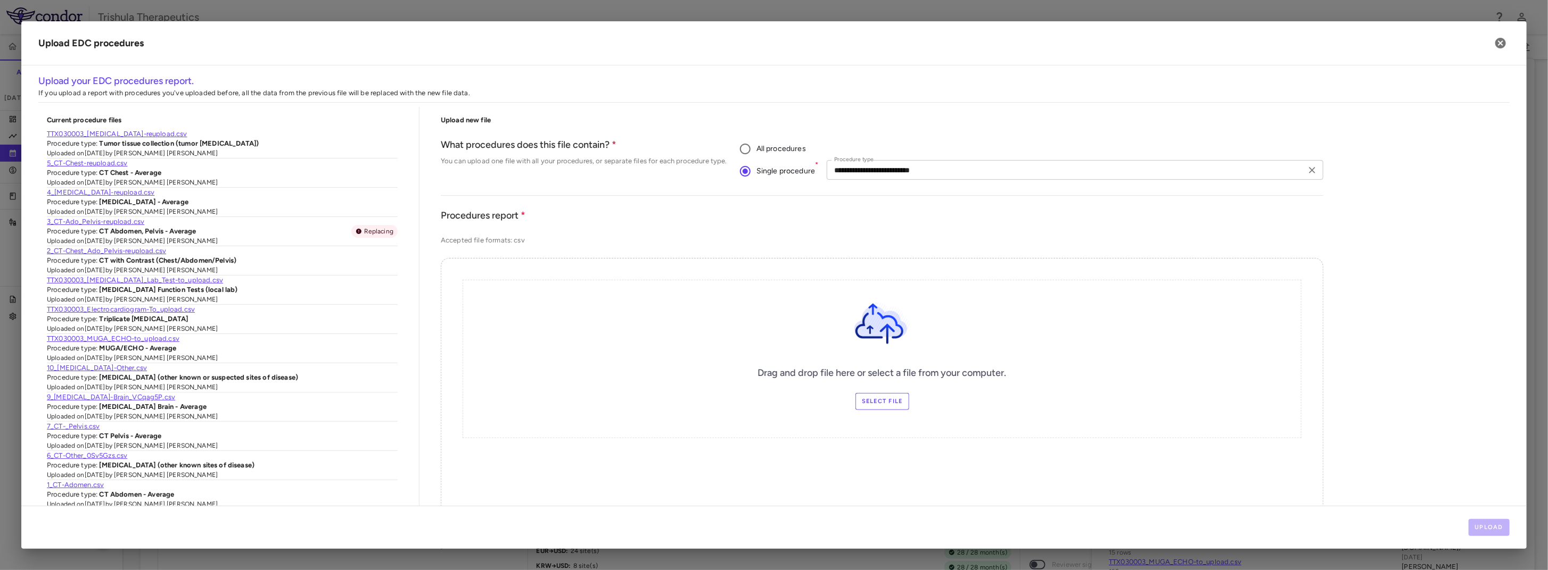
click at [949, 166] on input "**********" at bounding box center [1066, 169] width 473 height 13
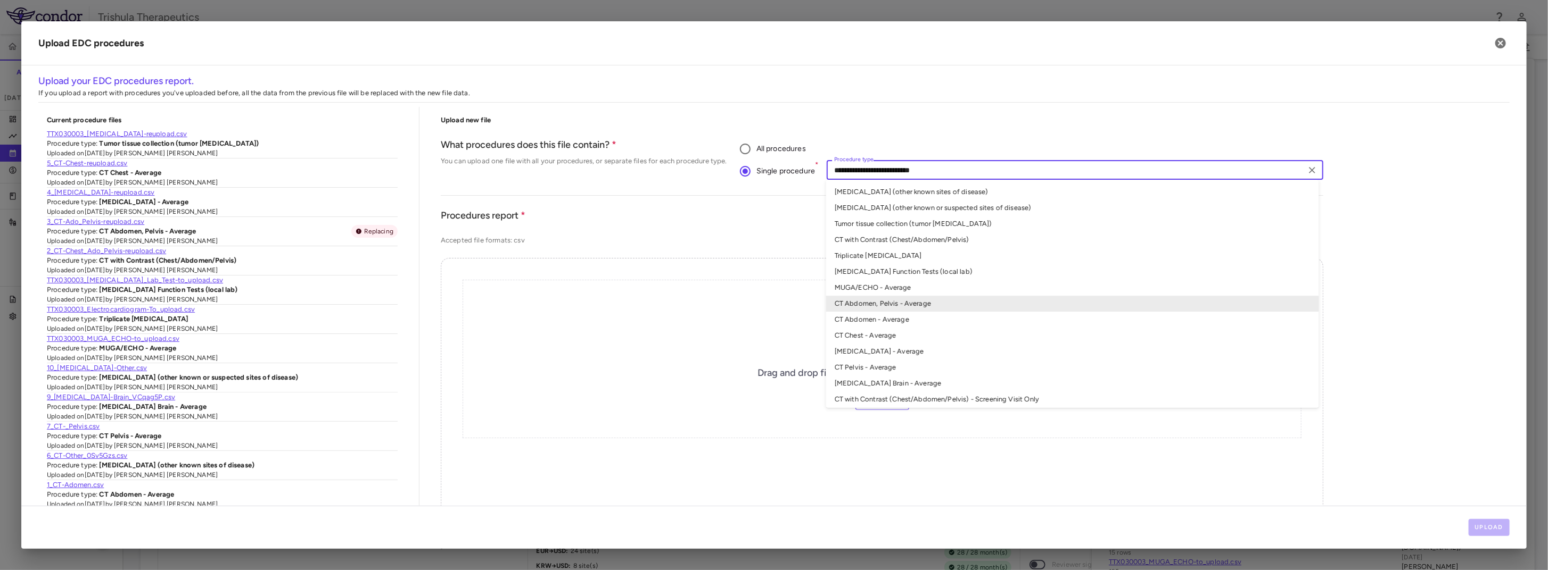
click at [865, 254] on li "Triplicate ECG" at bounding box center [1072, 256] width 493 height 16
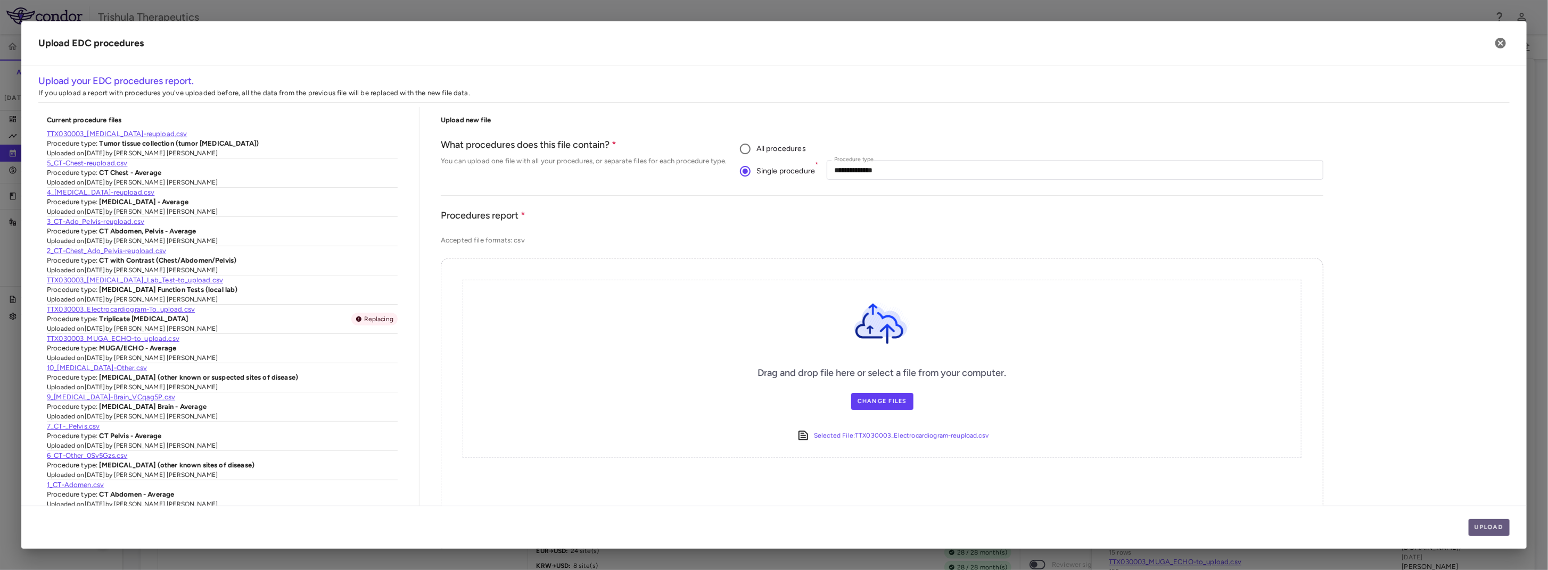
click at [1482, 528] on button "Upload" at bounding box center [1489, 527] width 42 height 17
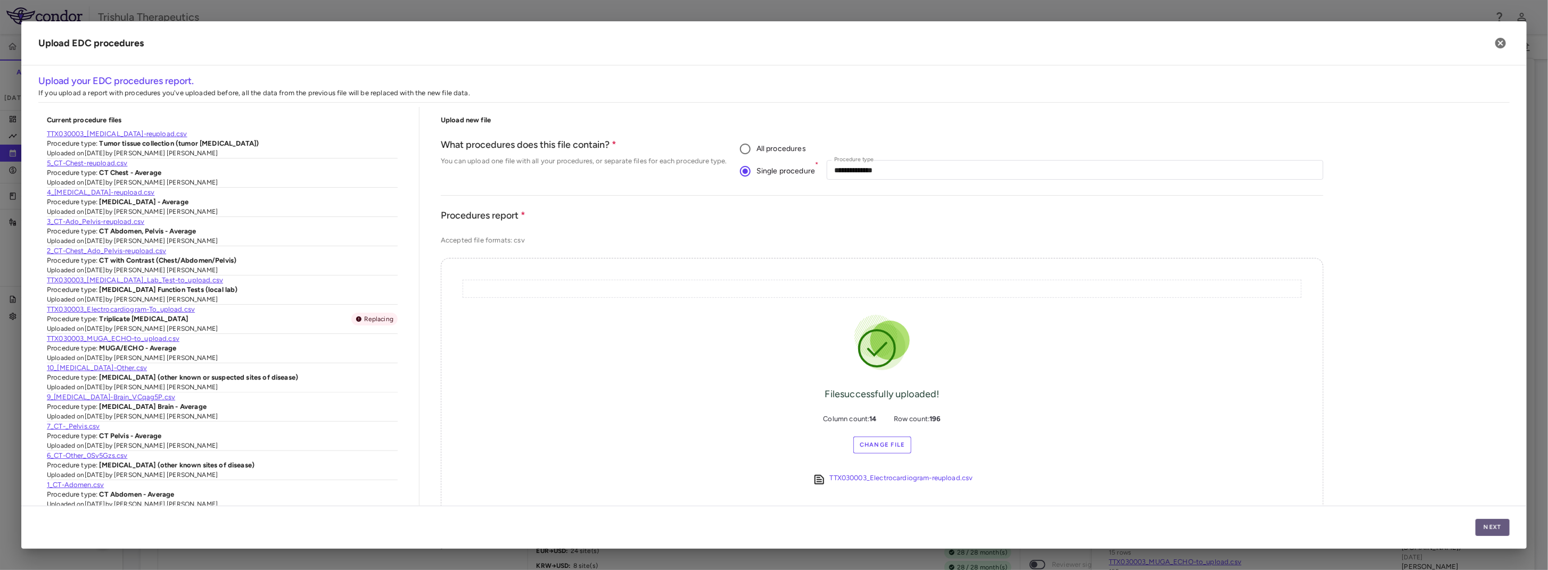
click at [1501, 528] on button "Next" at bounding box center [1492, 527] width 34 height 17
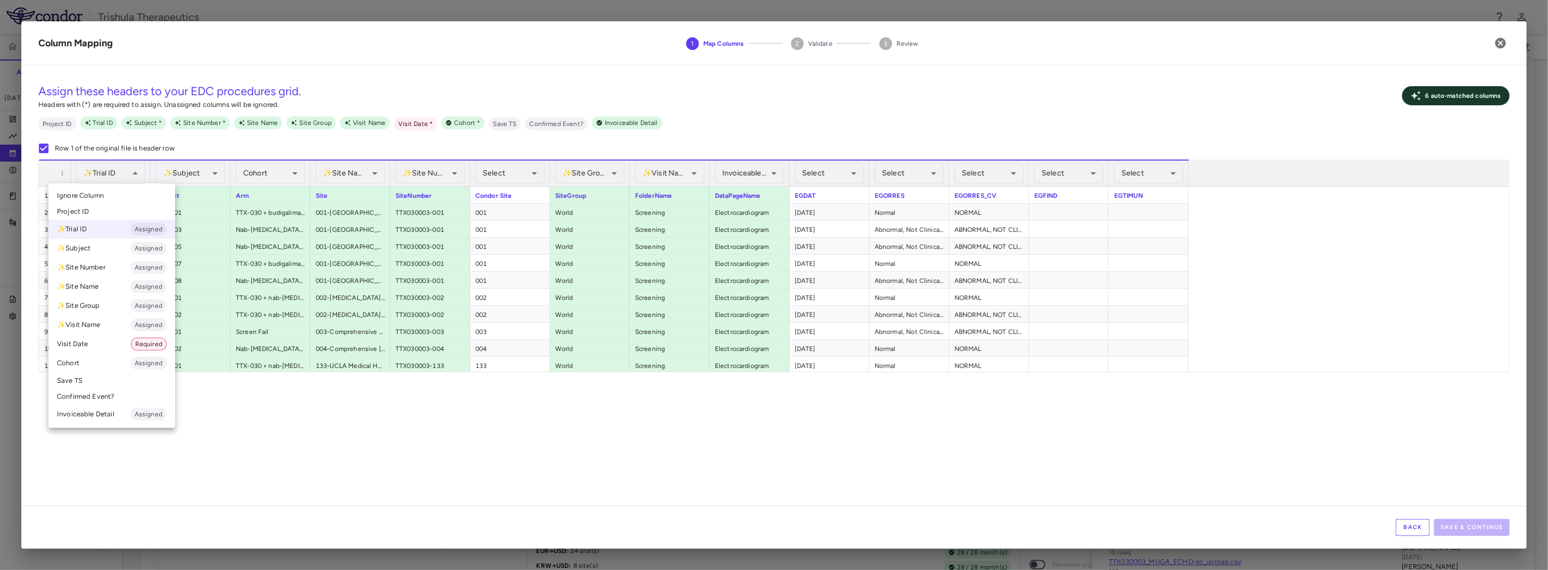
click at [91, 196] on span "Ignore Column" at bounding box center [80, 196] width 47 height 10
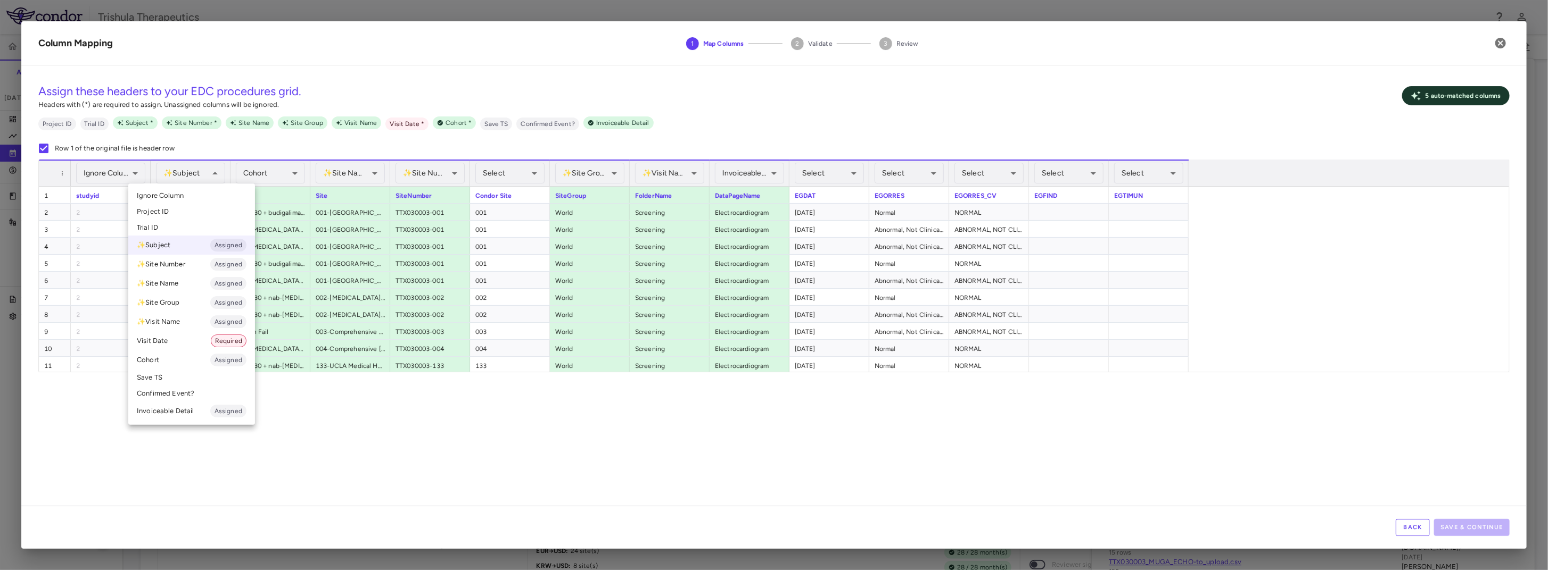
click at [201, 167] on div at bounding box center [774, 285] width 1548 height 570
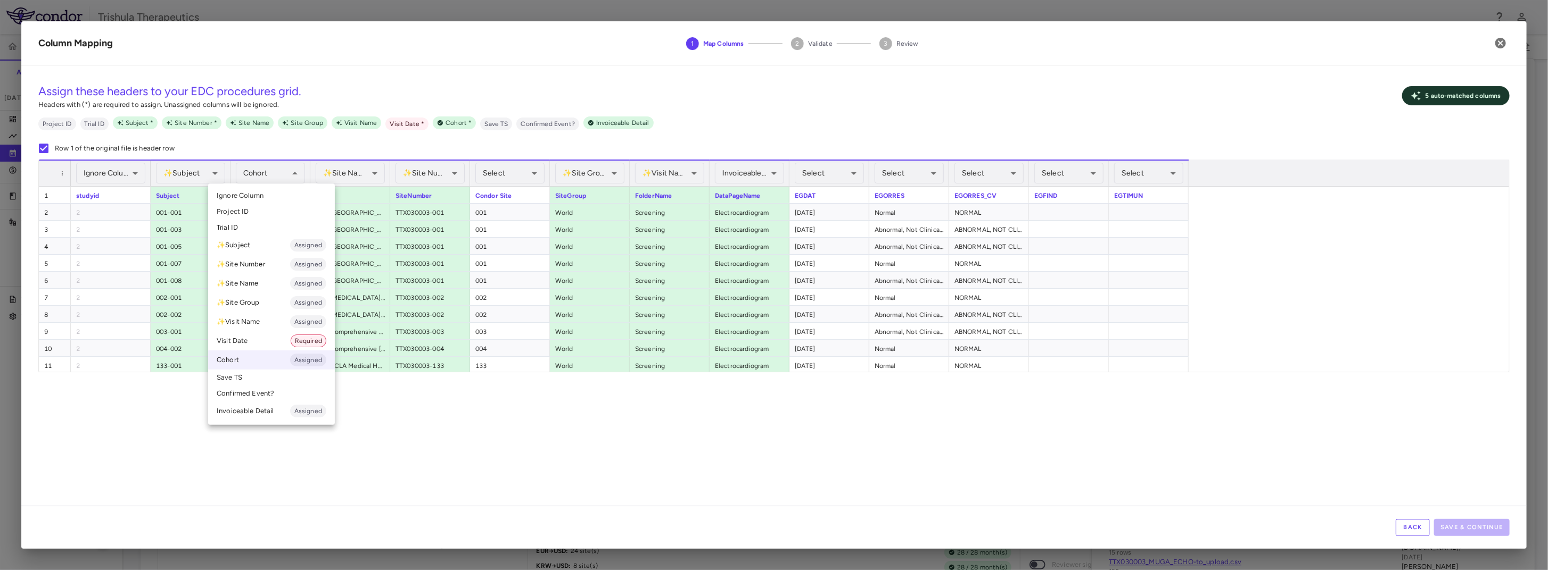
drag, startPoint x: 445, startPoint y: 491, endPoint x: 438, endPoint y: 483, distance: 10.9
click at [444, 490] on div at bounding box center [774, 285] width 1548 height 570
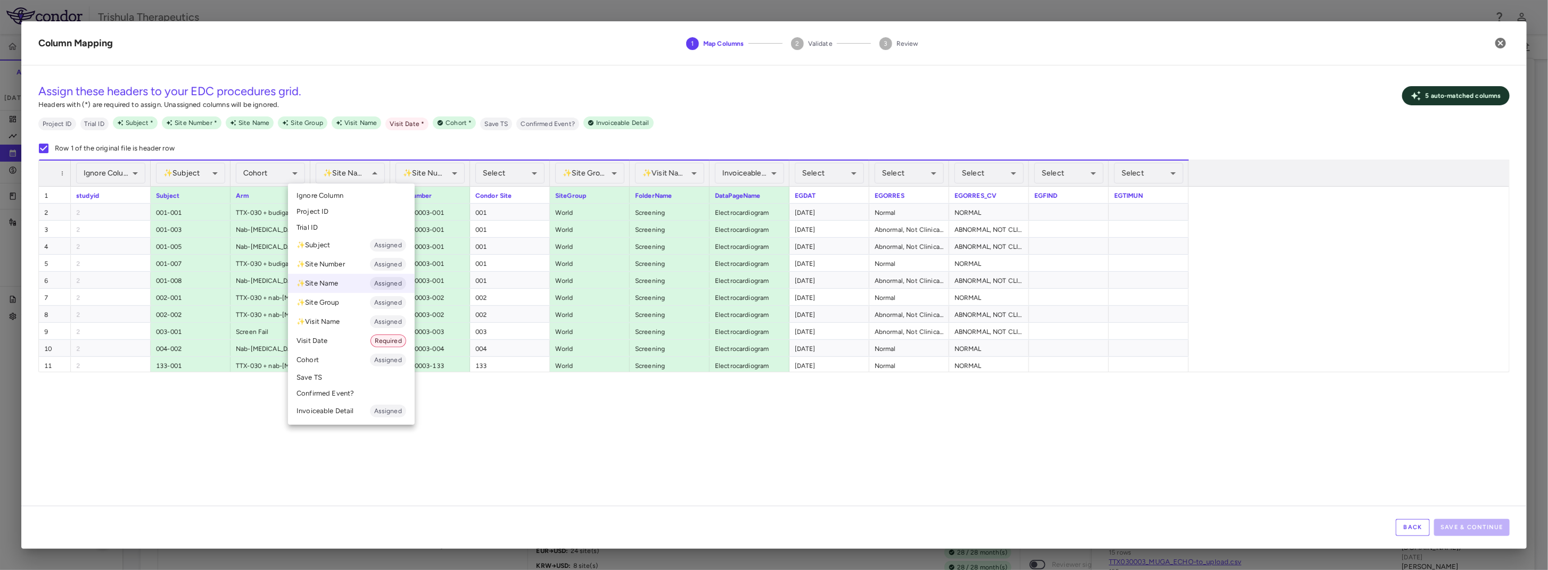
click at [330, 192] on span "Ignore Column" at bounding box center [319, 196] width 47 height 10
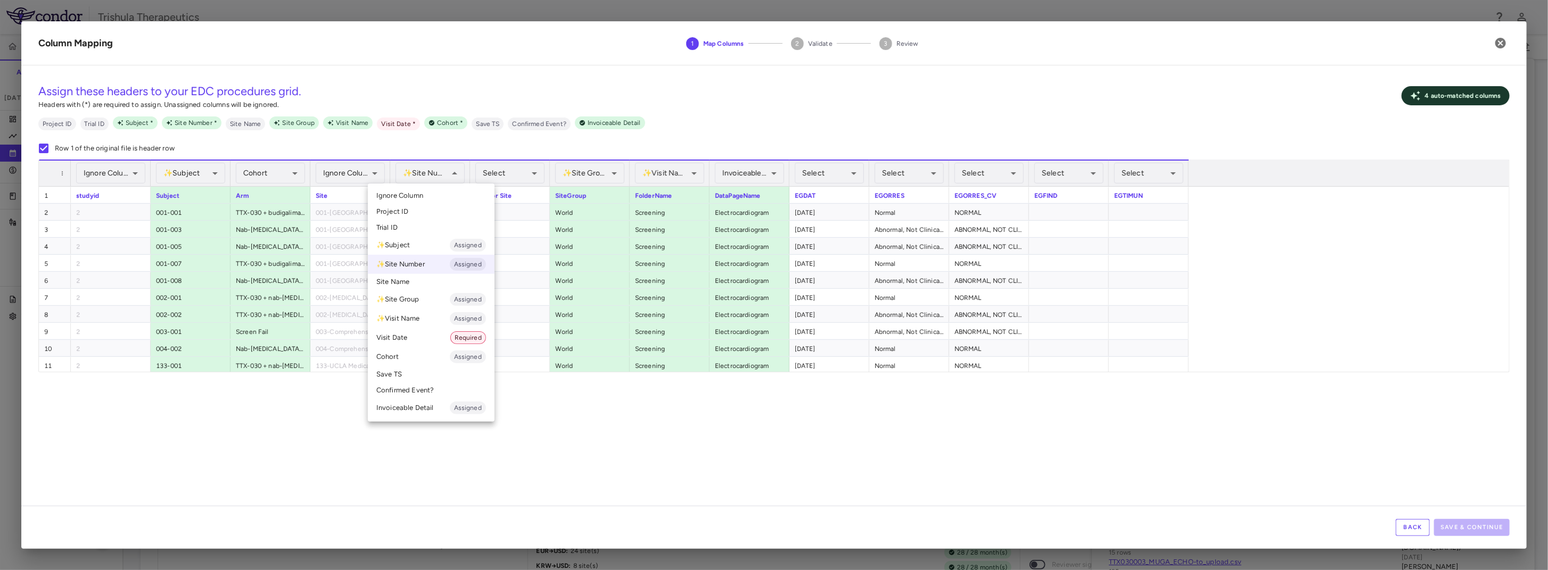
click at [423, 193] on span "Ignore Column" at bounding box center [399, 196] width 47 height 10
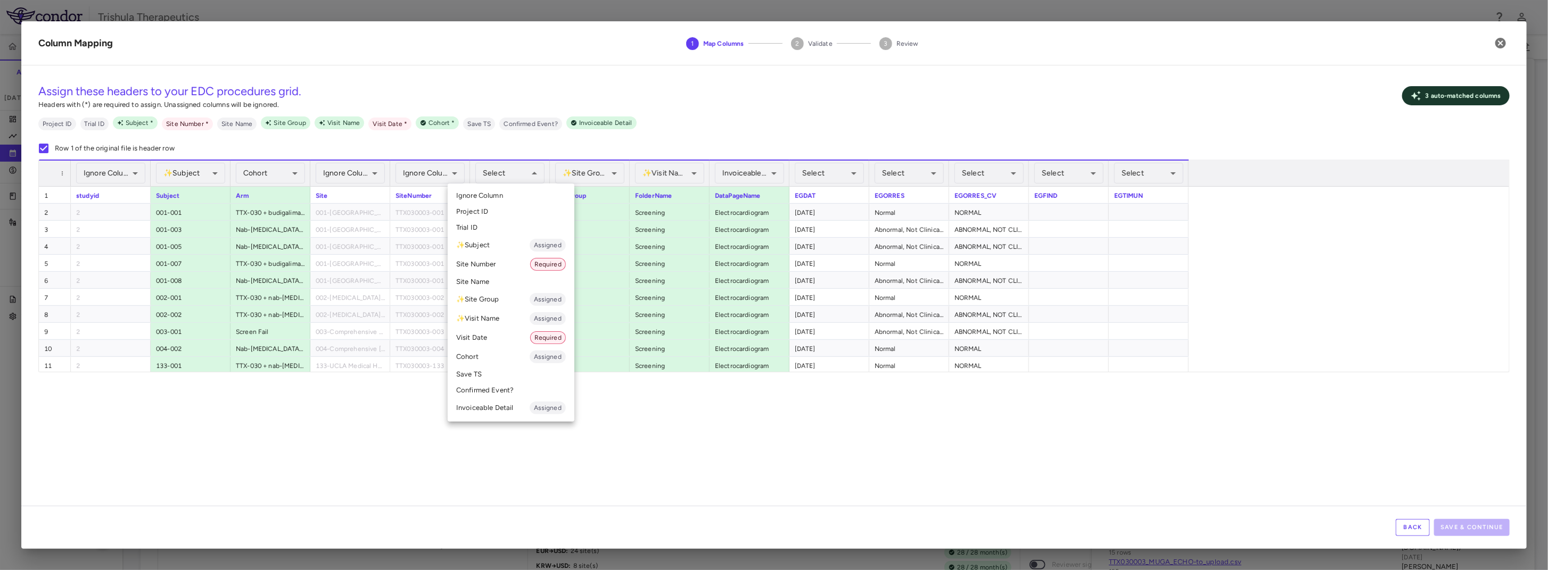
click at [494, 264] on li "Site Number Required" at bounding box center [511, 264] width 127 height 19
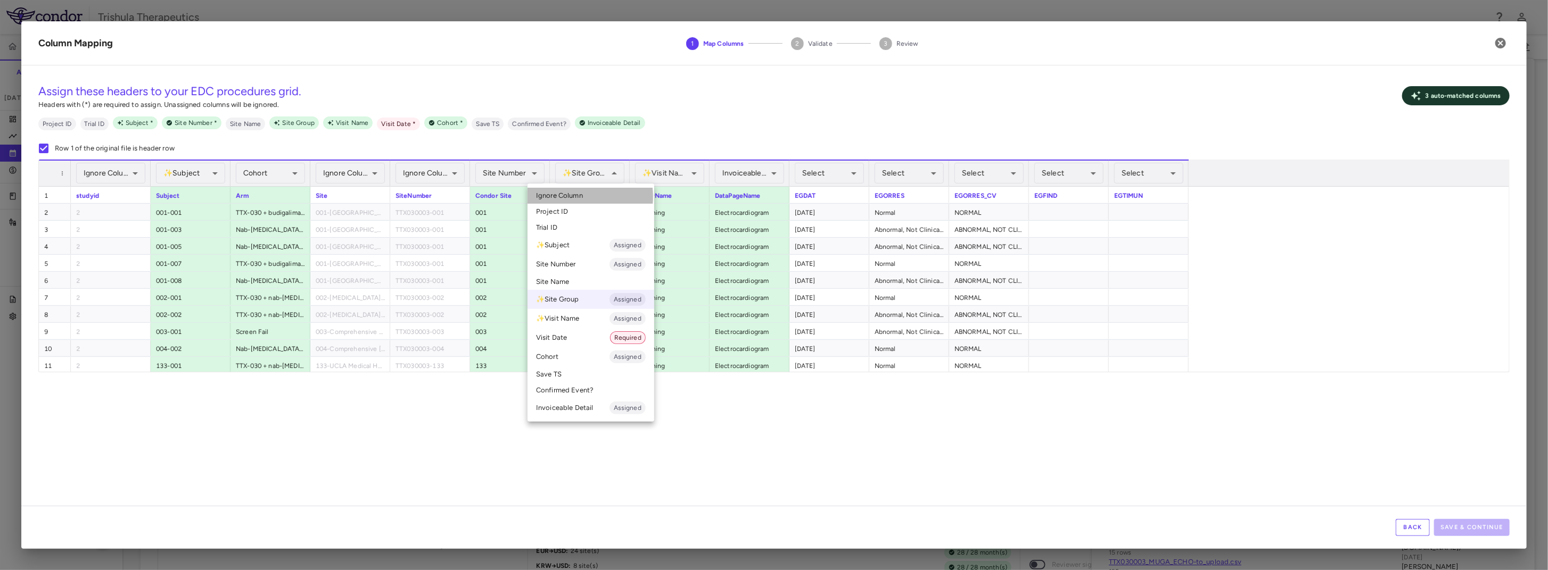
click at [570, 197] on span "Ignore Column" at bounding box center [559, 196] width 47 height 10
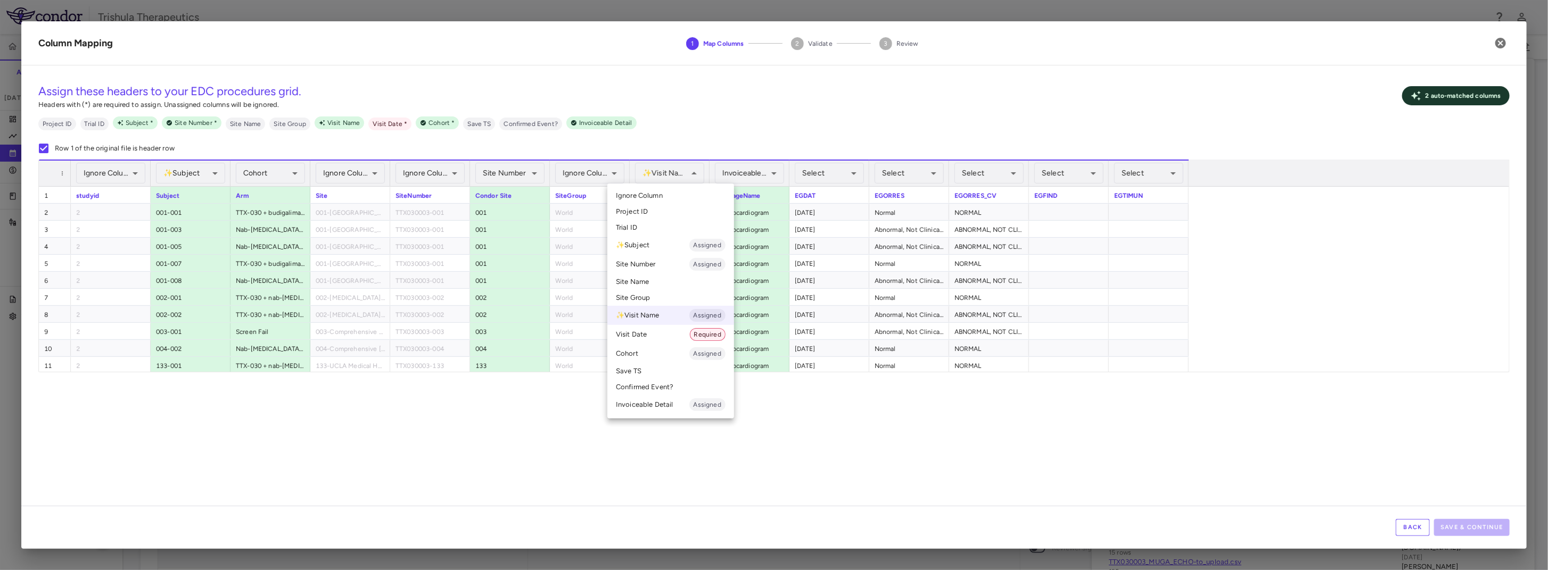
scroll to position [479, 0]
click at [636, 317] on li "✨ Visit Name Assigned" at bounding box center [670, 315] width 127 height 19
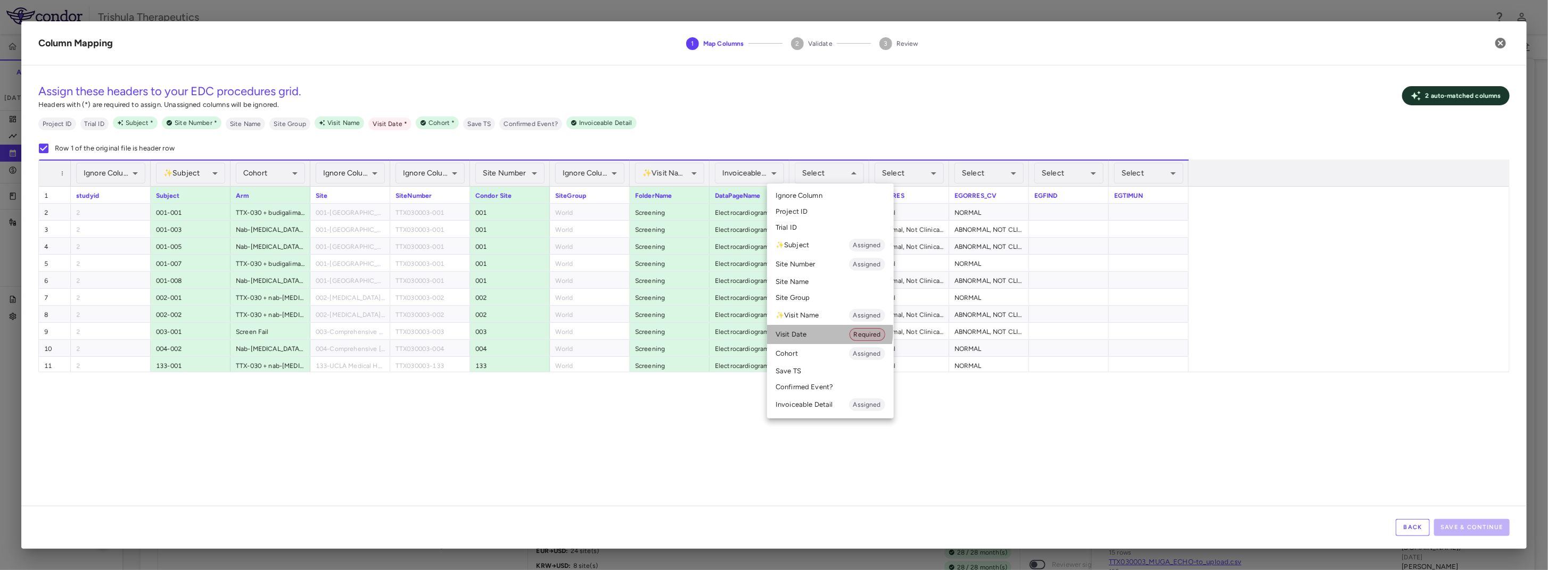
click at [810, 331] on li "Visit Date Required" at bounding box center [830, 334] width 127 height 19
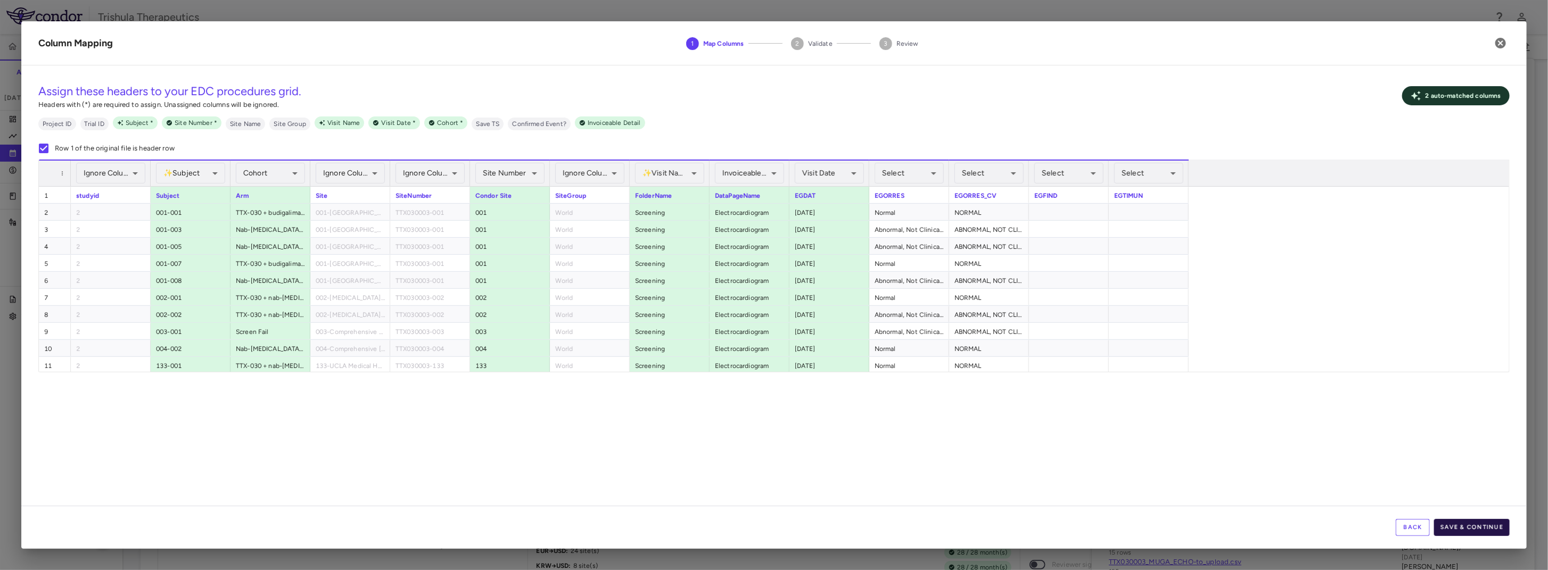
click at [1491, 524] on button "Save & Continue" at bounding box center [1472, 527] width 76 height 17
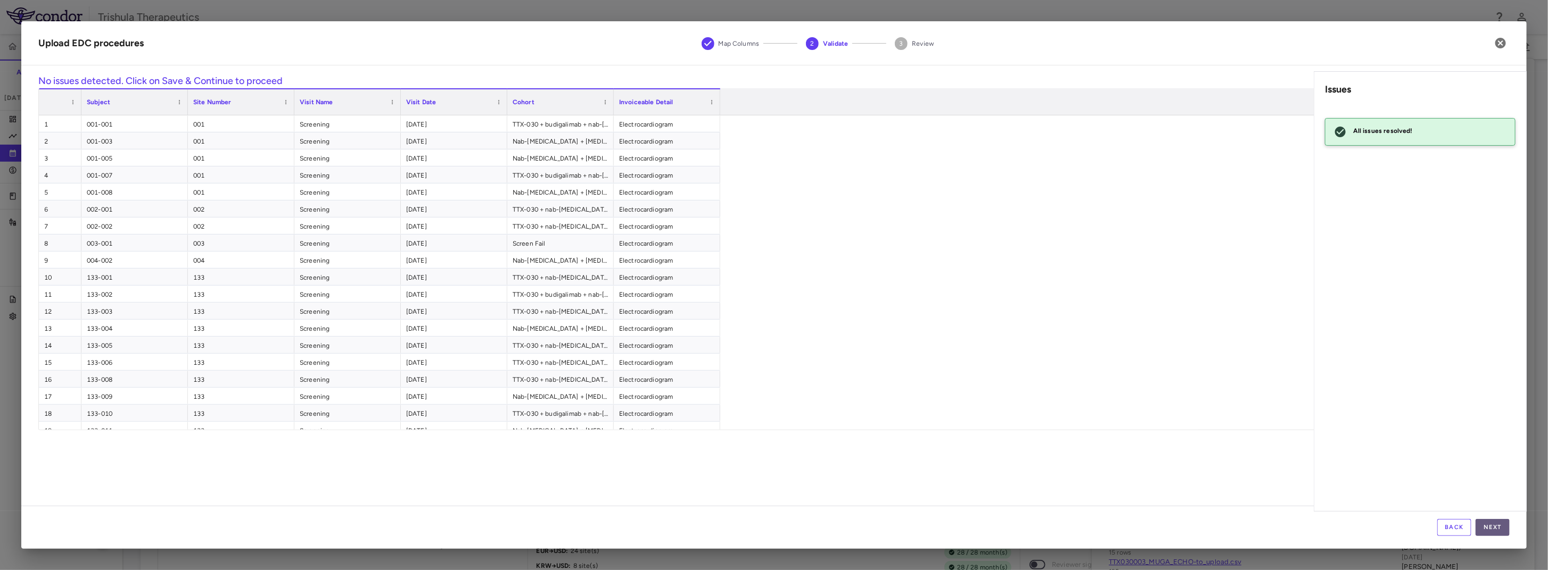
click at [1495, 529] on button "Next" at bounding box center [1492, 527] width 34 height 17
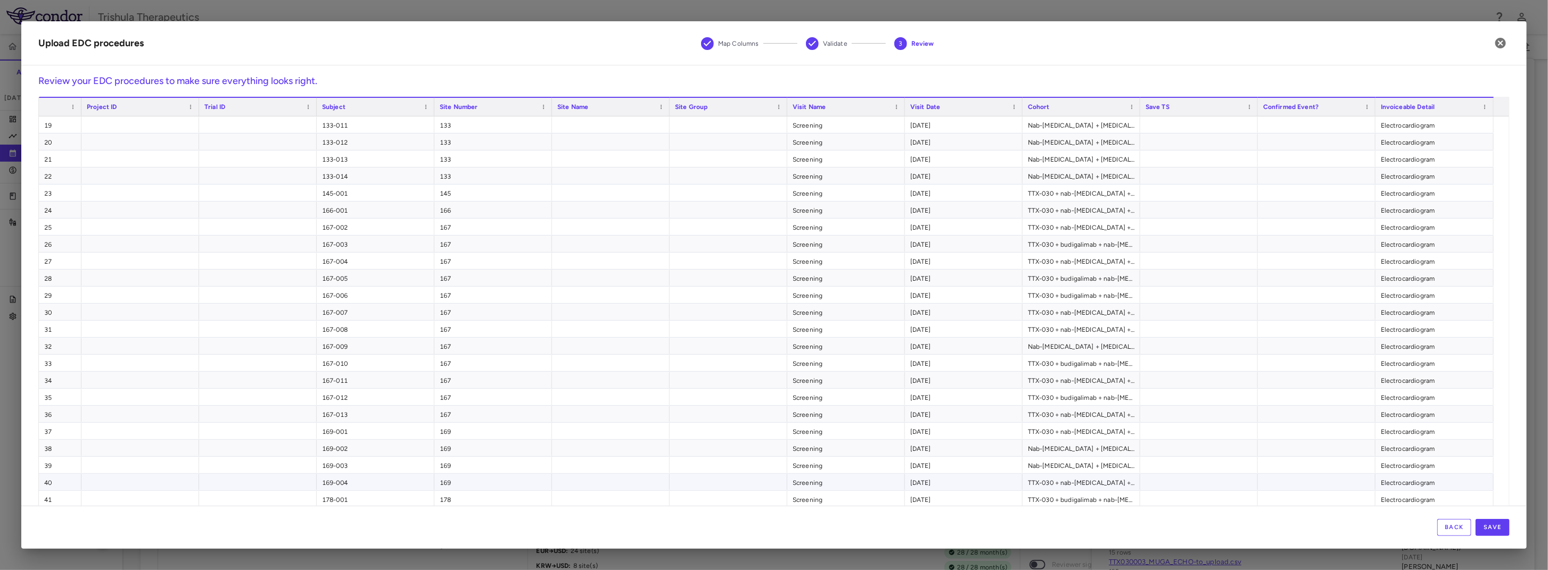
scroll to position [319, 0]
click at [1503, 531] on button "Save" at bounding box center [1492, 527] width 34 height 17
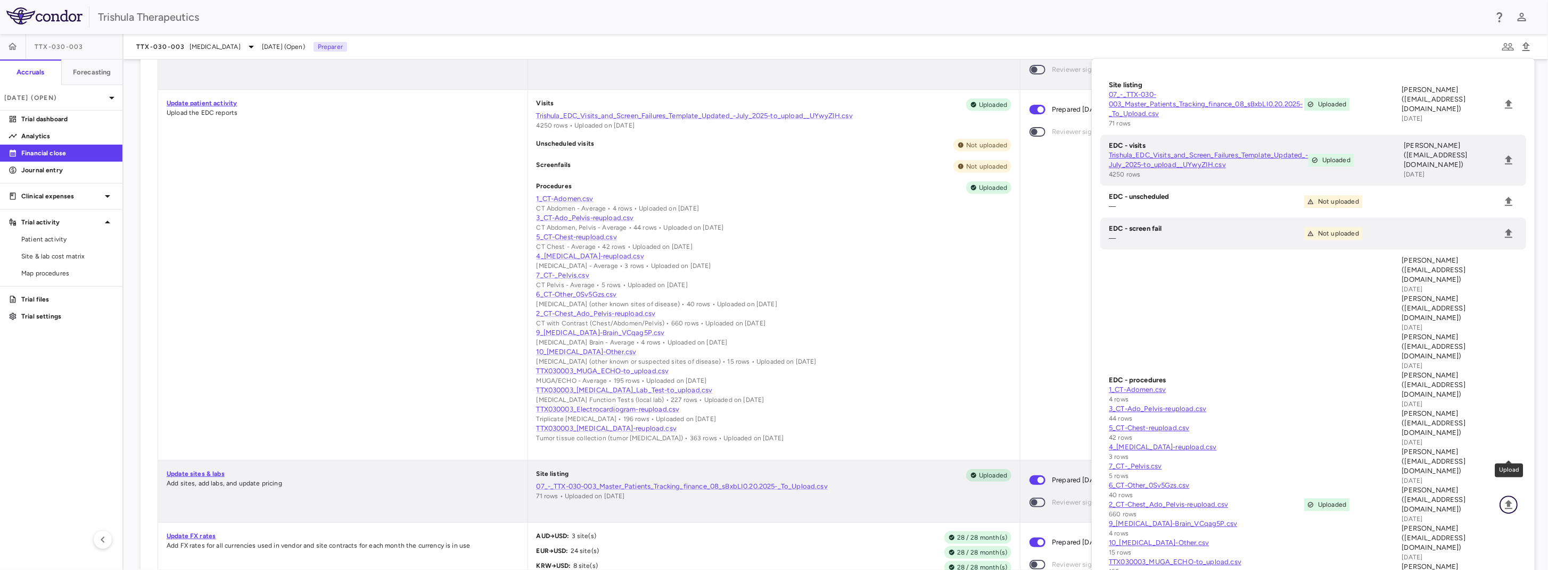
click at [1509, 499] on icon "Upload" at bounding box center [1508, 505] width 13 height 13
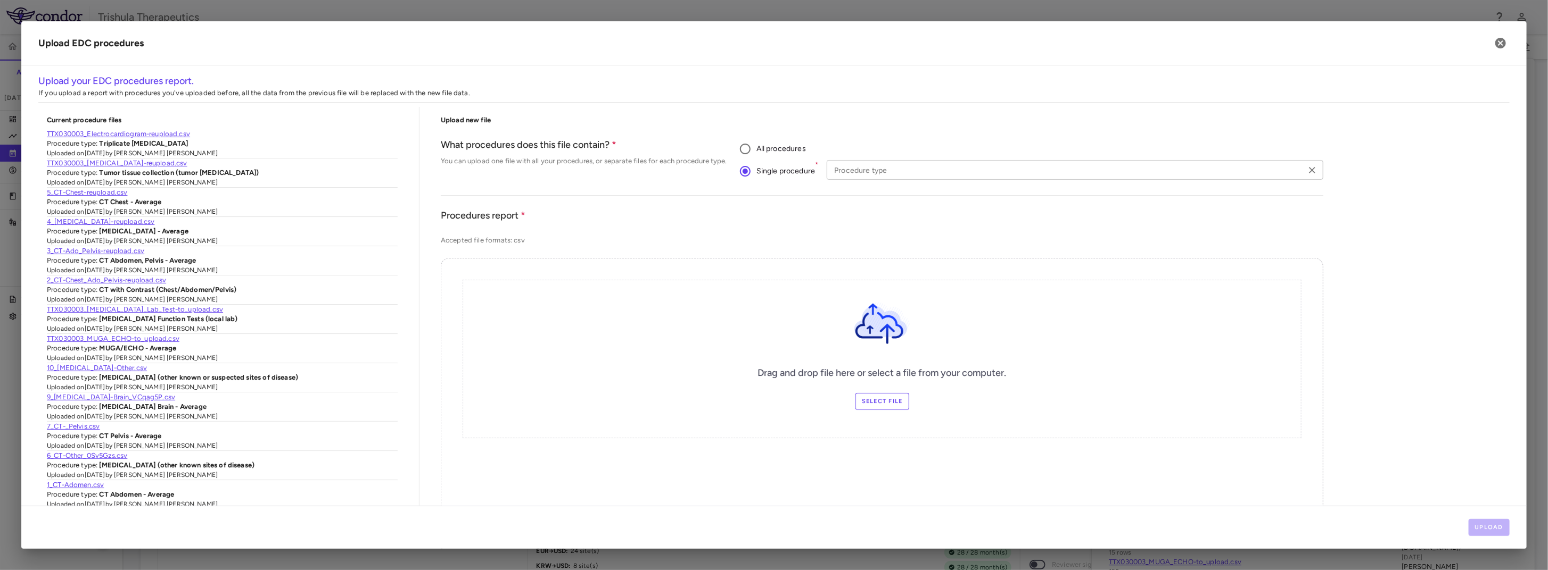
click at [874, 178] on div "Procedure type" at bounding box center [1074, 170] width 497 height 20
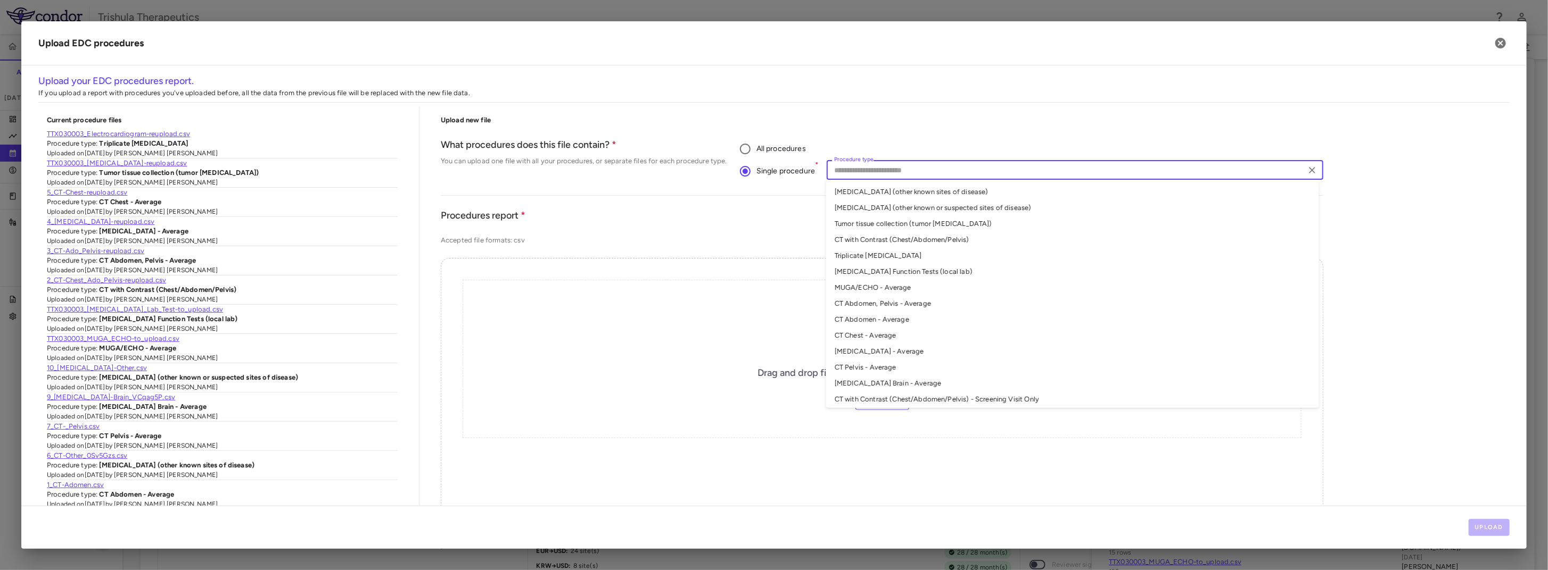
click at [896, 285] on li "MUGA/ECHO - Average" at bounding box center [1072, 288] width 493 height 16
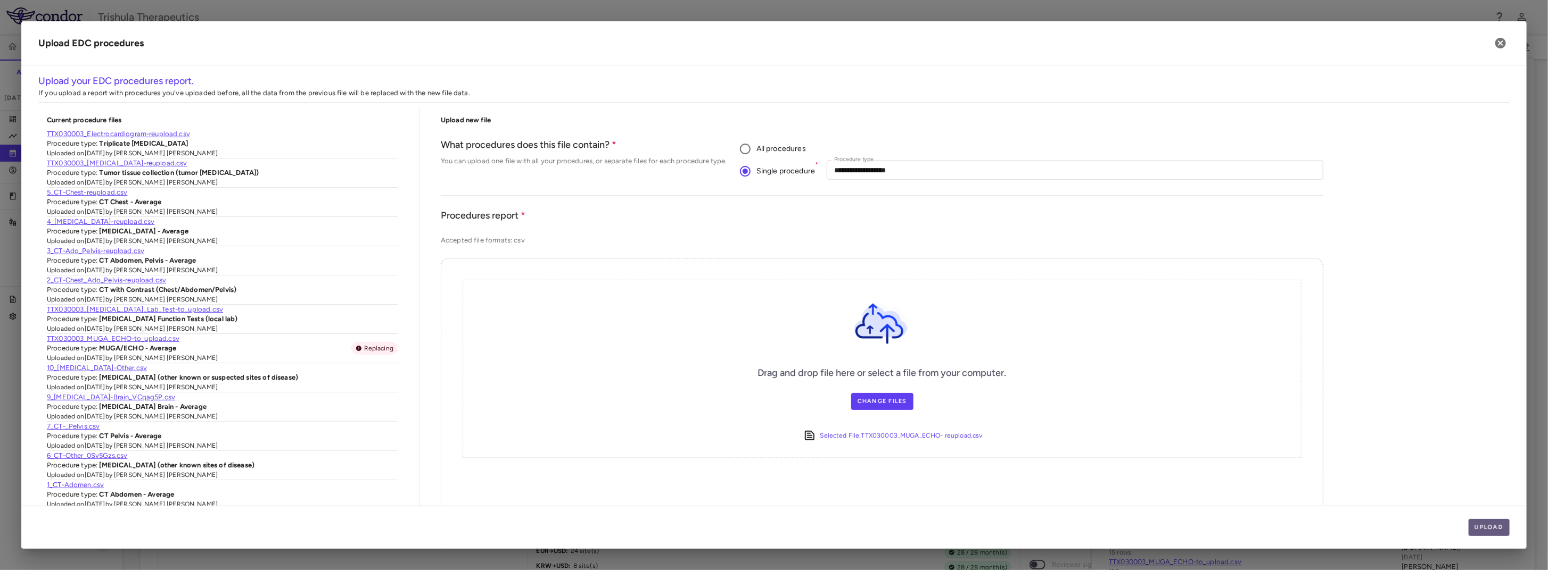
click at [1480, 528] on button "Upload" at bounding box center [1489, 527] width 42 height 17
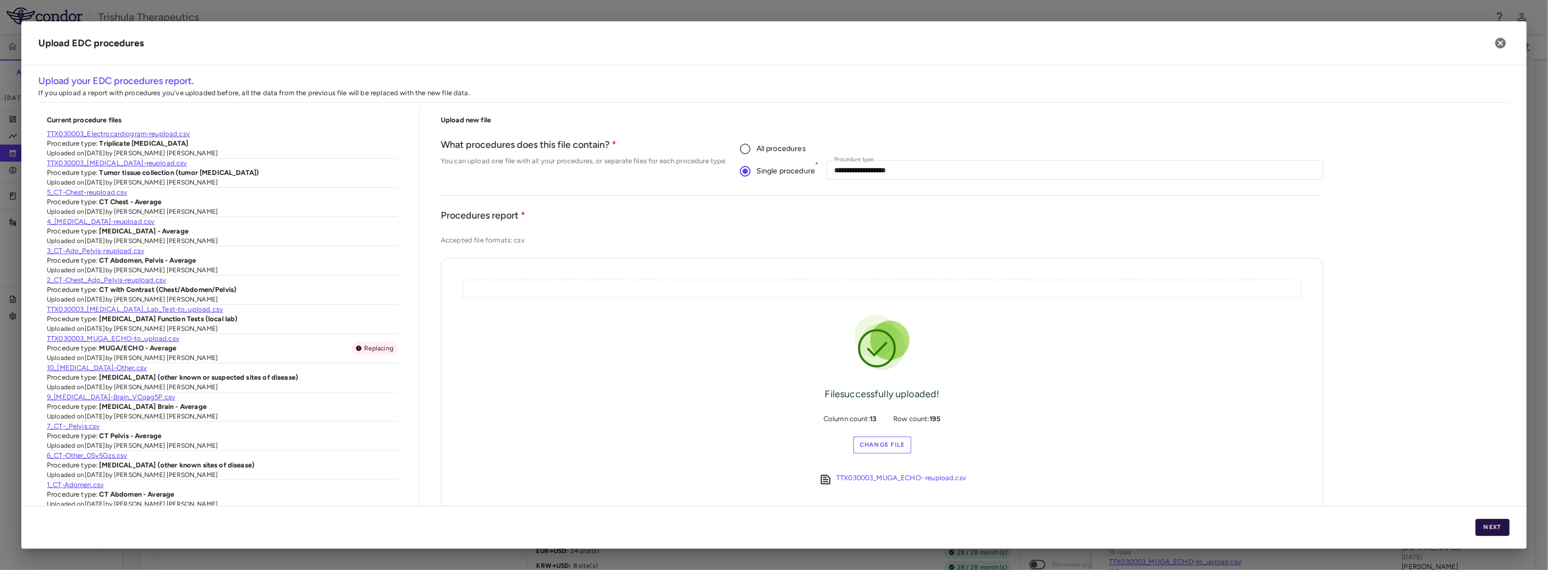
click at [1493, 529] on button "Next" at bounding box center [1492, 527] width 34 height 17
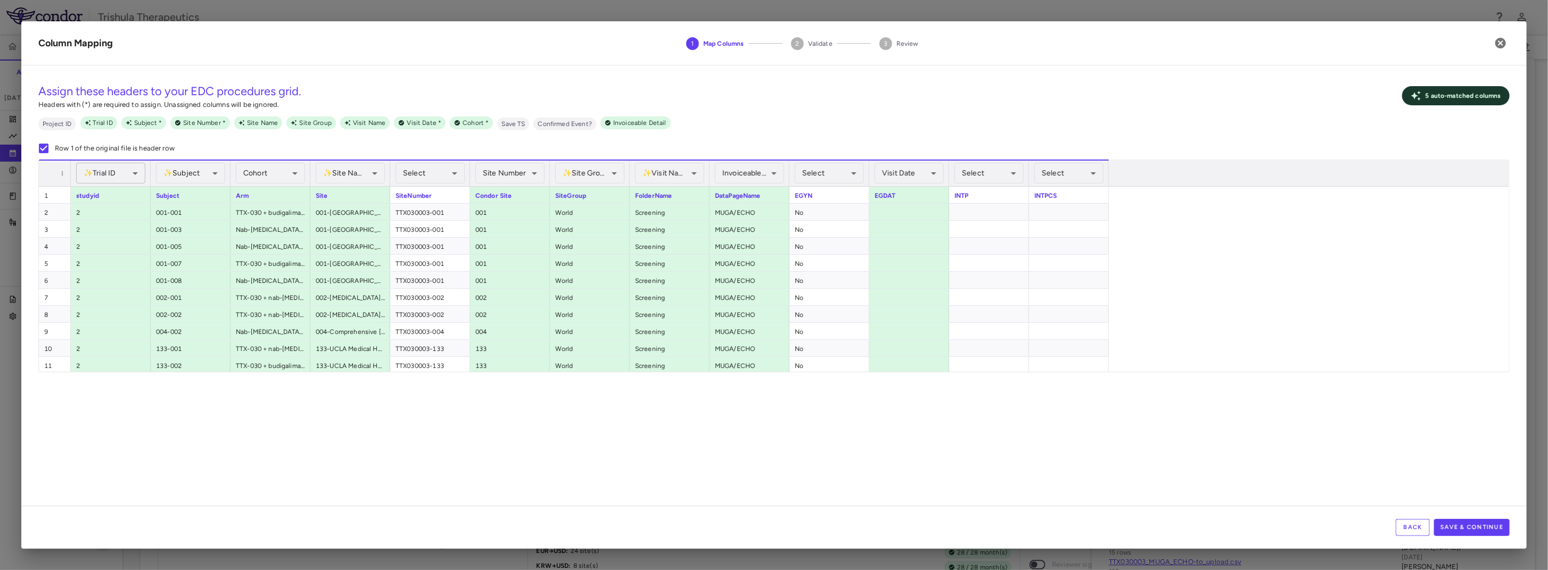
click at [131, 173] on div "✨ Trial ID Assigned" at bounding box center [110, 173] width 69 height 21
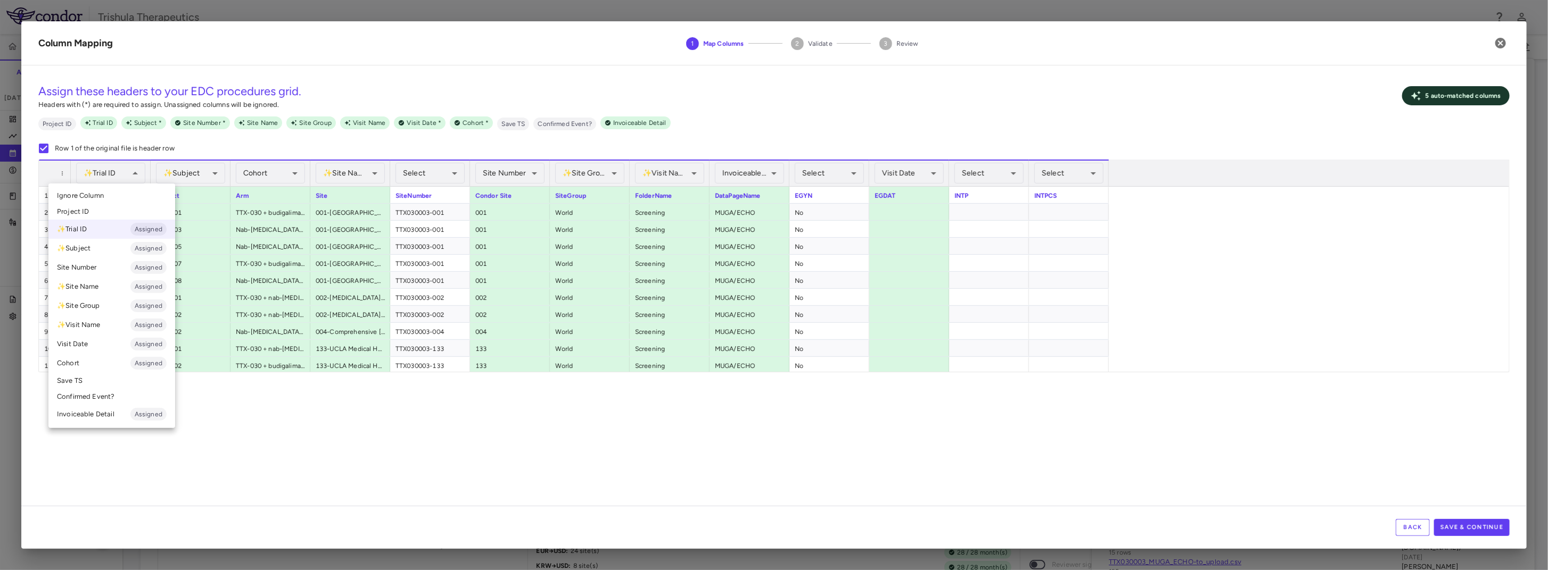
click at [119, 191] on li "Ignore Column" at bounding box center [111, 196] width 127 height 16
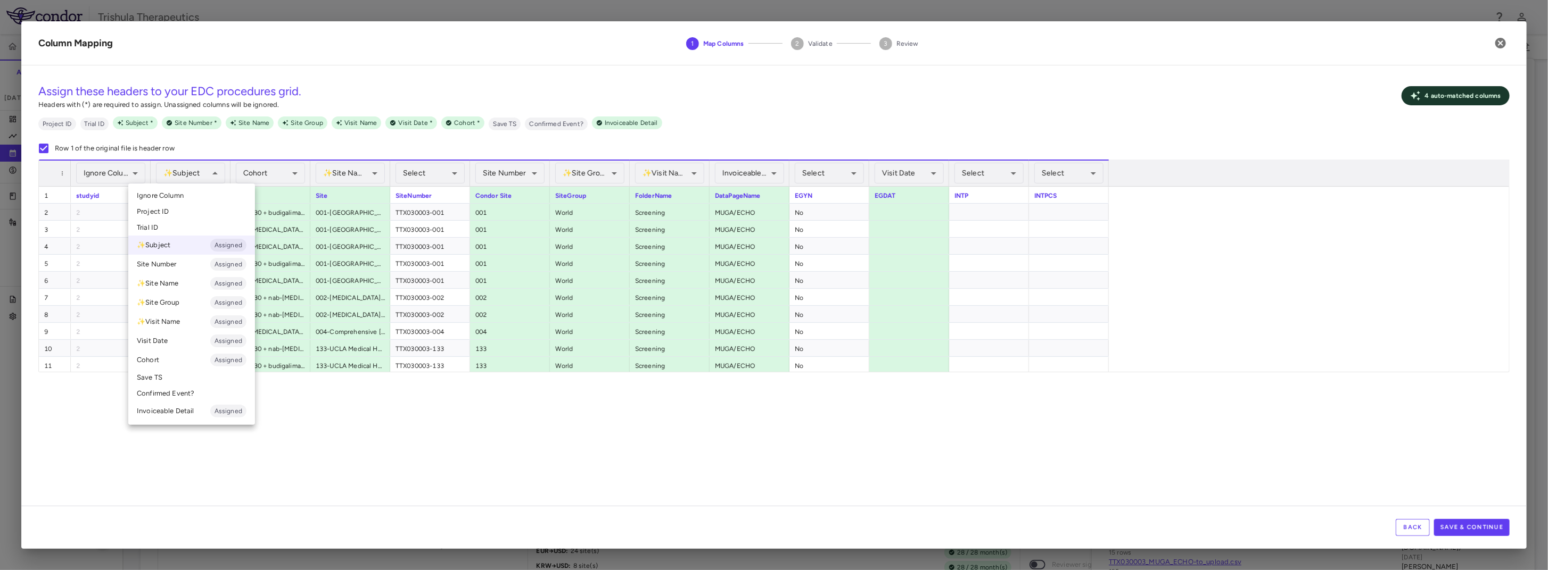
click at [183, 172] on div at bounding box center [774, 285] width 1548 height 570
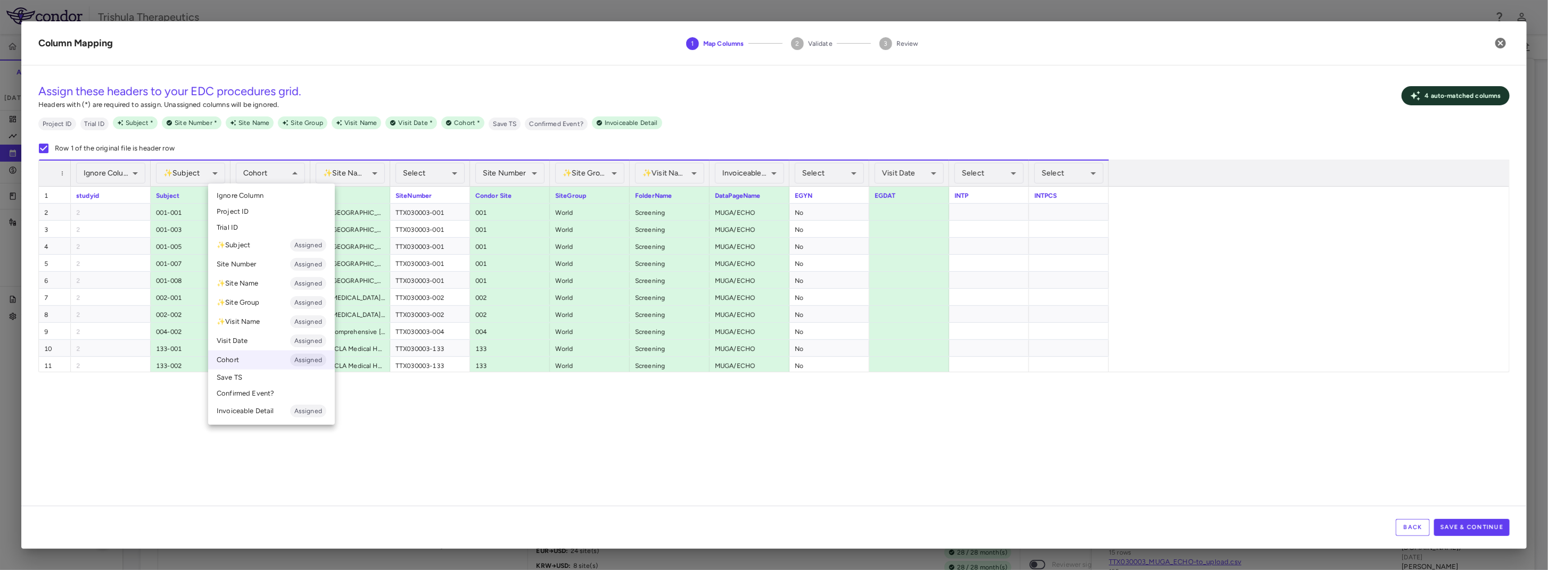
click at [266, 167] on div at bounding box center [774, 285] width 1548 height 570
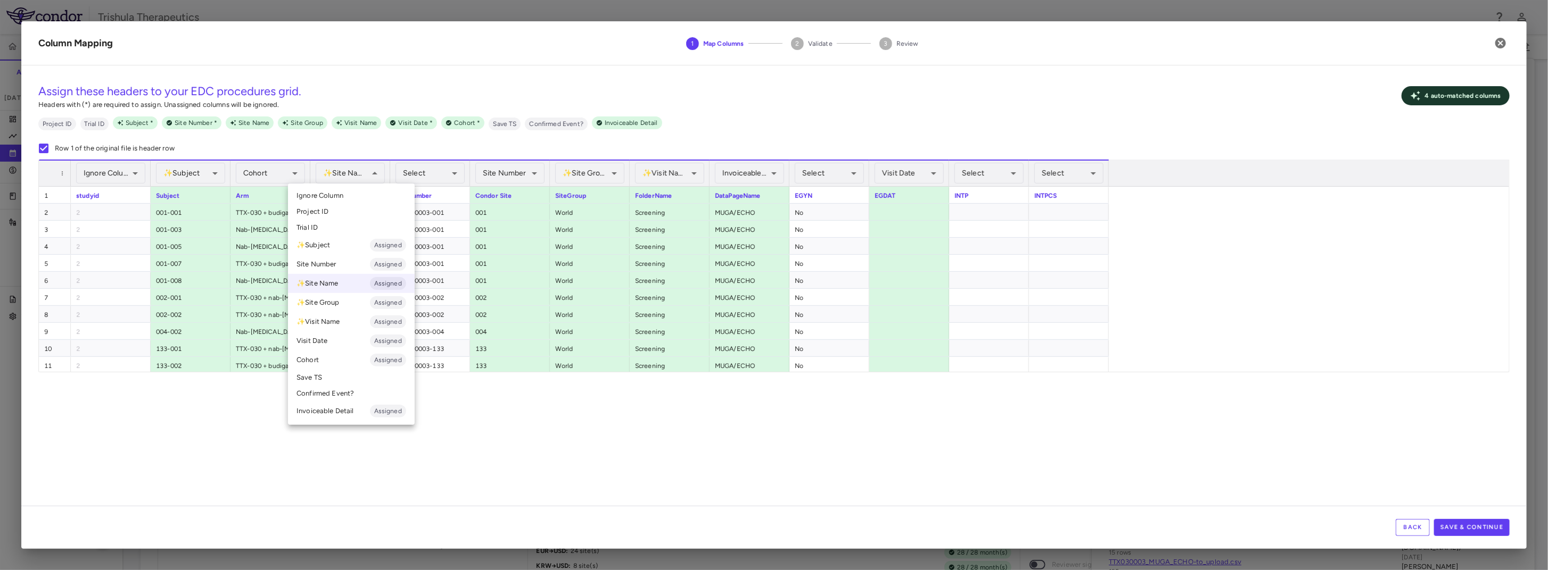
click at [551, 384] on div at bounding box center [774, 285] width 1548 height 570
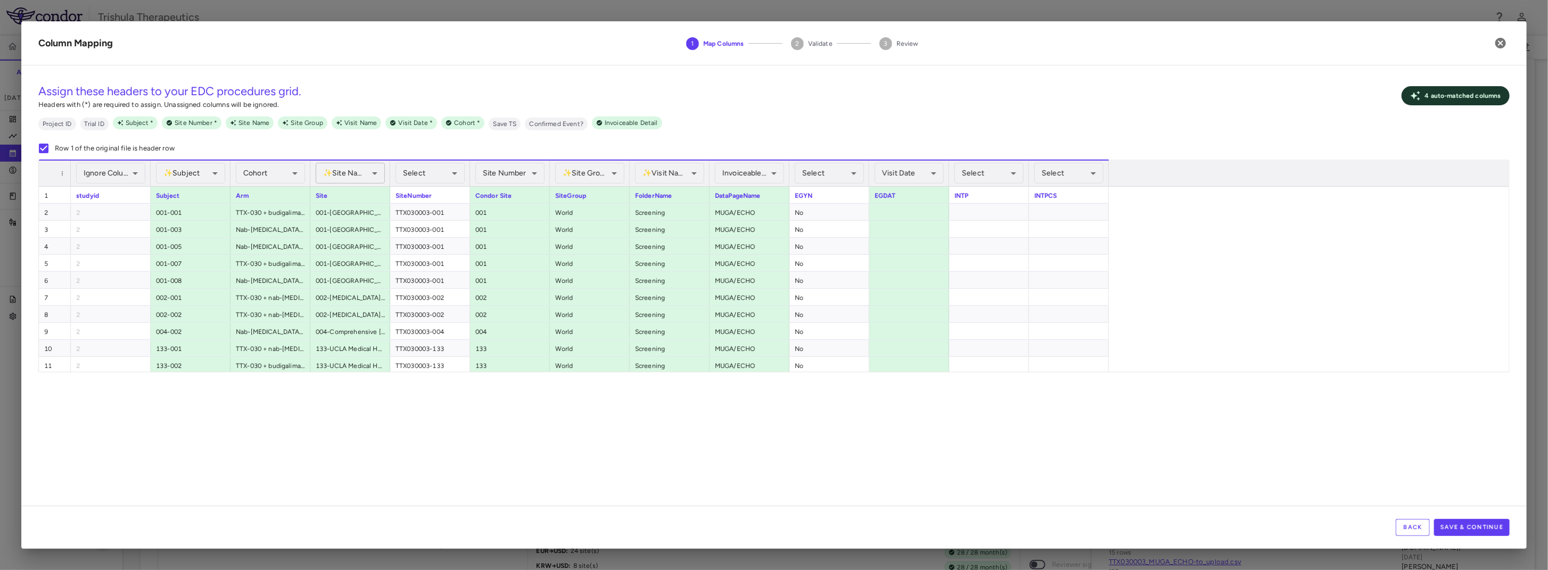
click at [346, 171] on div "✨ Site Name Assigned" at bounding box center [350, 173] width 69 height 21
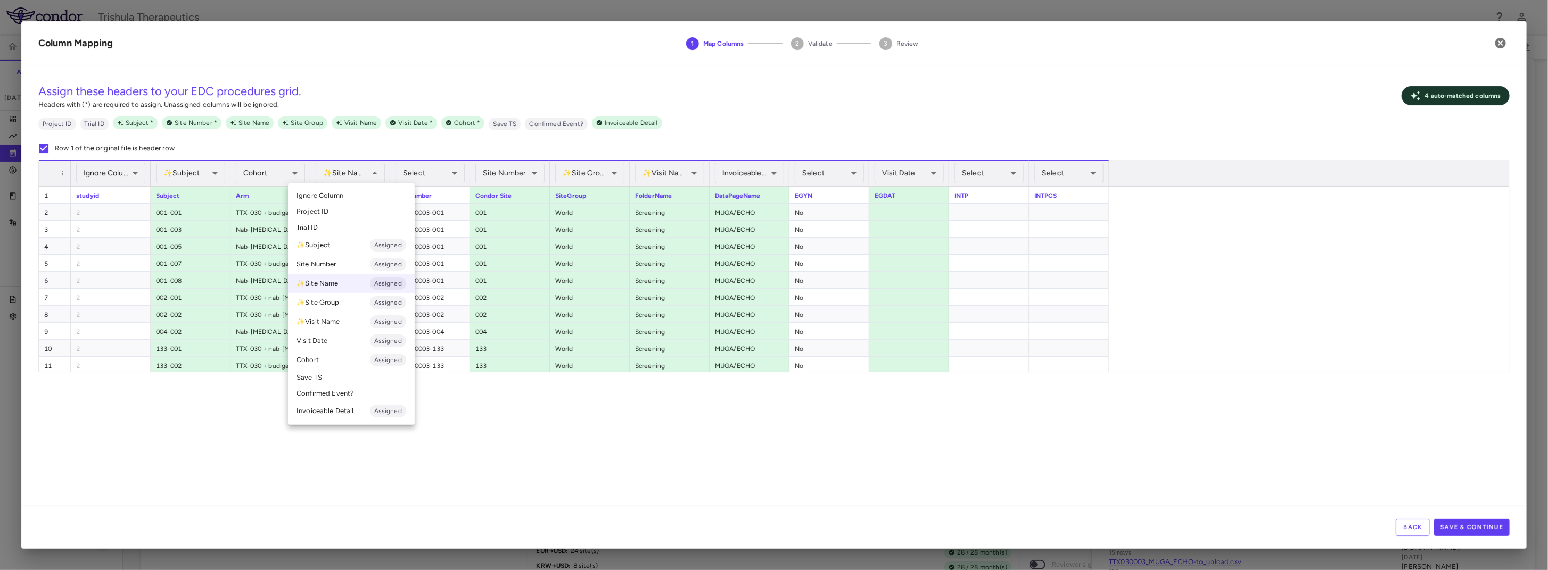
drag, startPoint x: 568, startPoint y: 413, endPoint x: 514, endPoint y: 332, distance: 98.3
click at [568, 411] on div at bounding box center [774, 285] width 1548 height 570
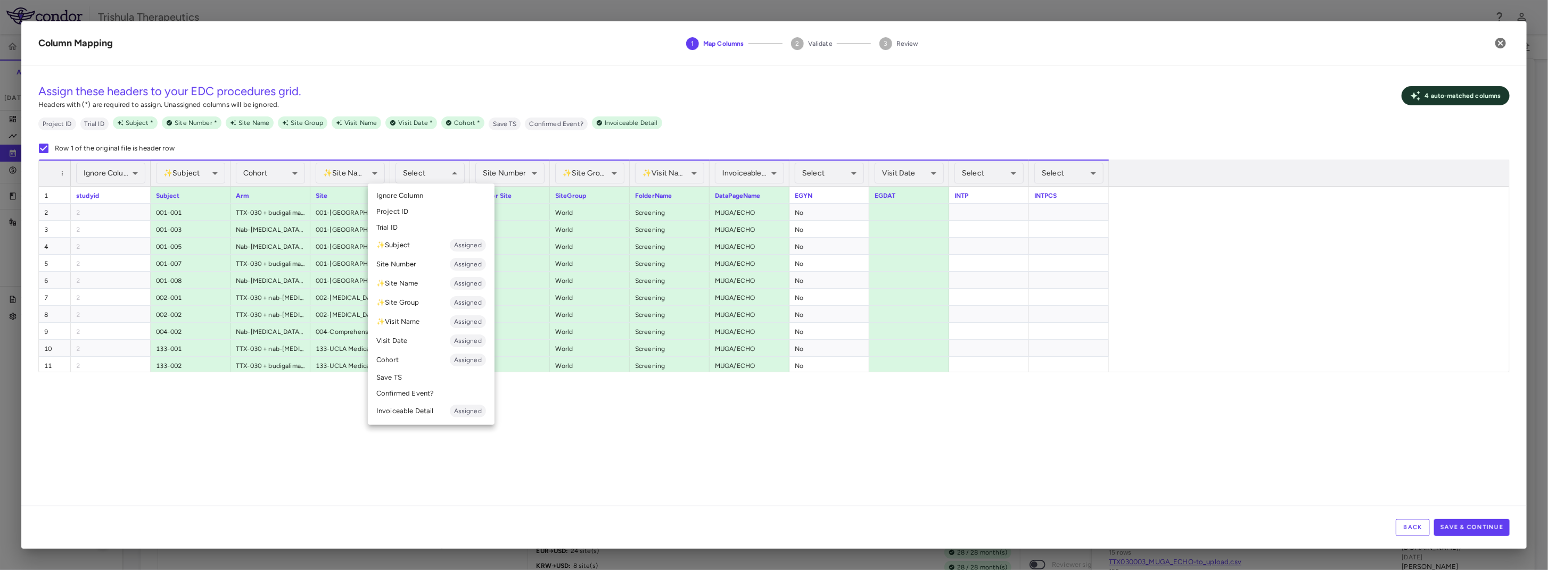
click at [417, 195] on span "Ignore Column" at bounding box center [399, 196] width 47 height 10
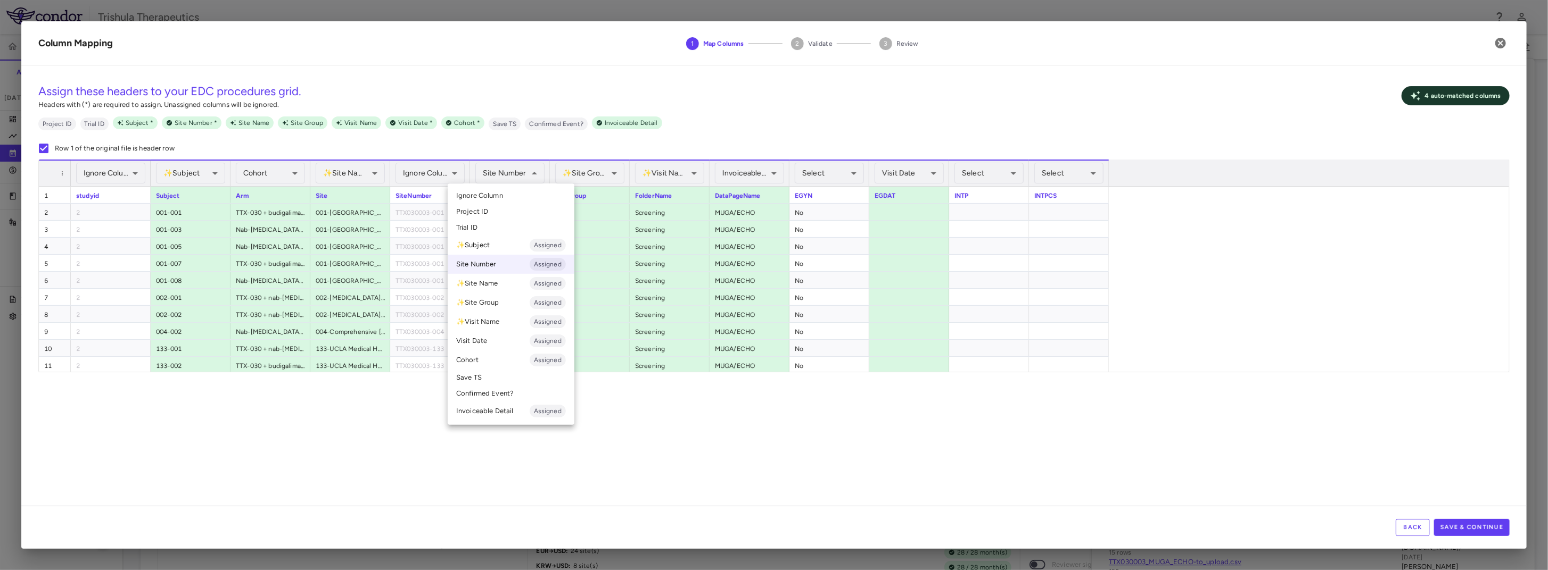
click at [486, 264] on li "Site Number Assigned" at bounding box center [511, 264] width 127 height 19
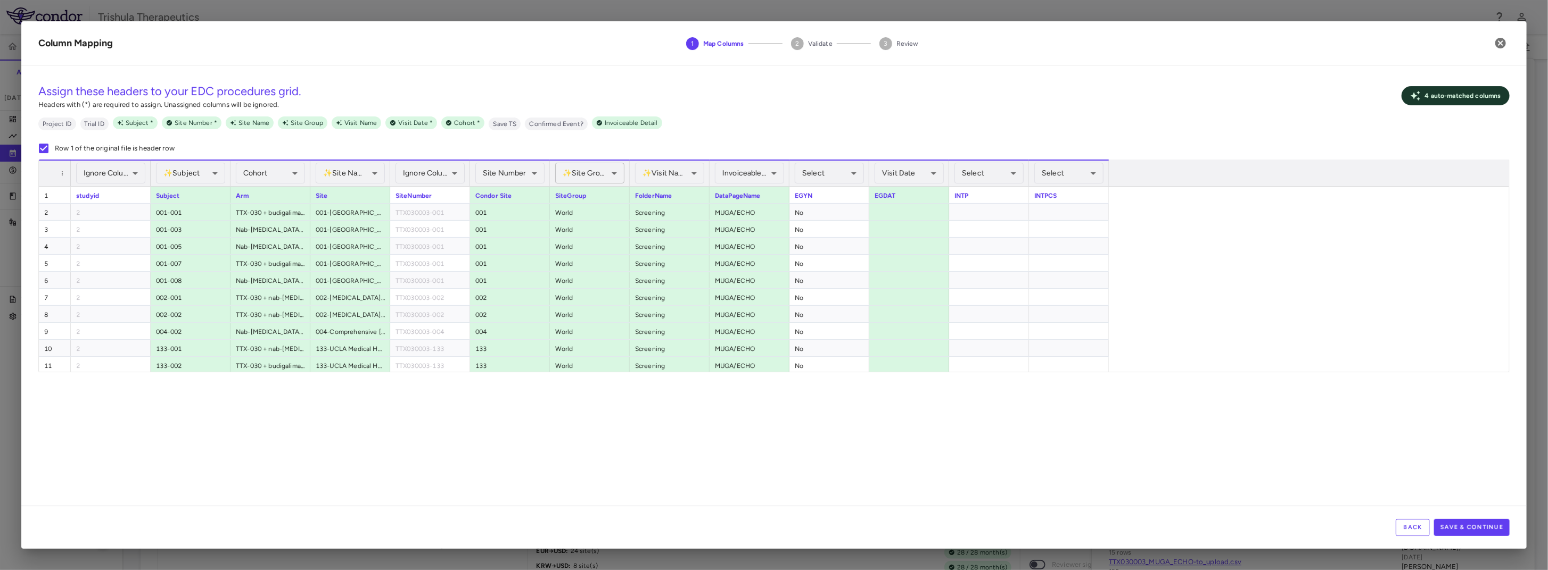
click at [573, 170] on div "✨ Site Group Assigned" at bounding box center [589, 173] width 69 height 21
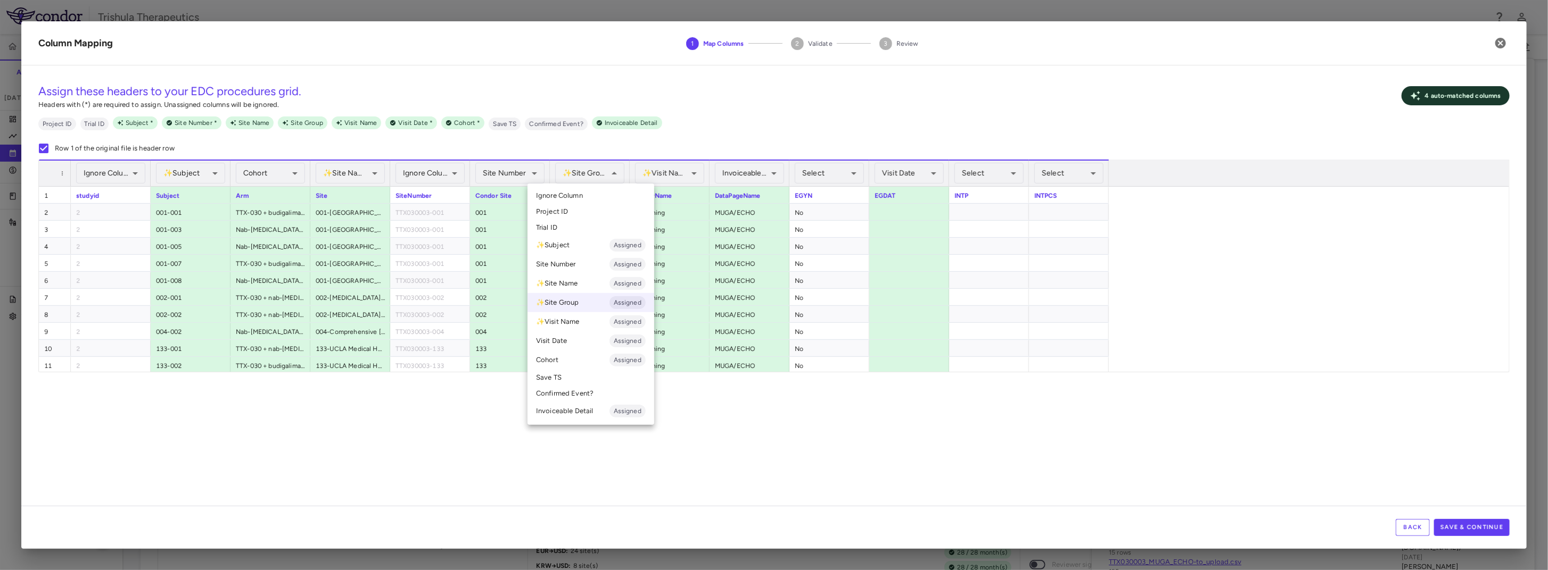
click at [574, 194] on span "Ignore Column" at bounding box center [559, 196] width 47 height 10
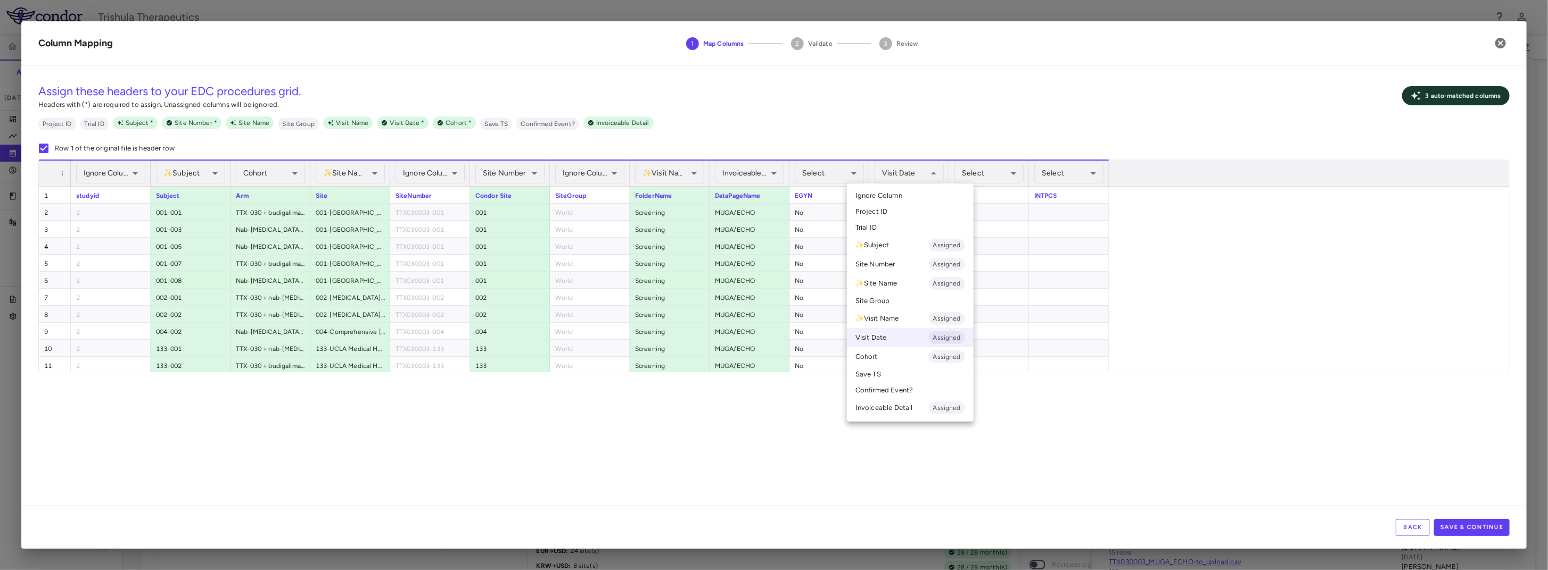
click at [1129, 462] on div at bounding box center [774, 285] width 1548 height 570
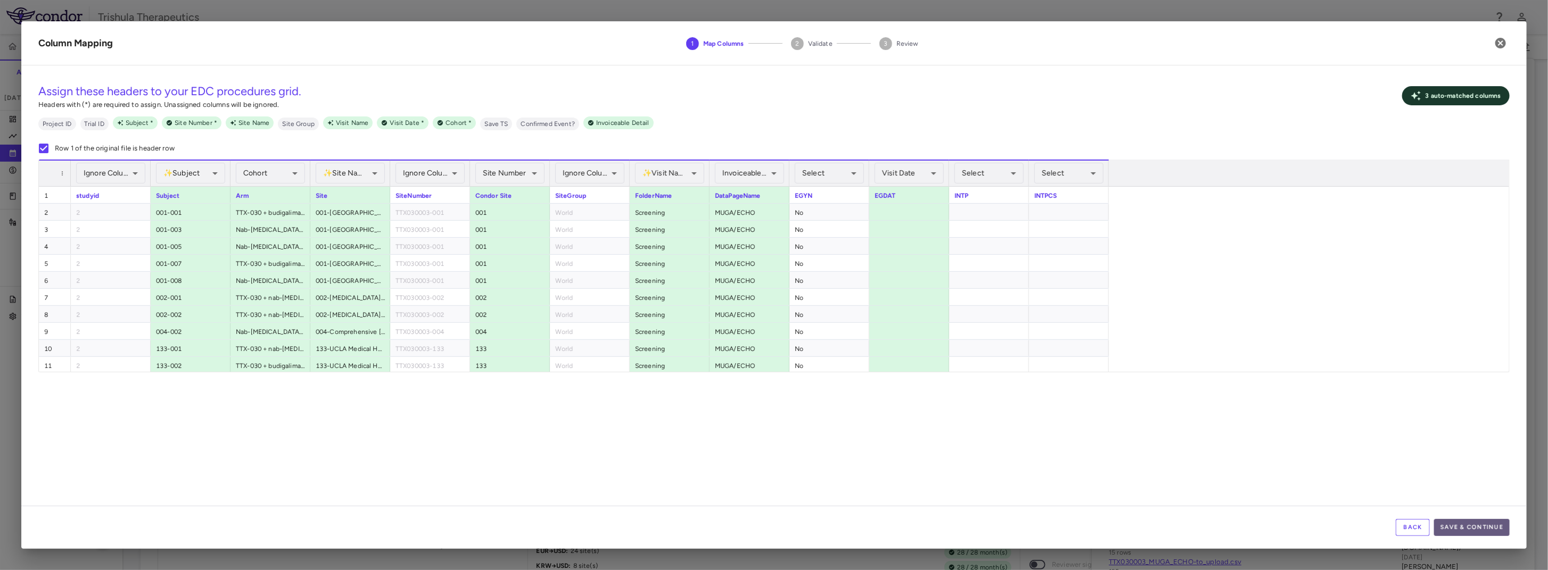
click at [1479, 525] on button "Save & Continue" at bounding box center [1472, 527] width 76 height 17
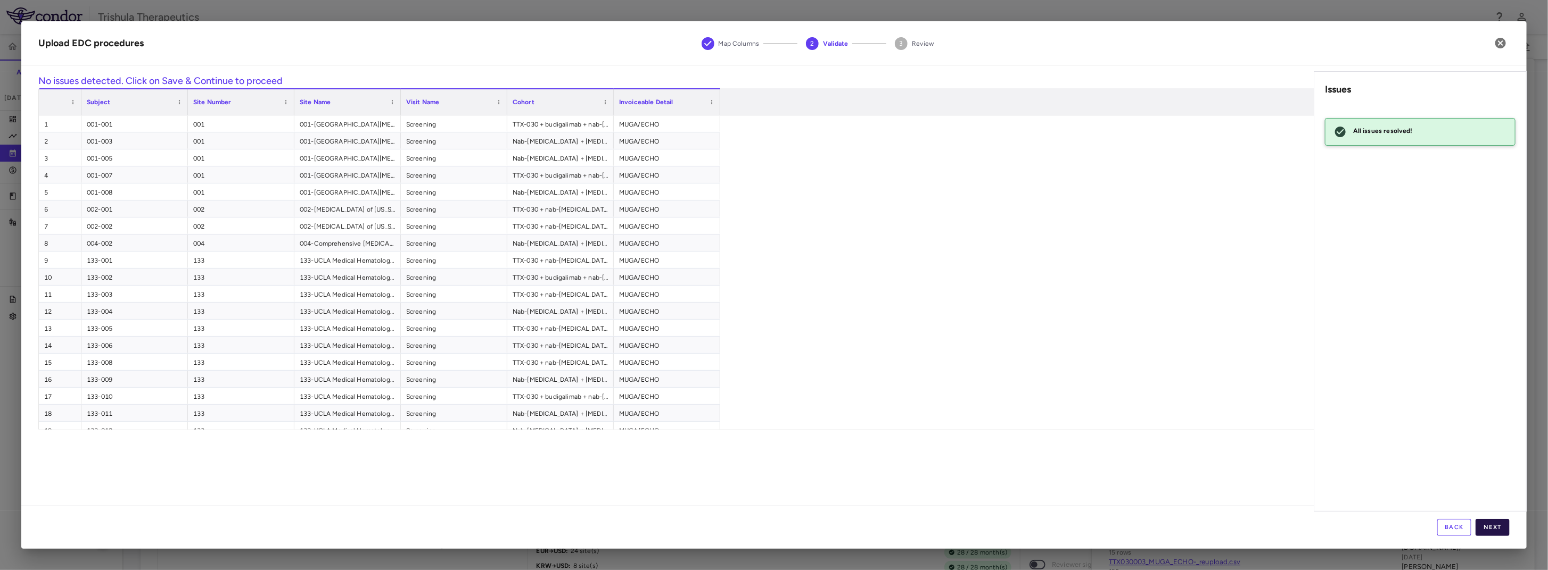
click at [1508, 530] on button "Next" at bounding box center [1492, 527] width 34 height 17
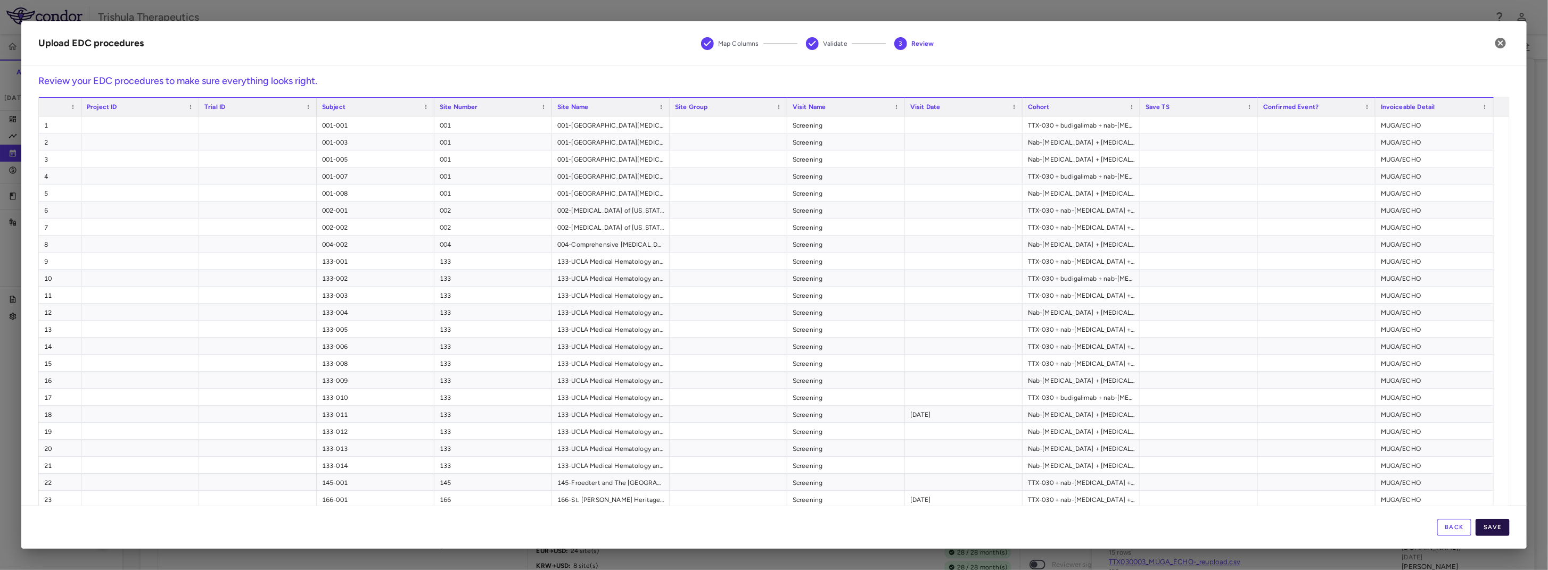
click at [1496, 525] on button "Save" at bounding box center [1492, 527] width 34 height 17
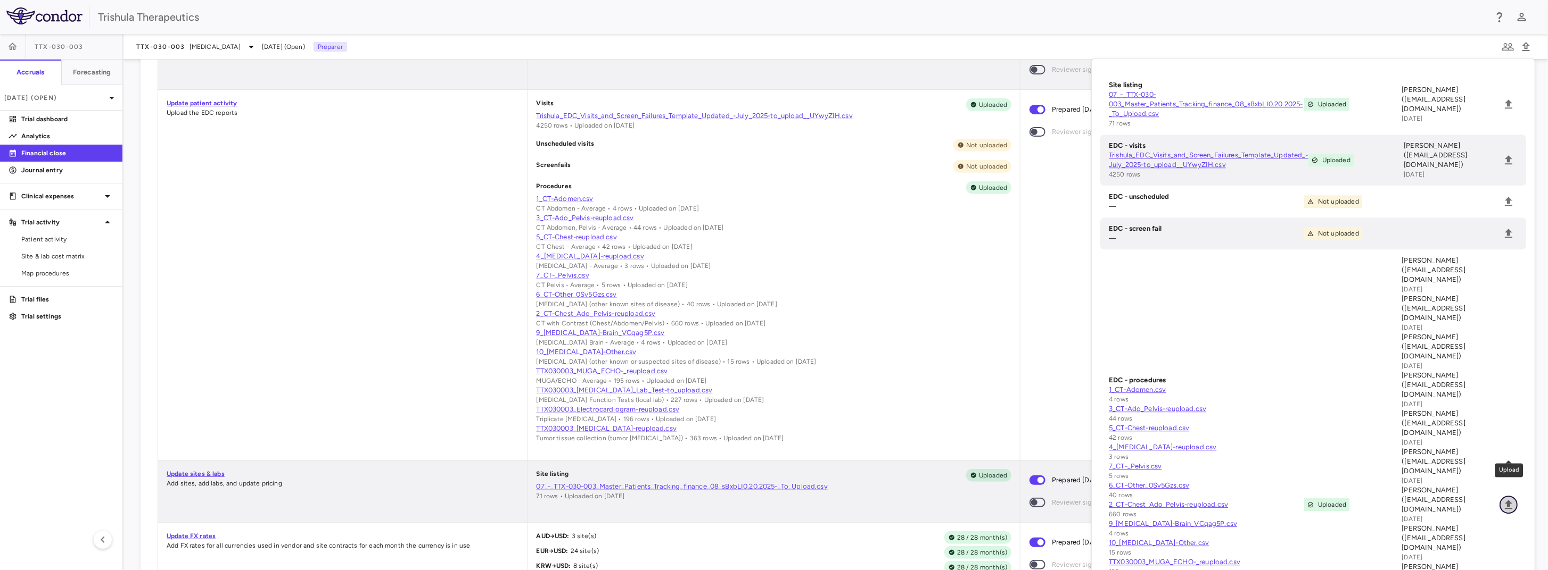
click at [1515, 496] on button "Upload" at bounding box center [1508, 505] width 18 height 18
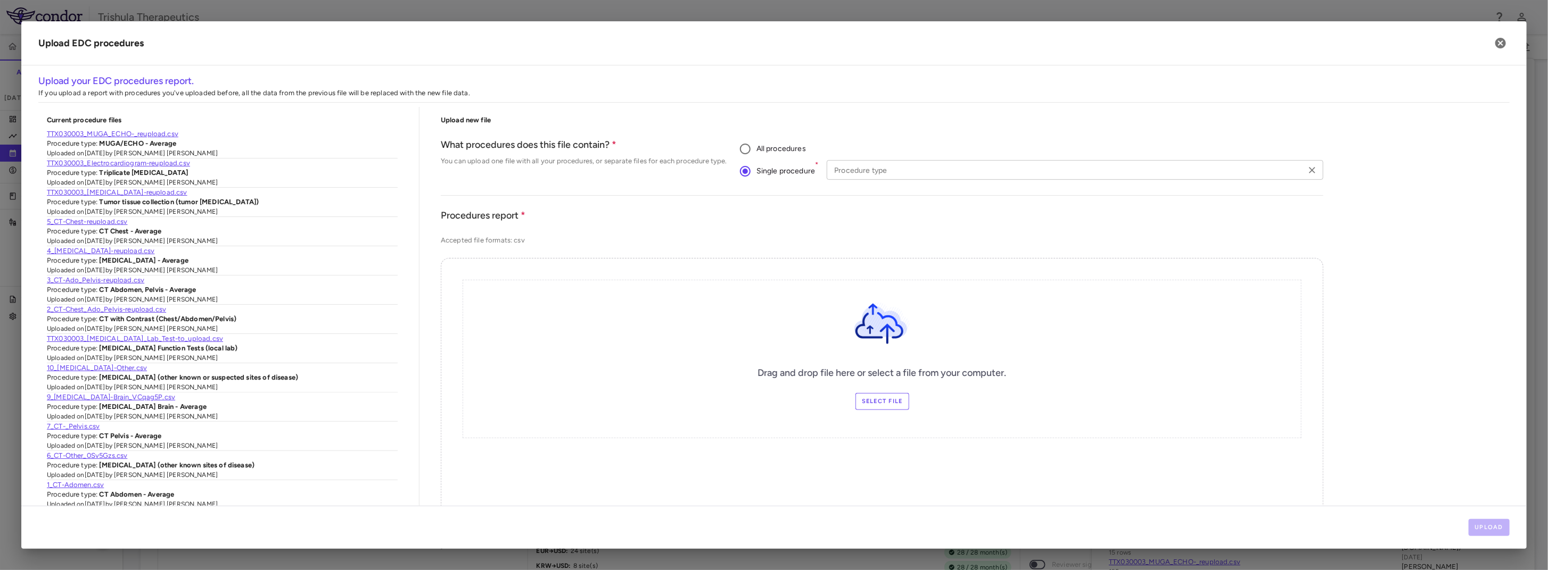
click at [843, 171] on input "Procedure type" at bounding box center [1066, 169] width 473 height 13
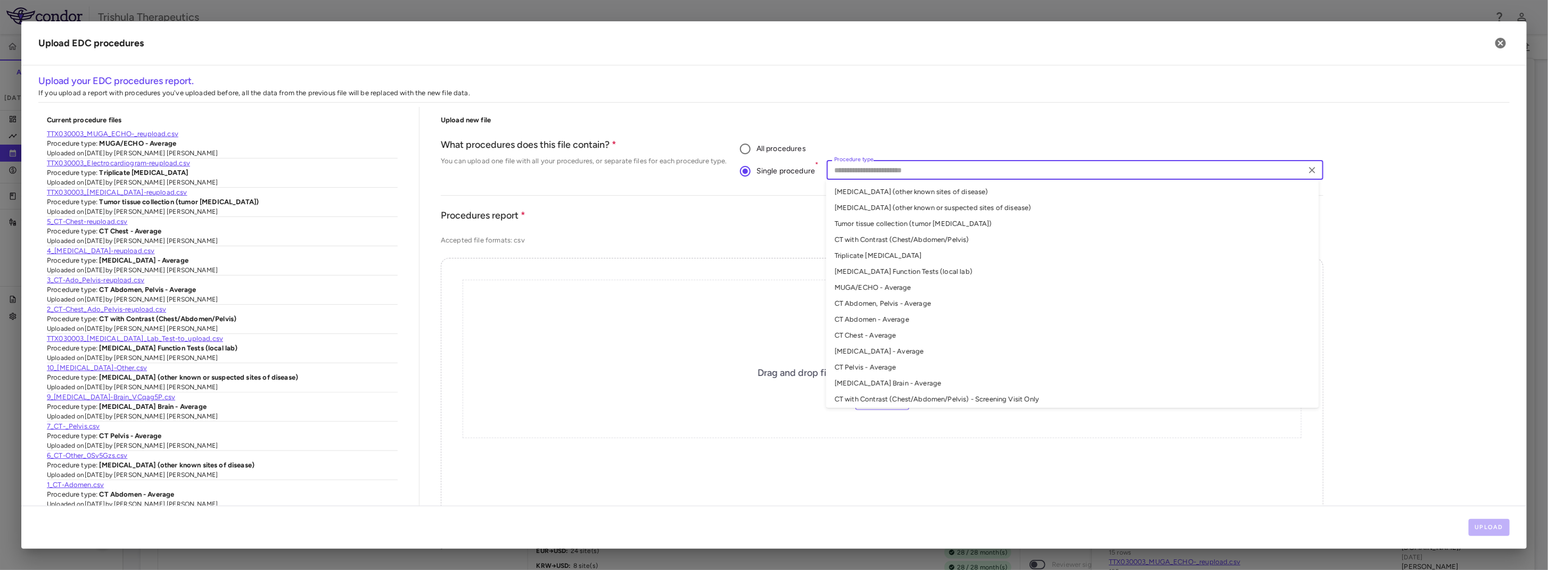
scroll to position [3, 0]
click at [949, 171] on input "**********" at bounding box center [1066, 169] width 473 height 13
click at [958, 272] on li "Pituitary Function Tests (local lab)" at bounding box center [1072, 269] width 493 height 16
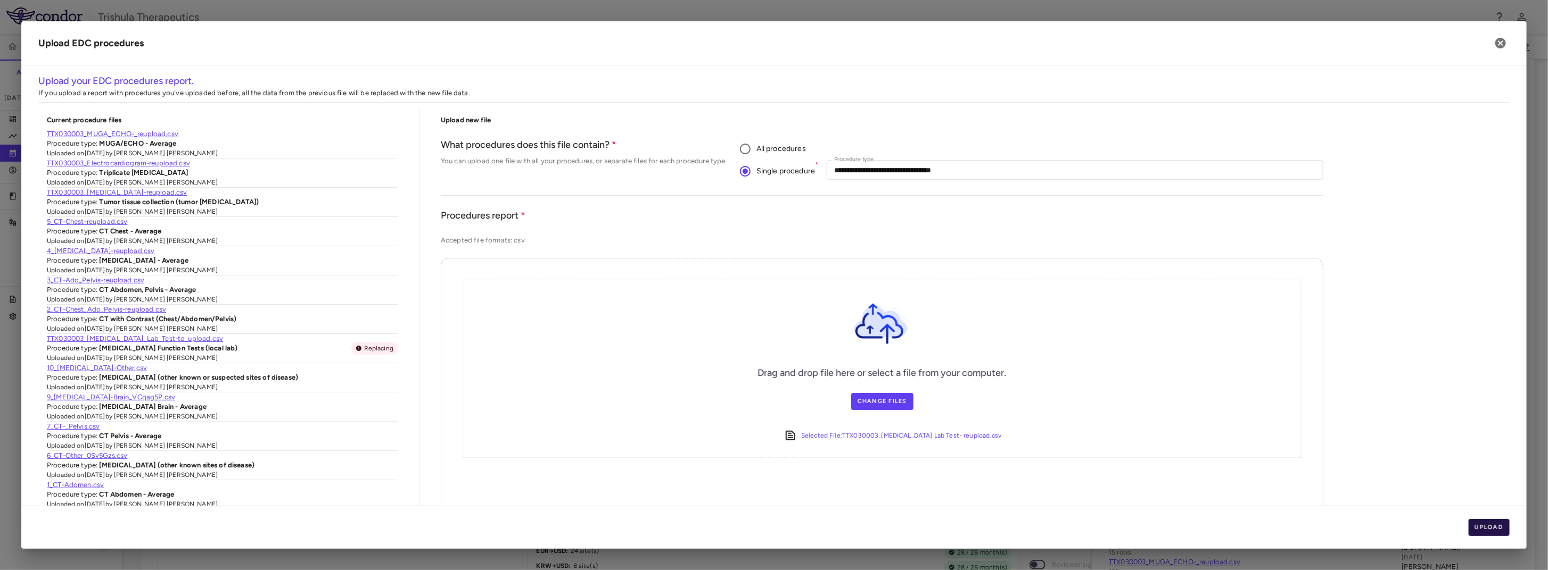
click at [1495, 525] on button "Upload" at bounding box center [1489, 527] width 42 height 17
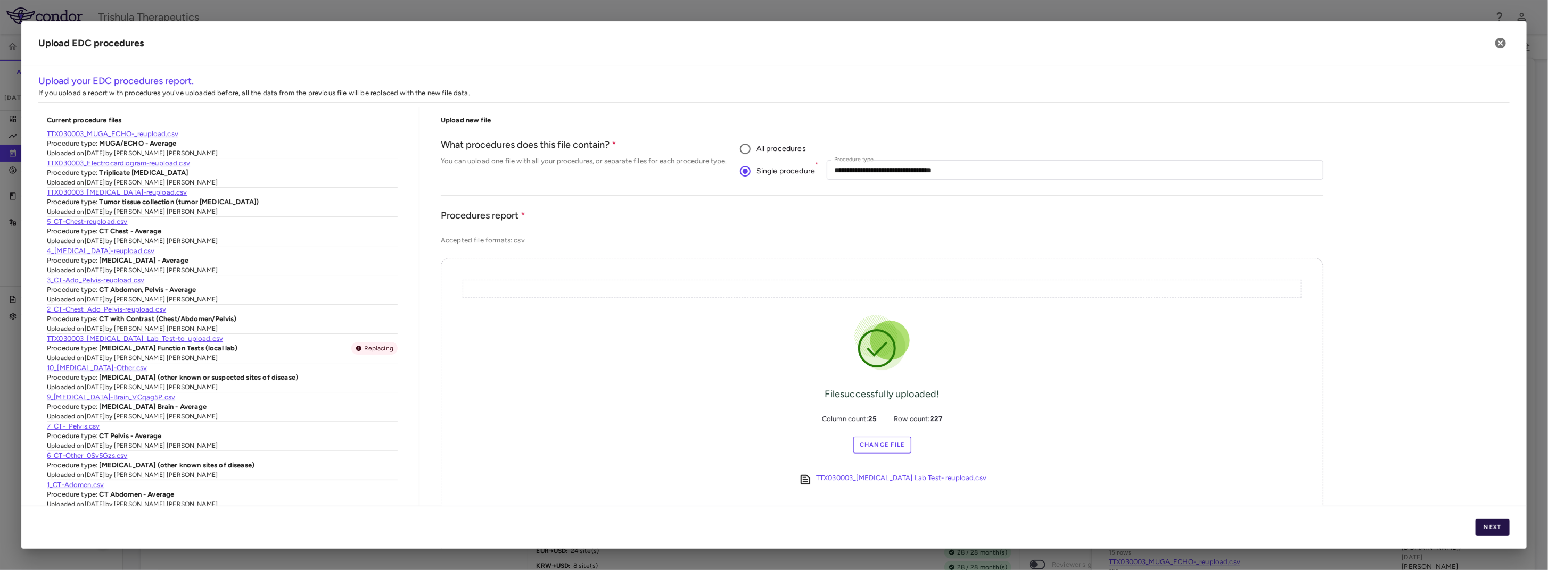
click at [1485, 528] on button "Next" at bounding box center [1492, 527] width 34 height 17
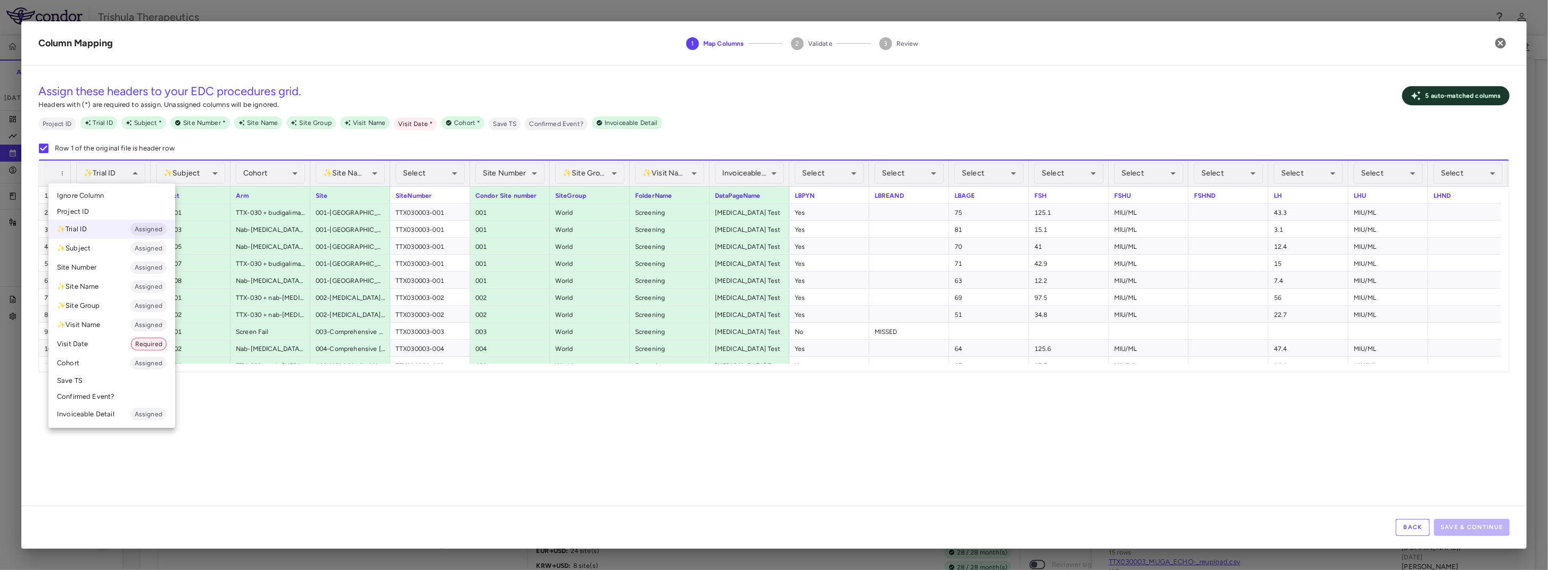
click at [113, 194] on li "Ignore Column" at bounding box center [111, 196] width 127 height 16
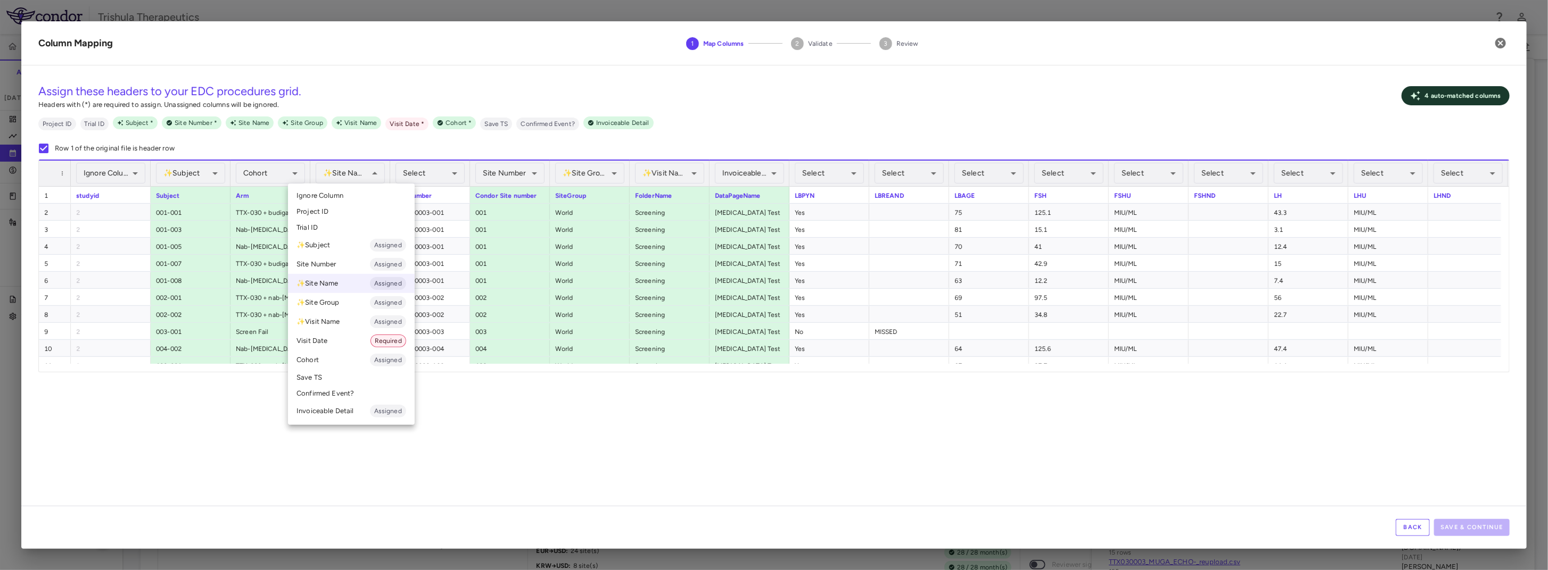
drag, startPoint x: 456, startPoint y: 458, endPoint x: 456, endPoint y: 420, distance: 37.8
click at [456, 458] on div at bounding box center [774, 285] width 1548 height 570
click at [355, 198] on li "Ignore Column" at bounding box center [351, 196] width 127 height 16
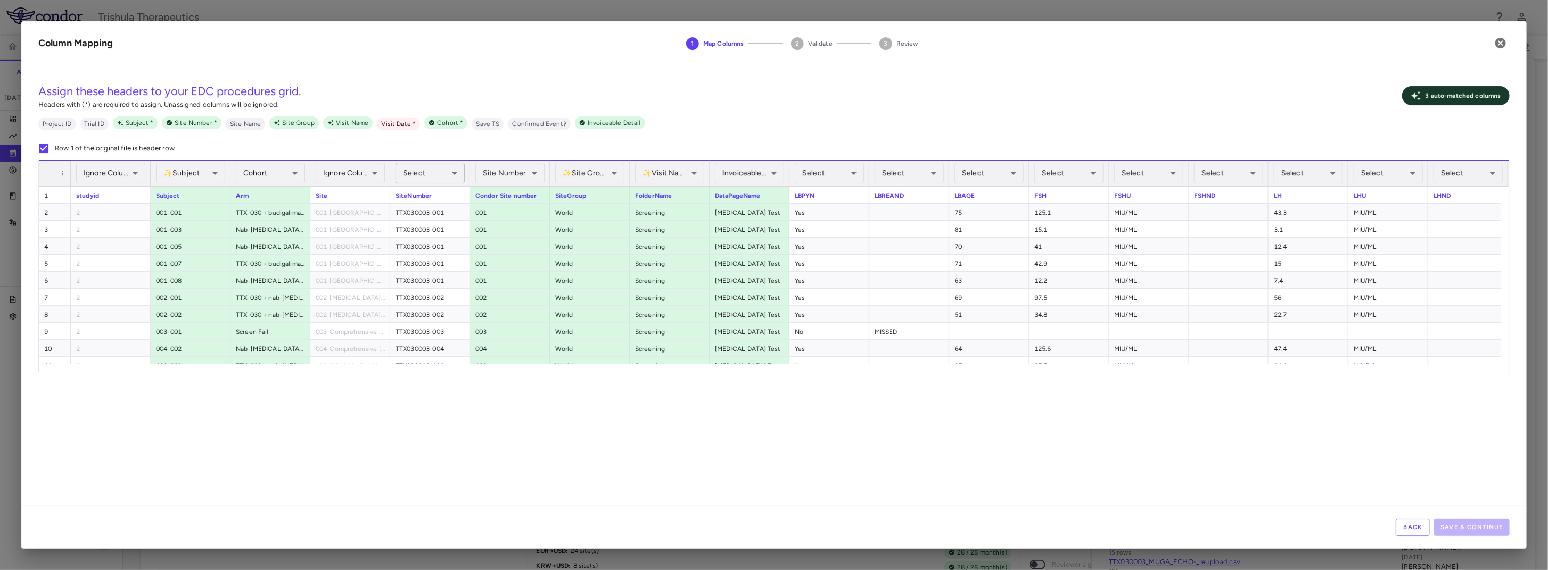
click at [432, 177] on div "Select" at bounding box center [429, 173] width 69 height 21
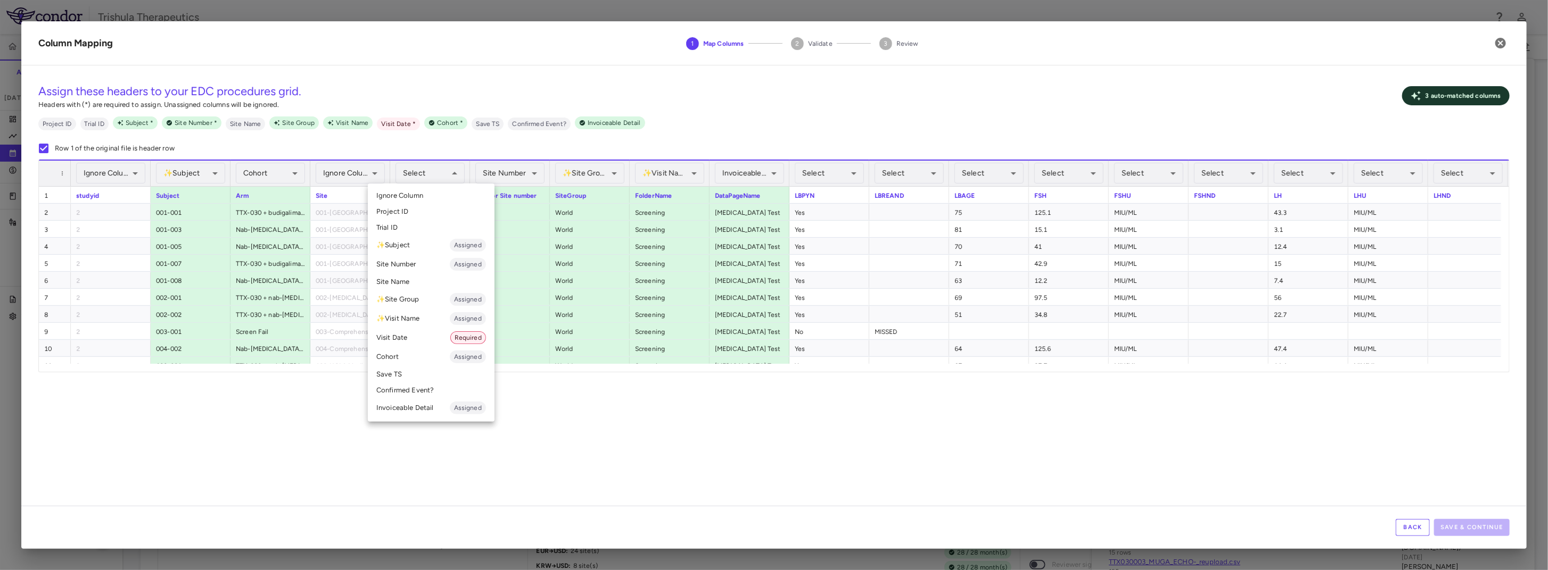
click at [420, 193] on span "Ignore Column" at bounding box center [399, 196] width 47 height 10
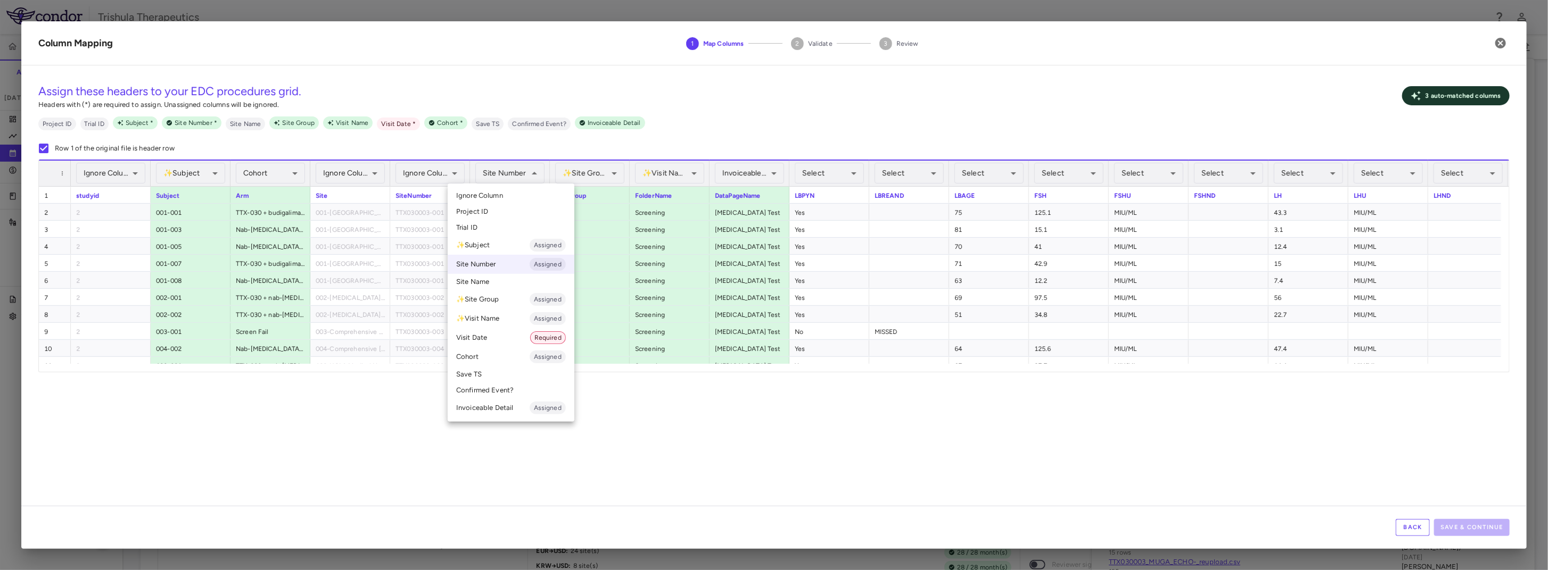
click at [494, 267] on li "Site Number Assigned" at bounding box center [511, 264] width 127 height 19
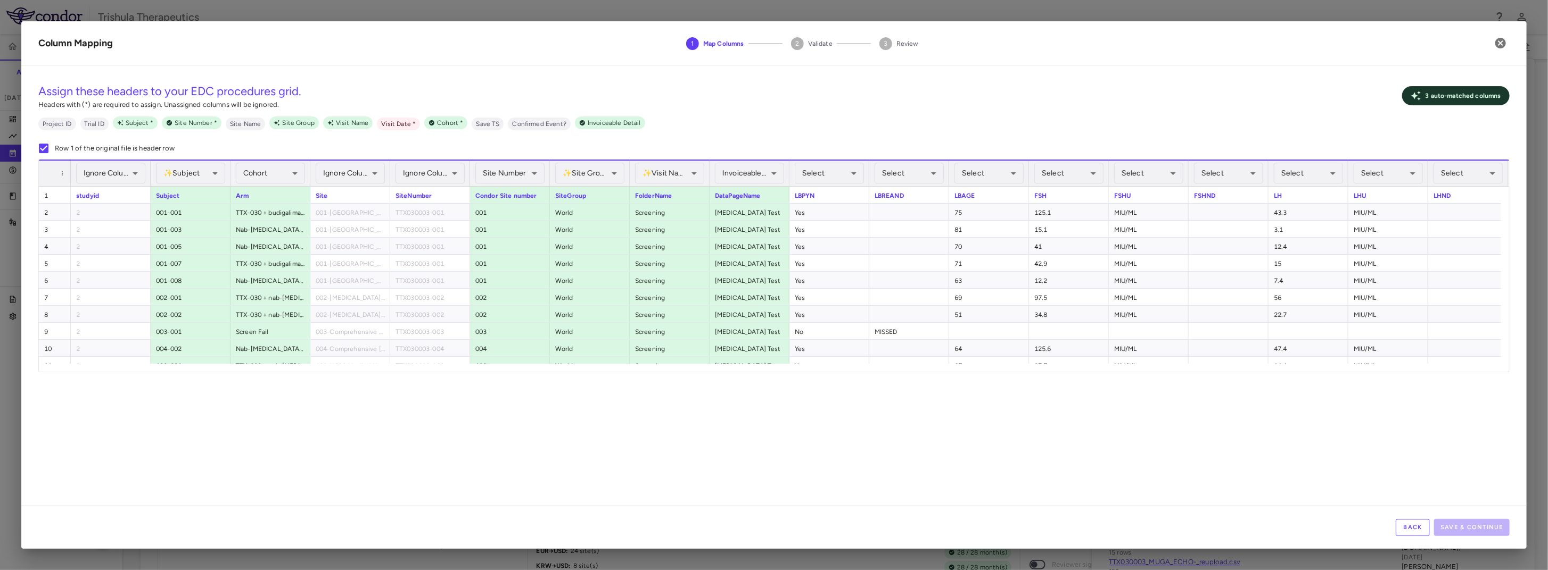
click at [589, 443] on div "**********" at bounding box center [773, 290] width 1505 height 432
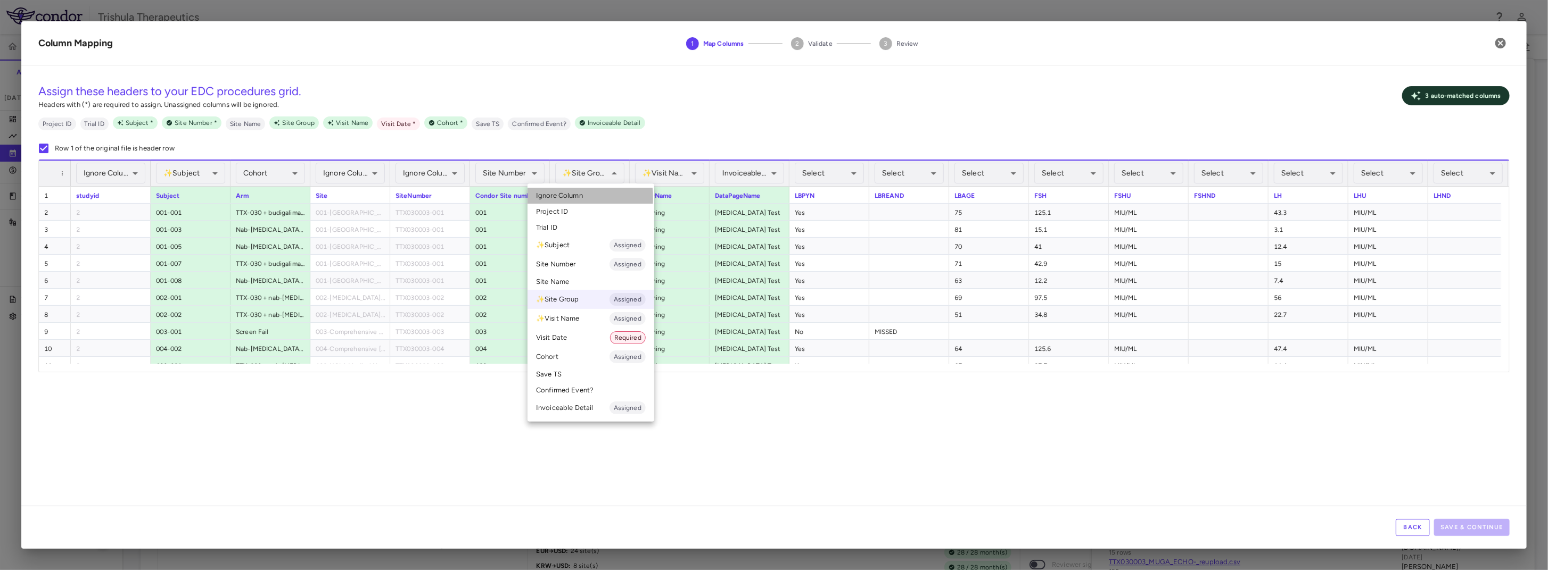
click at [559, 197] on span "Ignore Column" at bounding box center [559, 196] width 47 height 10
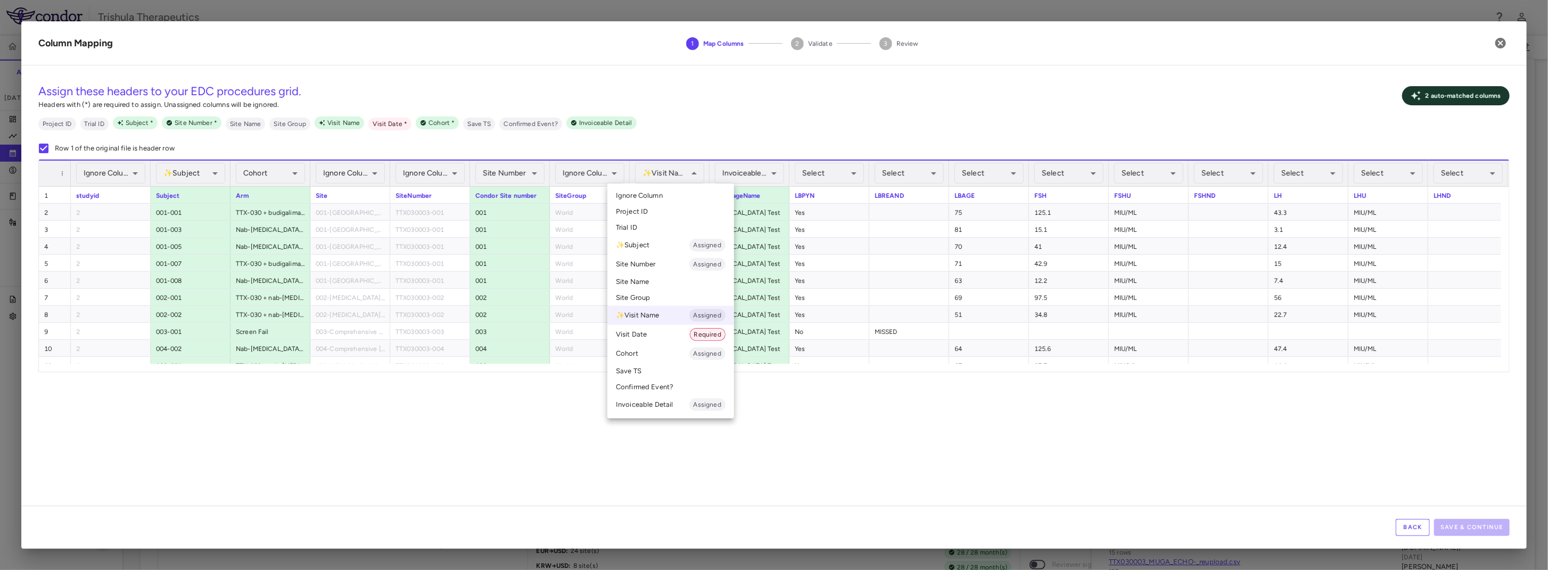
click at [648, 459] on div at bounding box center [774, 285] width 1548 height 570
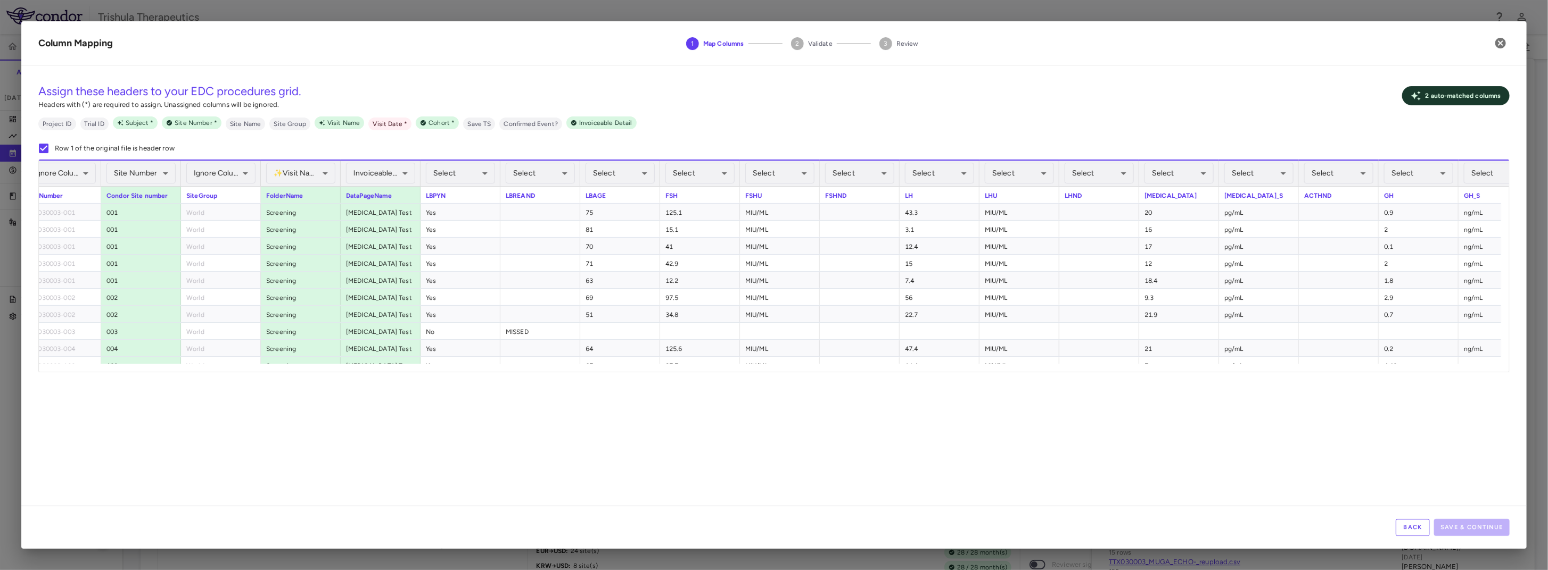
scroll to position [0, 0]
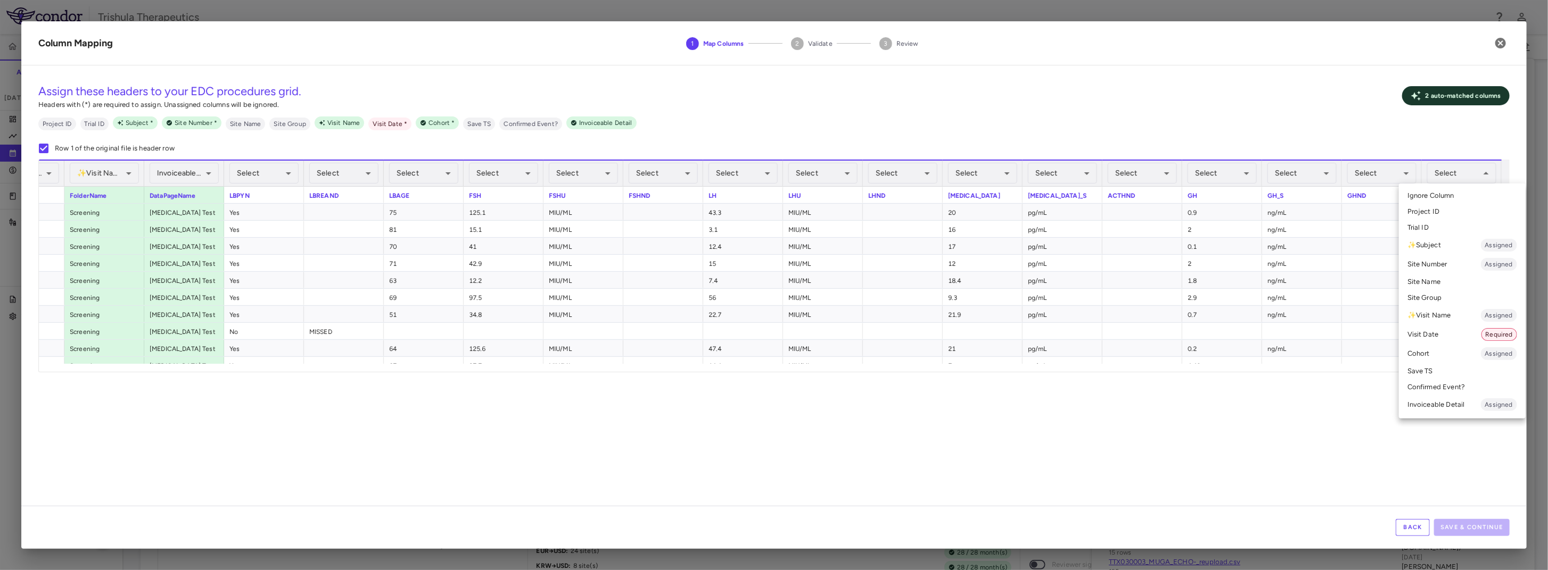
click at [1446, 332] on li "Visit Date Required" at bounding box center [1462, 334] width 127 height 19
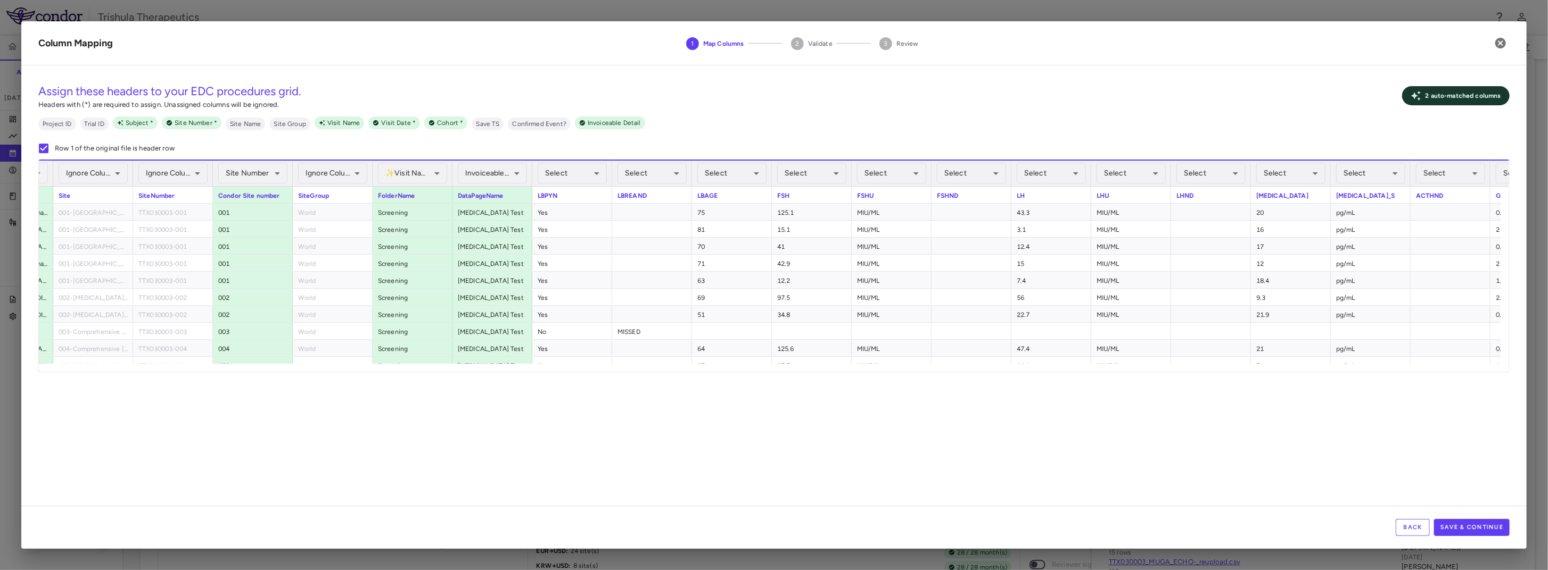
scroll to position [0, 238]
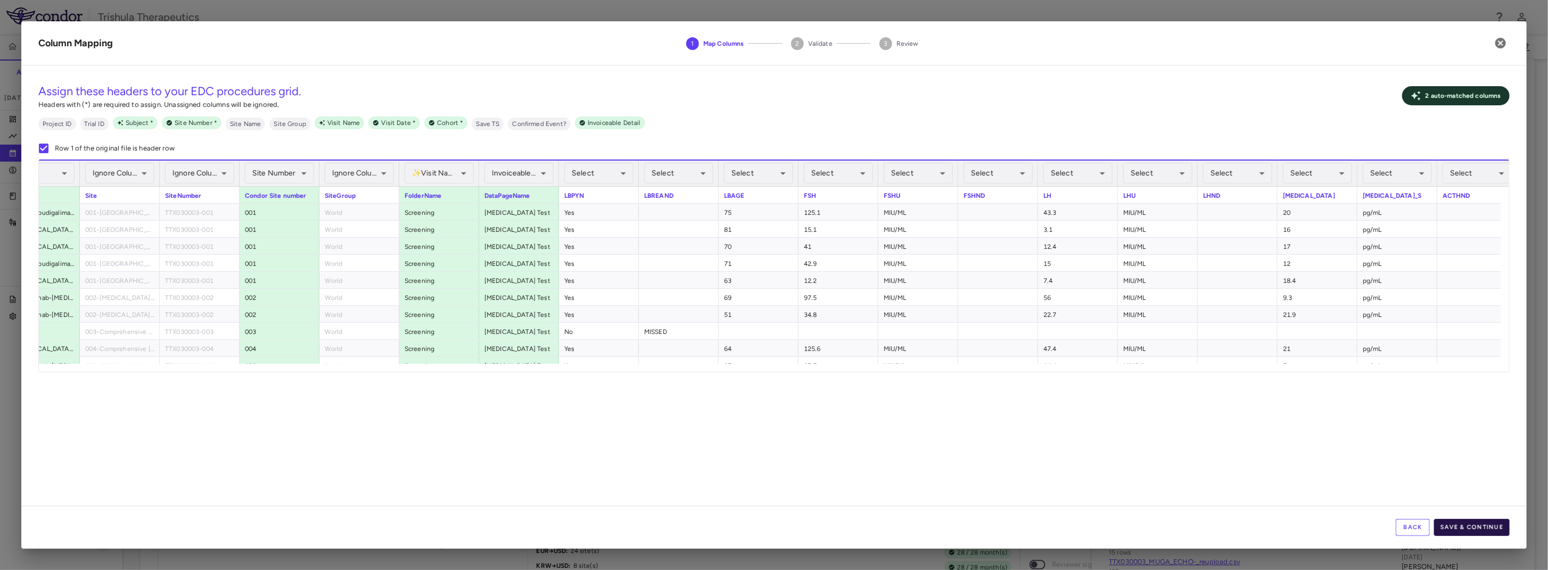
click at [1492, 528] on button "Save & Continue" at bounding box center [1472, 527] width 76 height 17
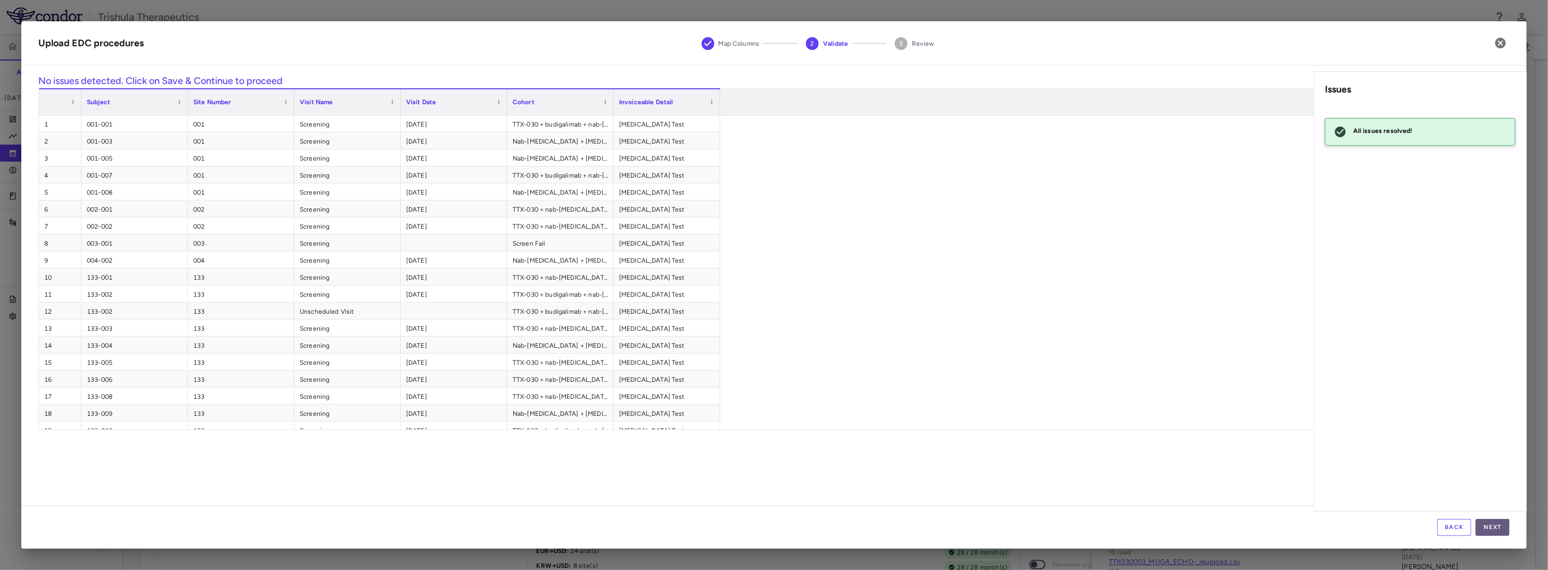
click at [1496, 526] on button "Next" at bounding box center [1492, 527] width 34 height 17
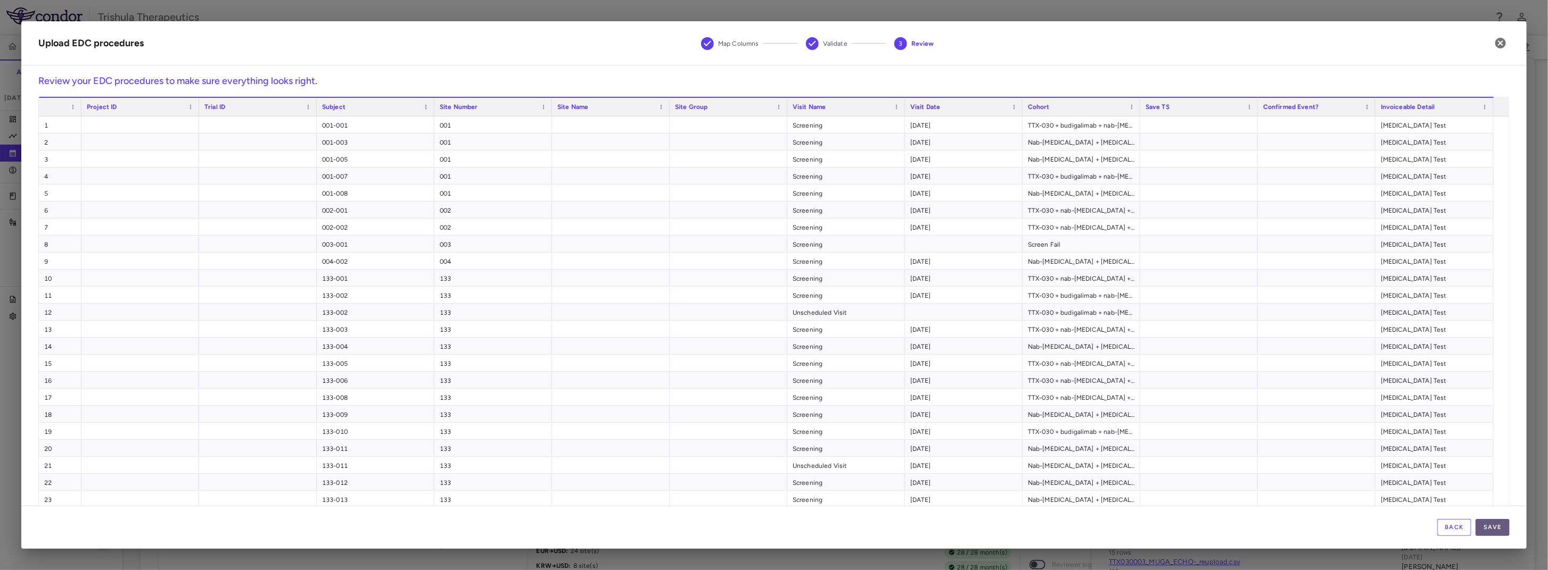
click at [1498, 530] on button "Save" at bounding box center [1492, 527] width 34 height 17
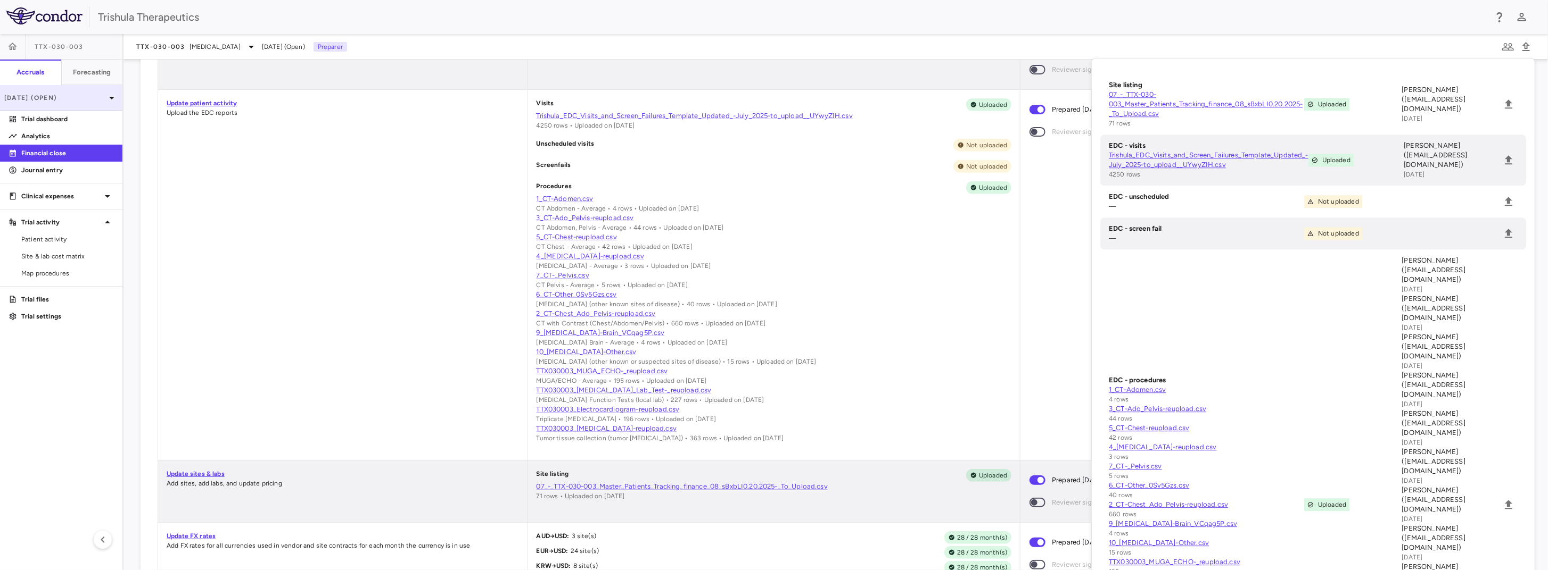
click at [53, 95] on p "[DATE] (Open)" at bounding box center [54, 98] width 101 height 10
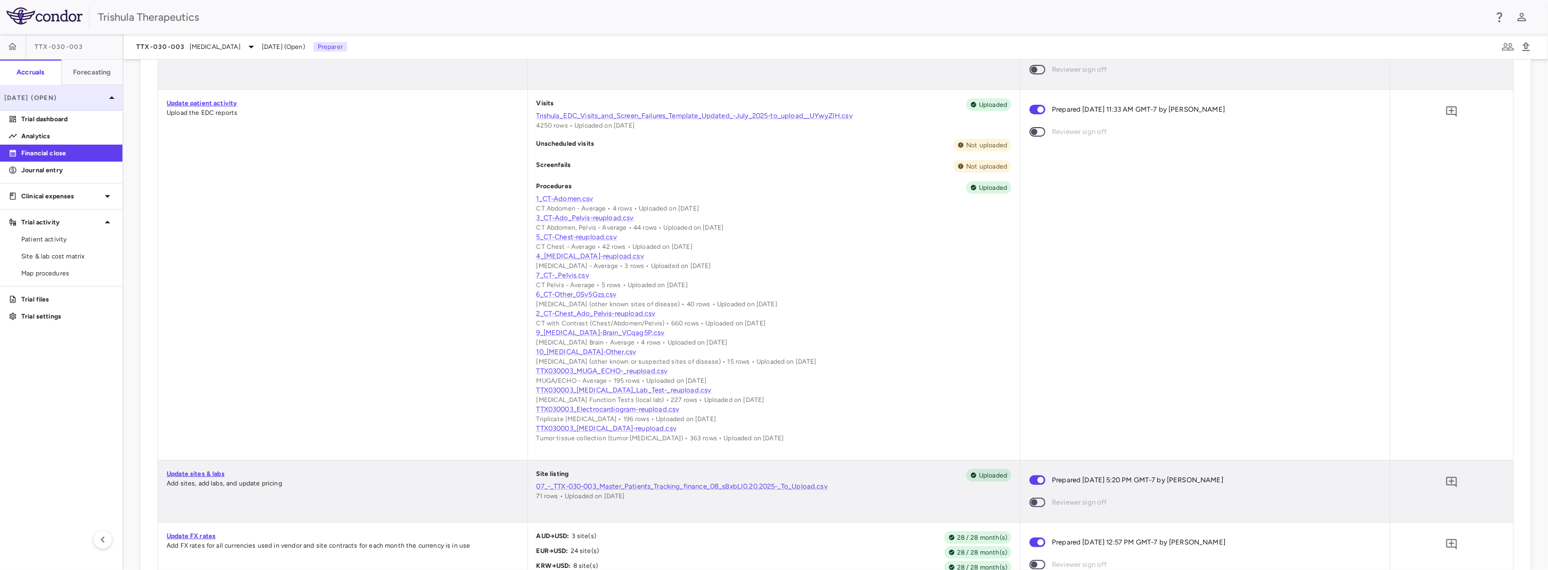
click at [53, 95] on div at bounding box center [774, 285] width 1548 height 570
click at [57, 198] on p "Clinical expenses" at bounding box center [61, 197] width 80 height 10
click at [47, 293] on span "Patient activity" at bounding box center [67, 291] width 93 height 10
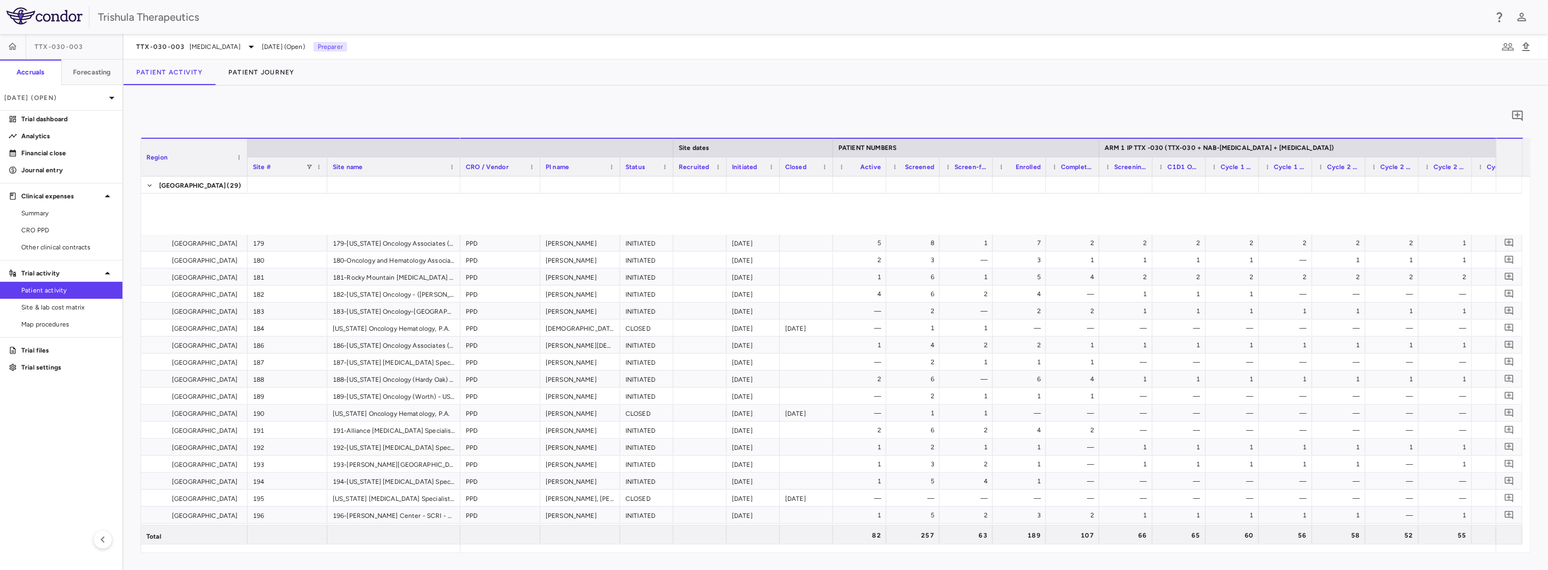
scroll to position [129, 0]
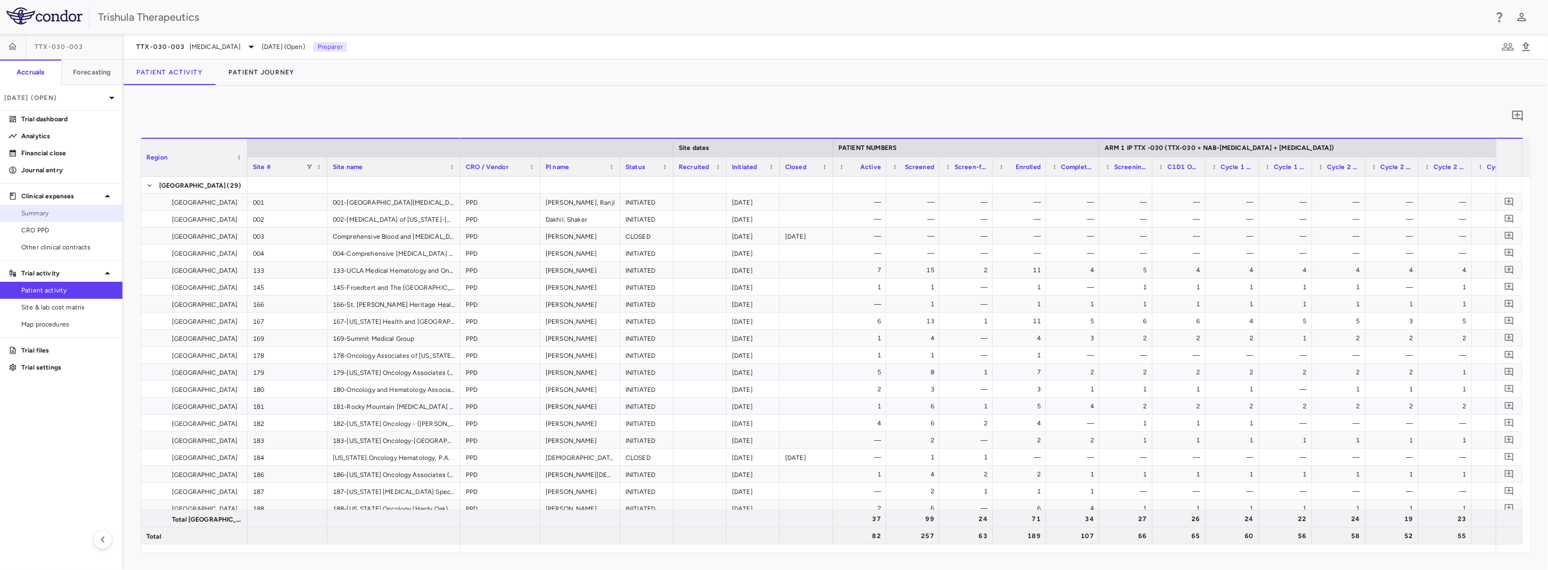
click at [33, 219] on link "Summary" at bounding box center [61, 213] width 122 height 16
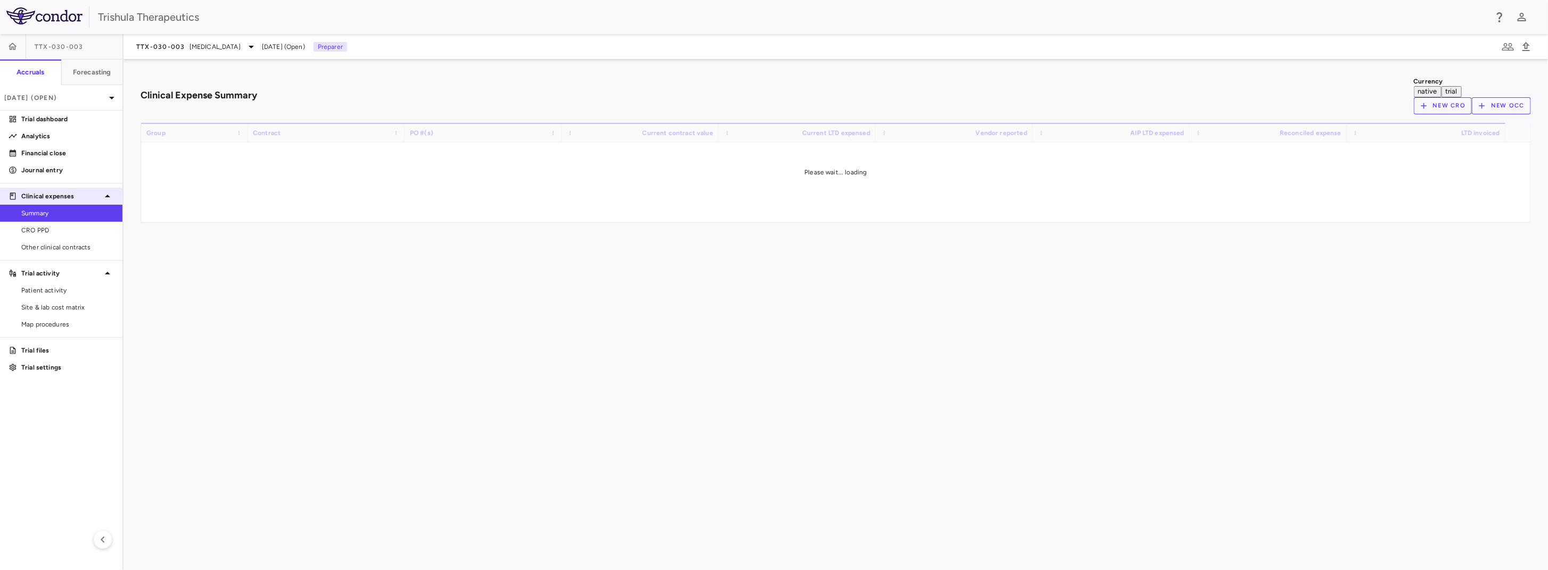
click at [62, 199] on p "Clinical expenses" at bounding box center [61, 197] width 80 height 10
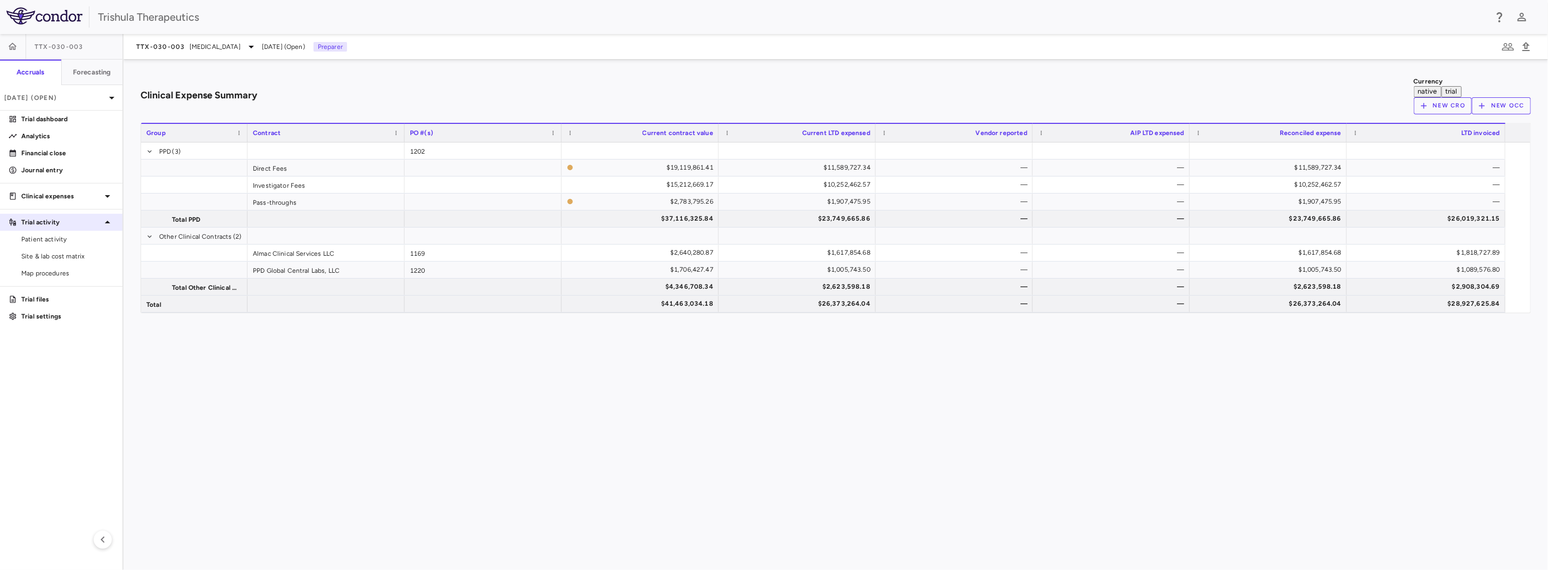
click at [65, 224] on p "Trial activity" at bounding box center [61, 223] width 80 height 10
drag, startPoint x: 64, startPoint y: 225, endPoint x: 61, endPoint y: 231, distance: 7.6
click at [64, 224] on p "Trial activity" at bounding box center [61, 223] width 80 height 10
click at [60, 240] on span "Patient activity" at bounding box center [67, 240] width 93 height 10
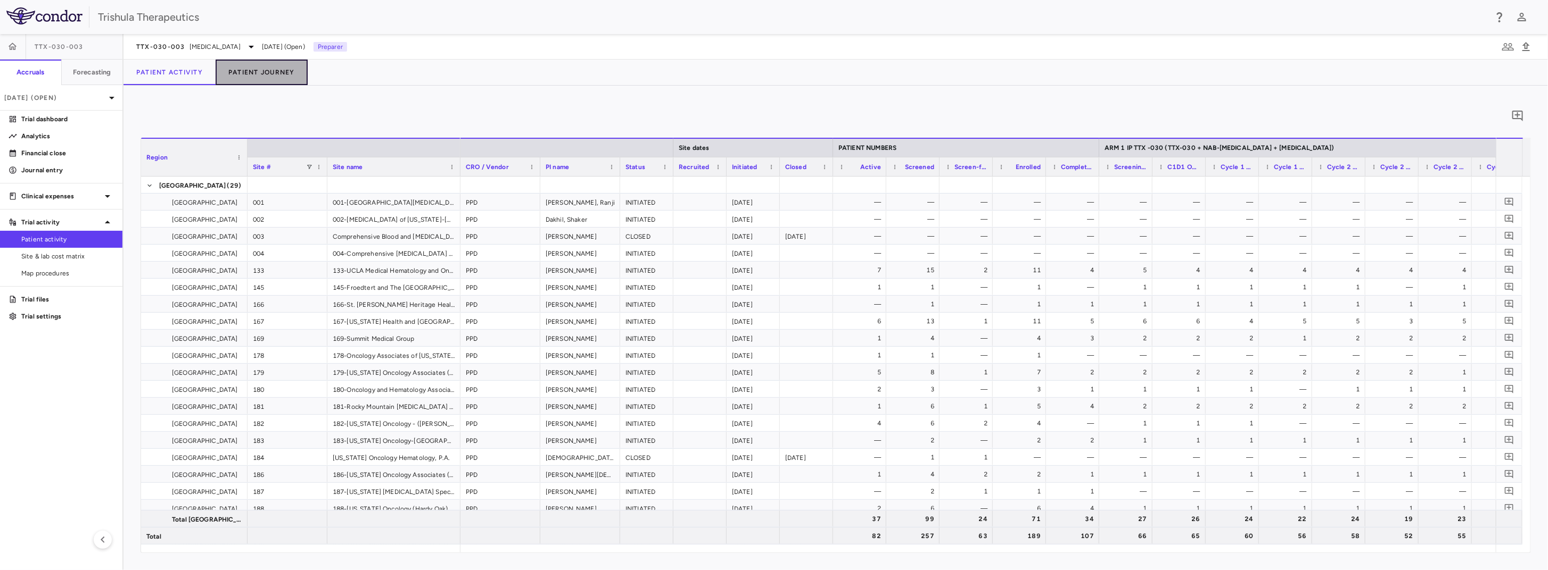
click at [250, 74] on button "Patient Journey" at bounding box center [262, 73] width 92 height 26
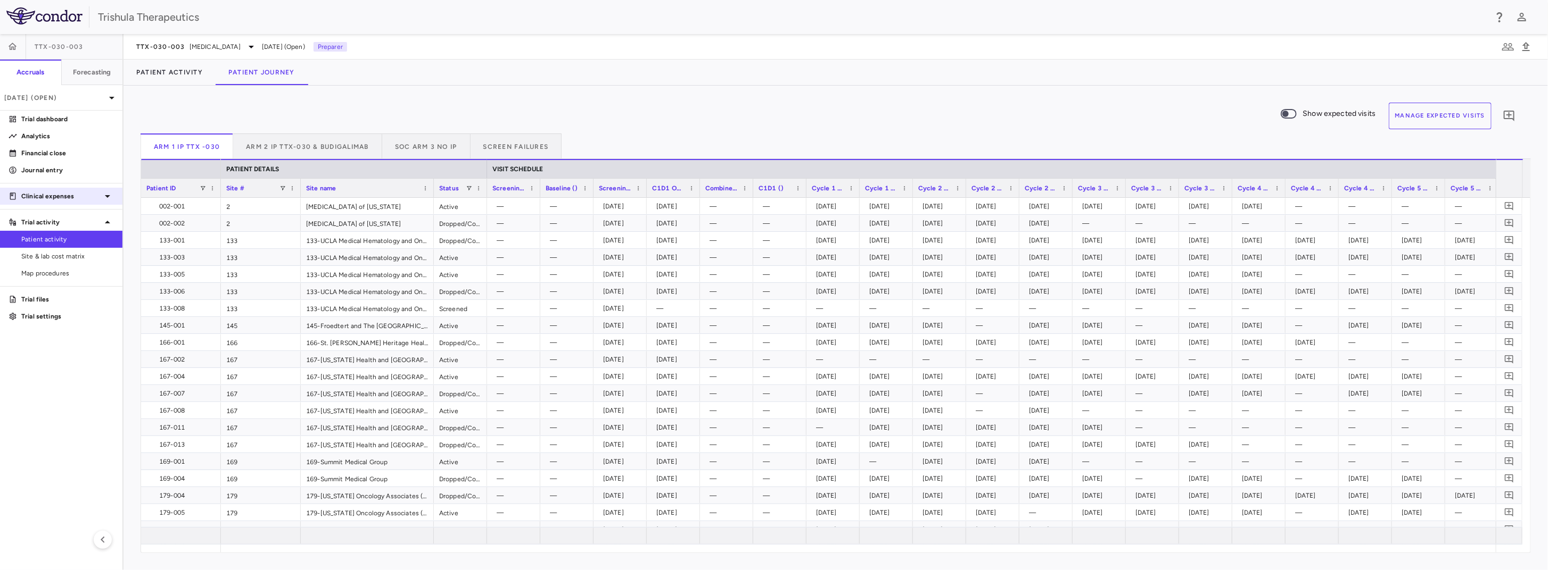
click at [79, 198] on p "Clinical expenses" at bounding box center [61, 197] width 80 height 10
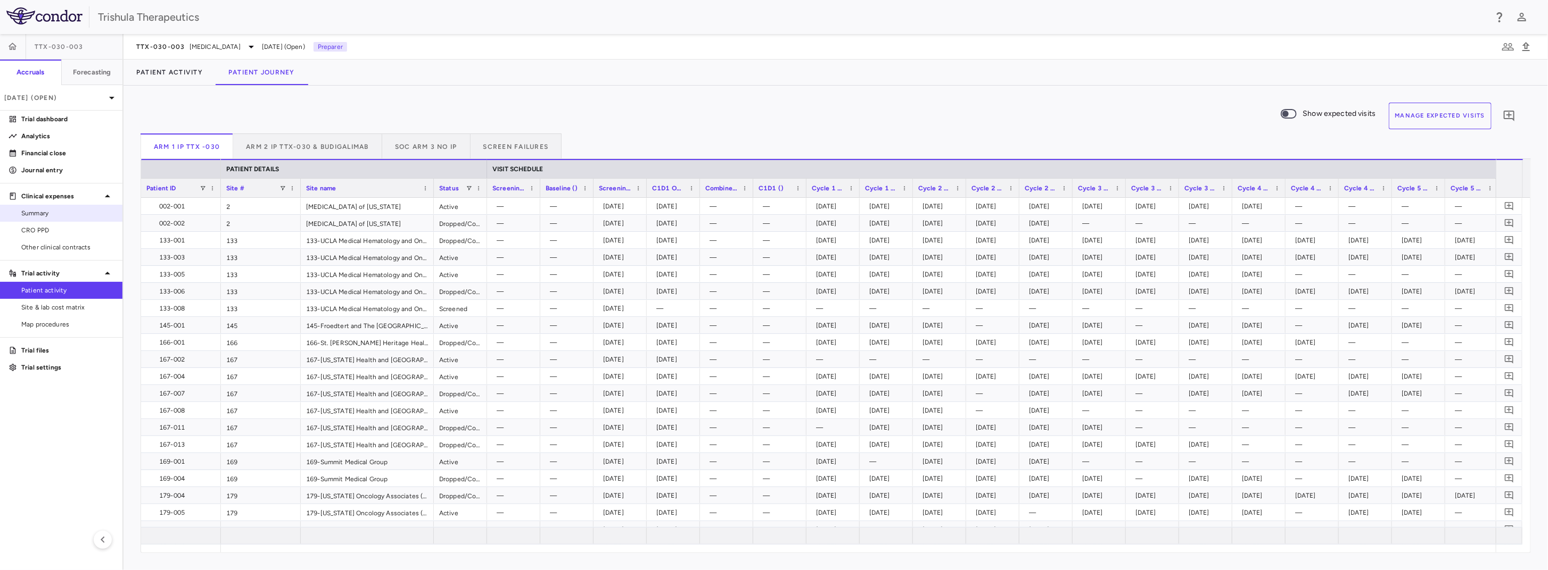
click at [71, 214] on span "Summary" at bounding box center [67, 214] width 93 height 10
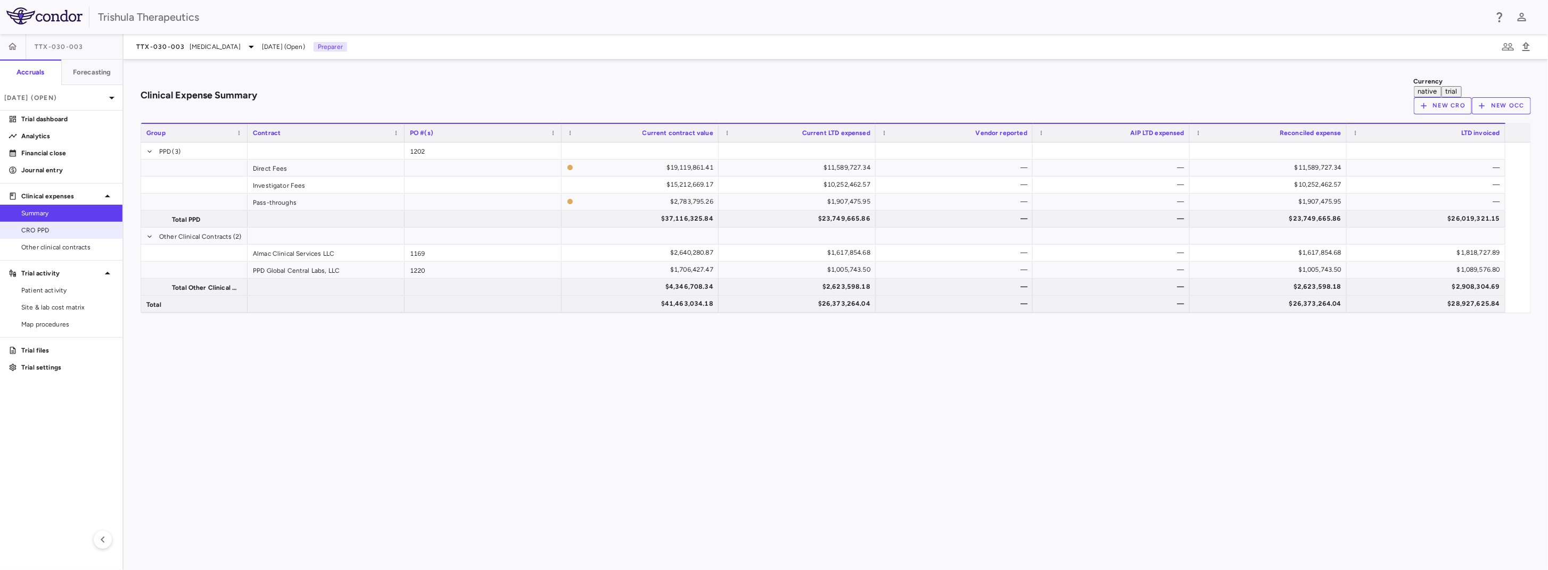
click at [44, 231] on span "CRO PPD" at bounding box center [67, 231] width 93 height 10
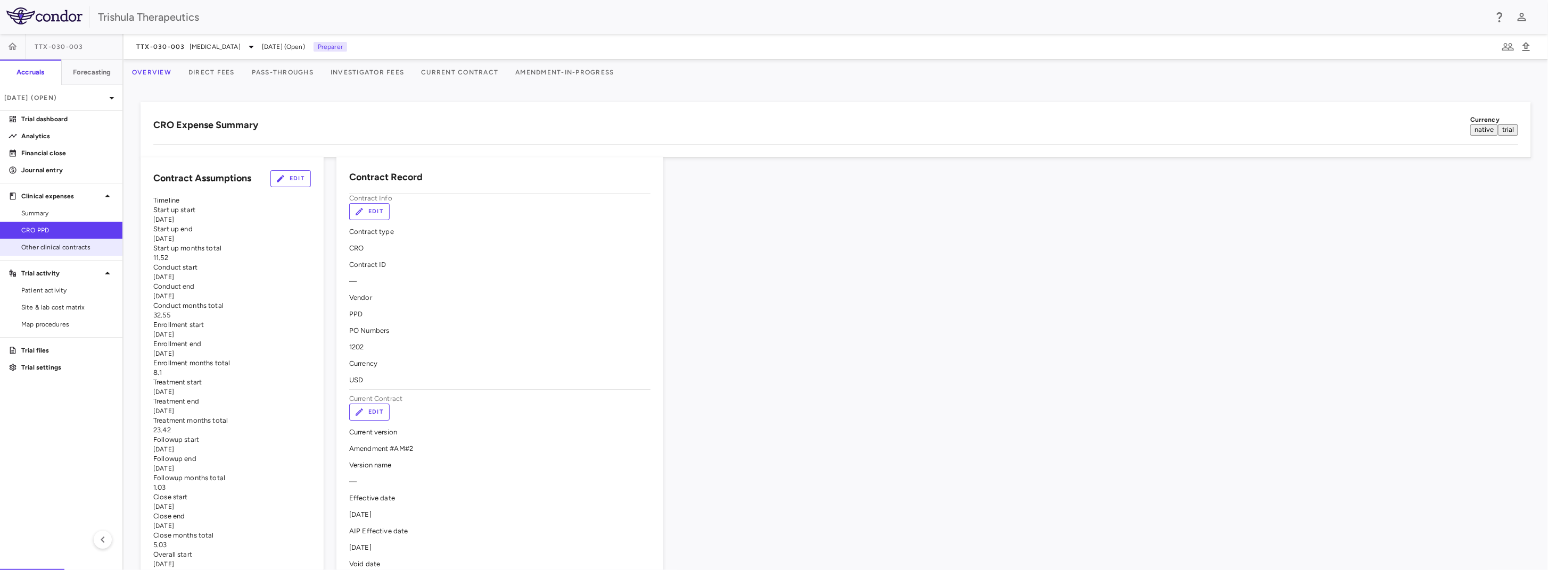
click at [51, 251] on span "Other clinical contracts" at bounding box center [67, 248] width 93 height 10
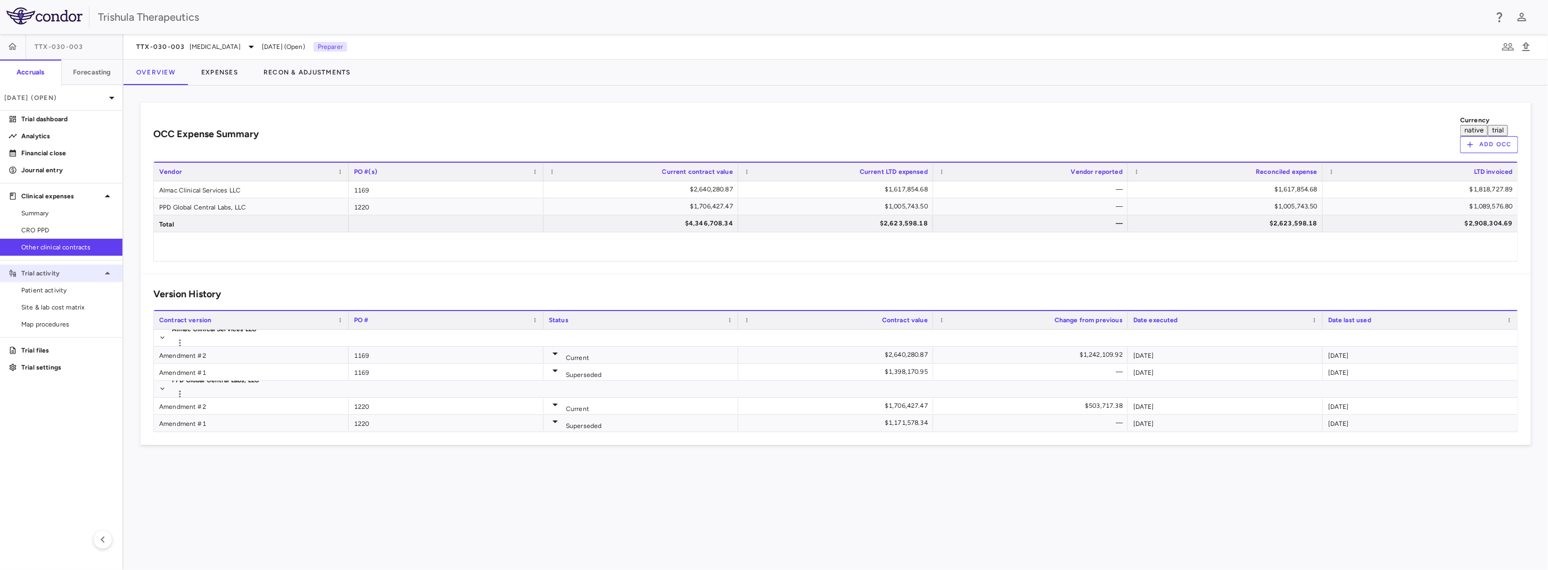
click at [51, 275] on p "Trial activity" at bounding box center [61, 274] width 80 height 10
click at [54, 275] on p "Trial activity" at bounding box center [61, 274] width 80 height 10
drag, startPoint x: 51, startPoint y: 287, endPoint x: 86, endPoint y: 314, distance: 44.1
click at [51, 287] on span "Patient activity" at bounding box center [67, 291] width 93 height 10
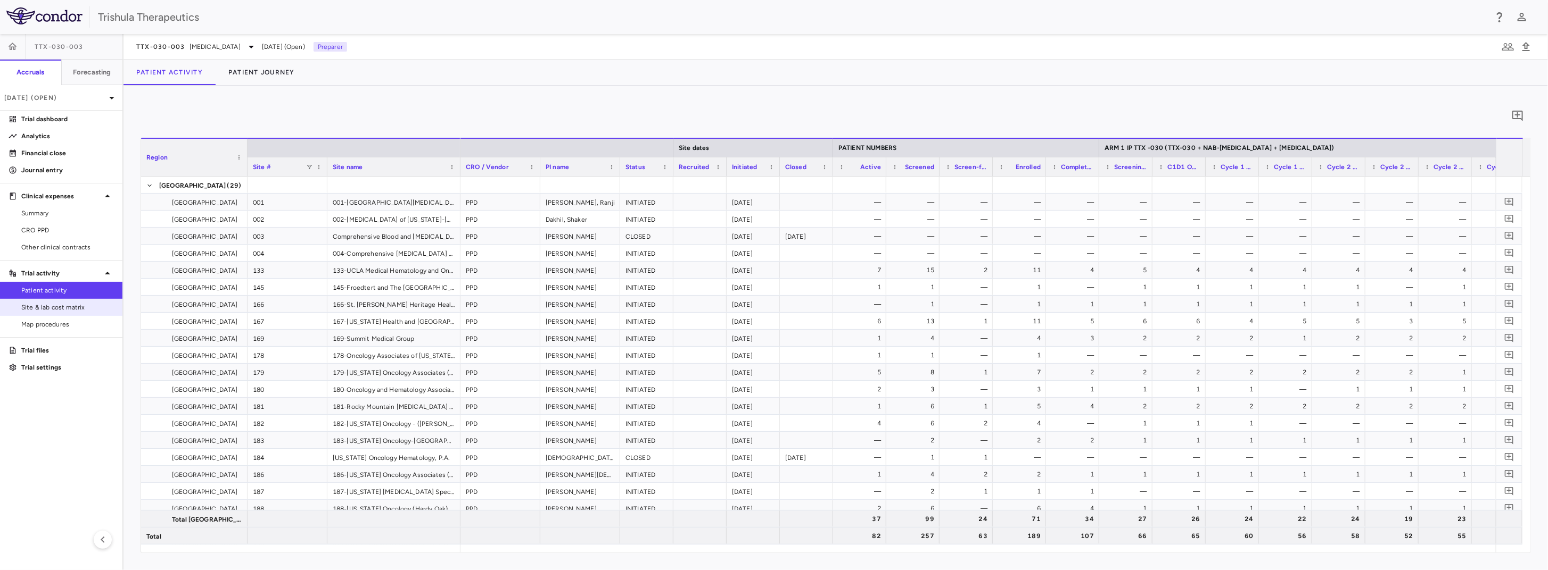
click at [71, 307] on span "Site & lab cost matrix" at bounding box center [67, 308] width 93 height 10
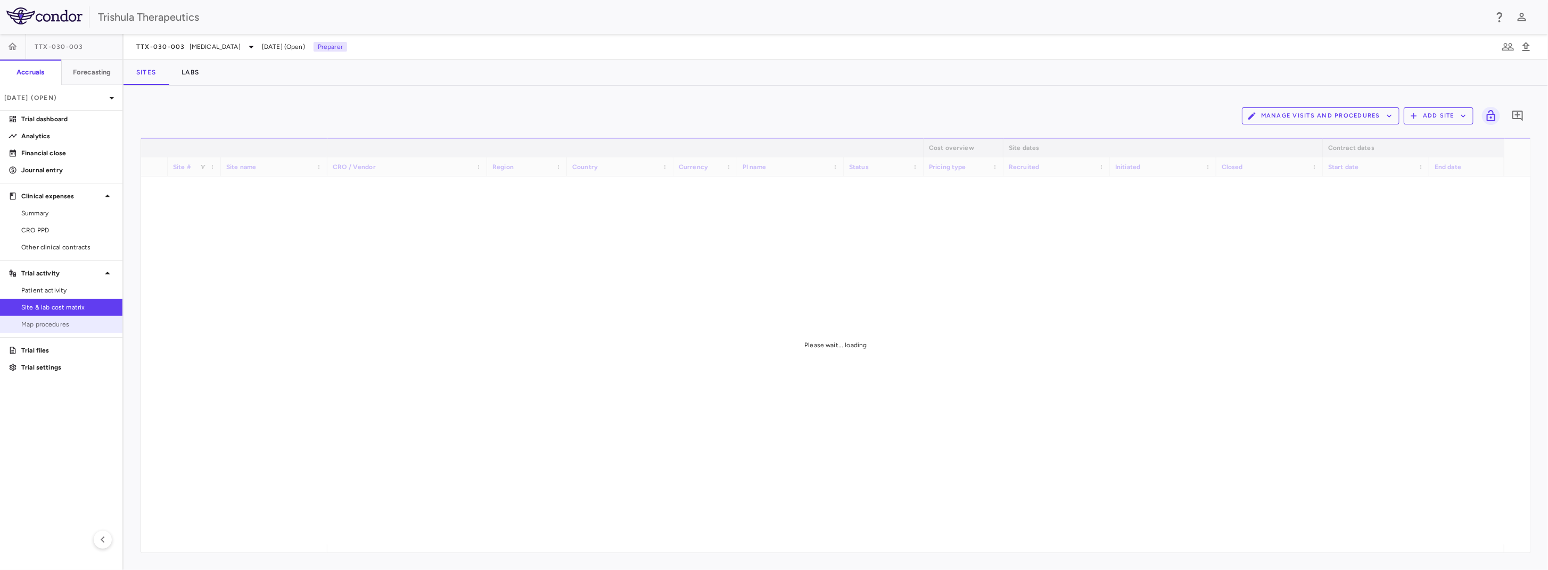
click at [60, 324] on span "Map procedures" at bounding box center [67, 325] width 93 height 10
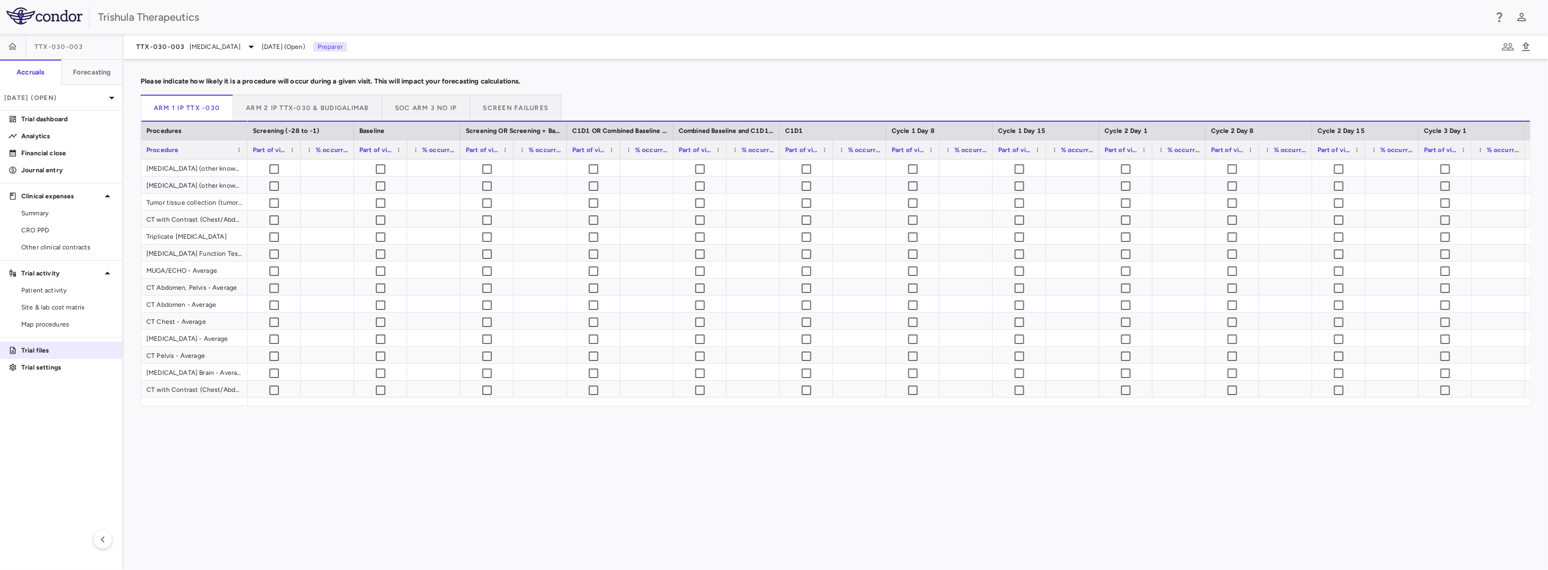
click at [38, 352] on p "Trial files" at bounding box center [67, 351] width 93 height 10
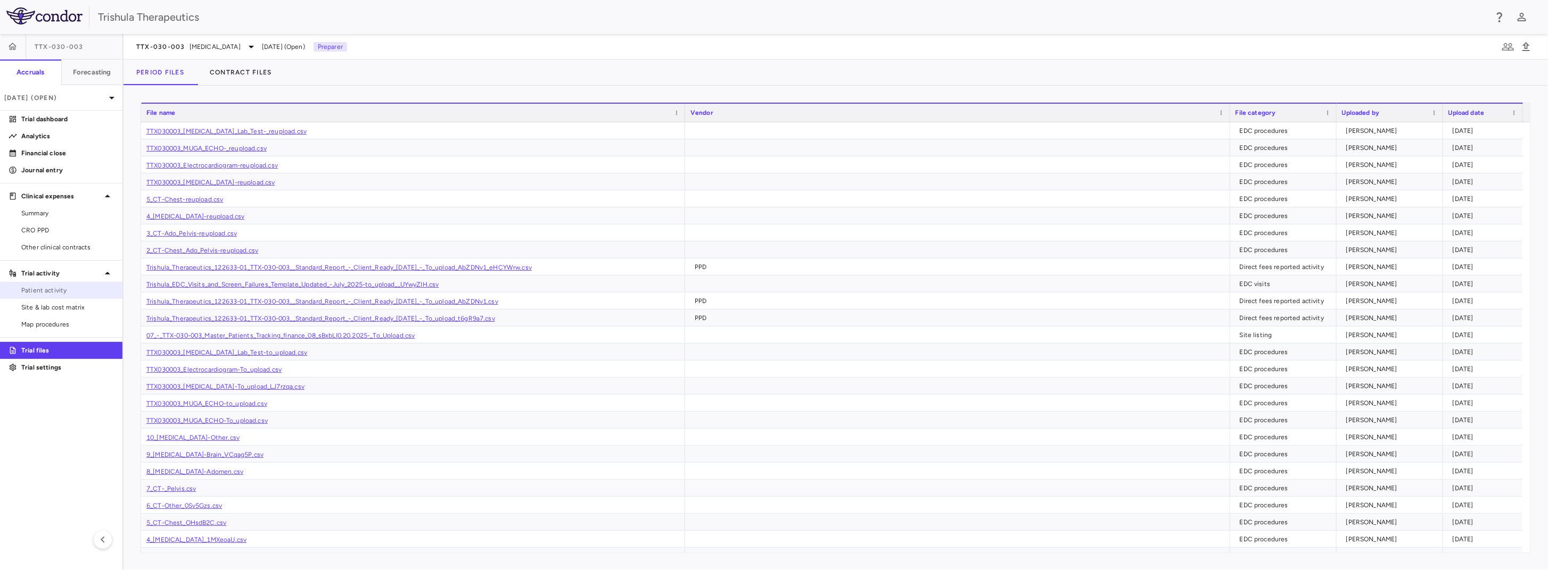
click at [45, 293] on span "Patient activity" at bounding box center [67, 291] width 93 height 10
